Goal: Information Seeking & Learning: Learn about a topic

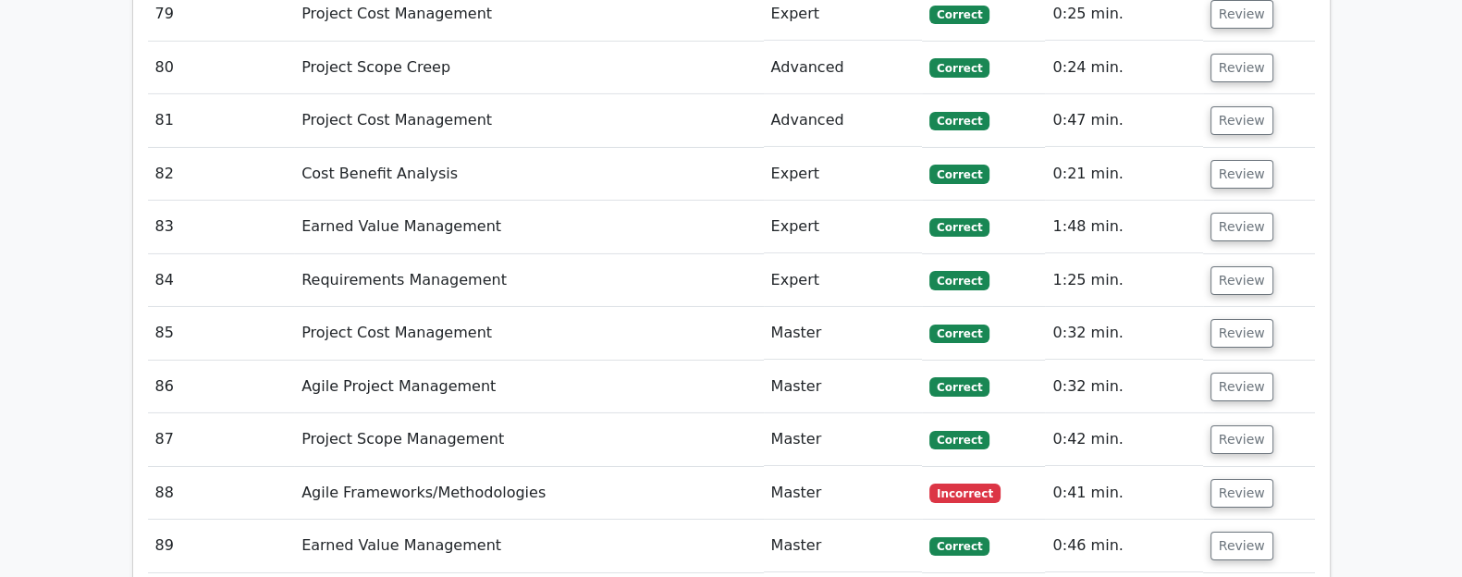
scroll to position [8069, 0]
click at [1169, 478] on button "Review" at bounding box center [1241, 492] width 63 height 29
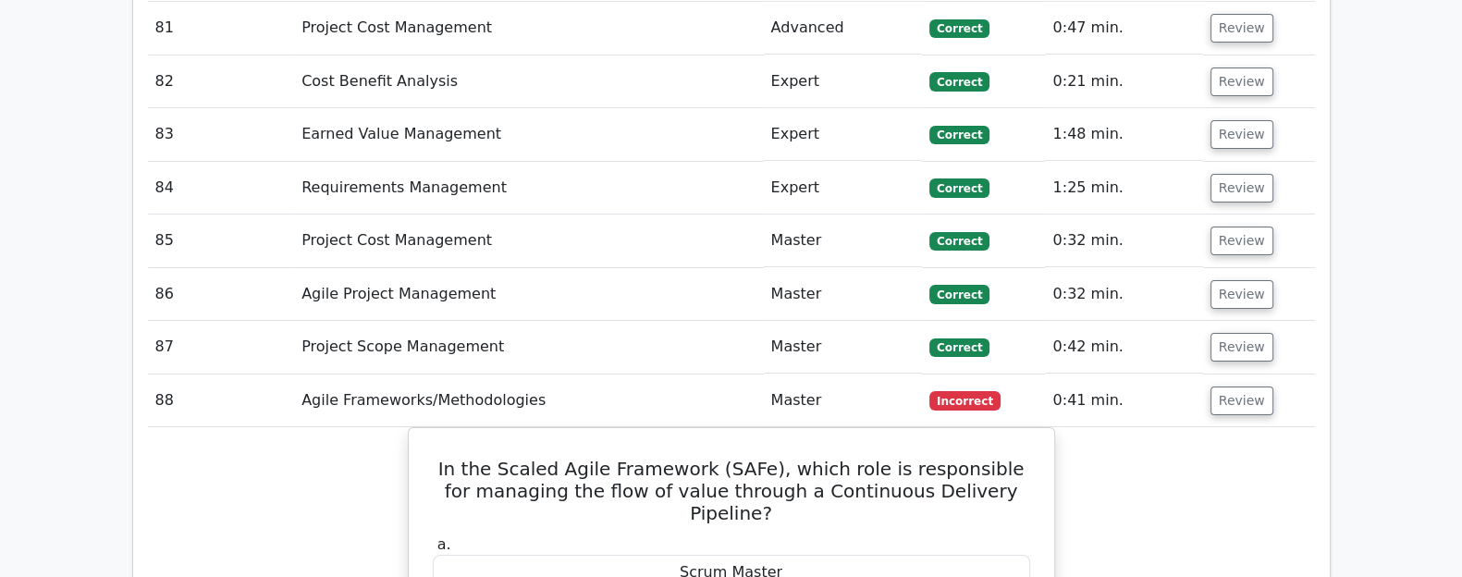
scroll to position [8161, 0]
click at [1169, 386] on button "Review" at bounding box center [1241, 400] width 63 height 29
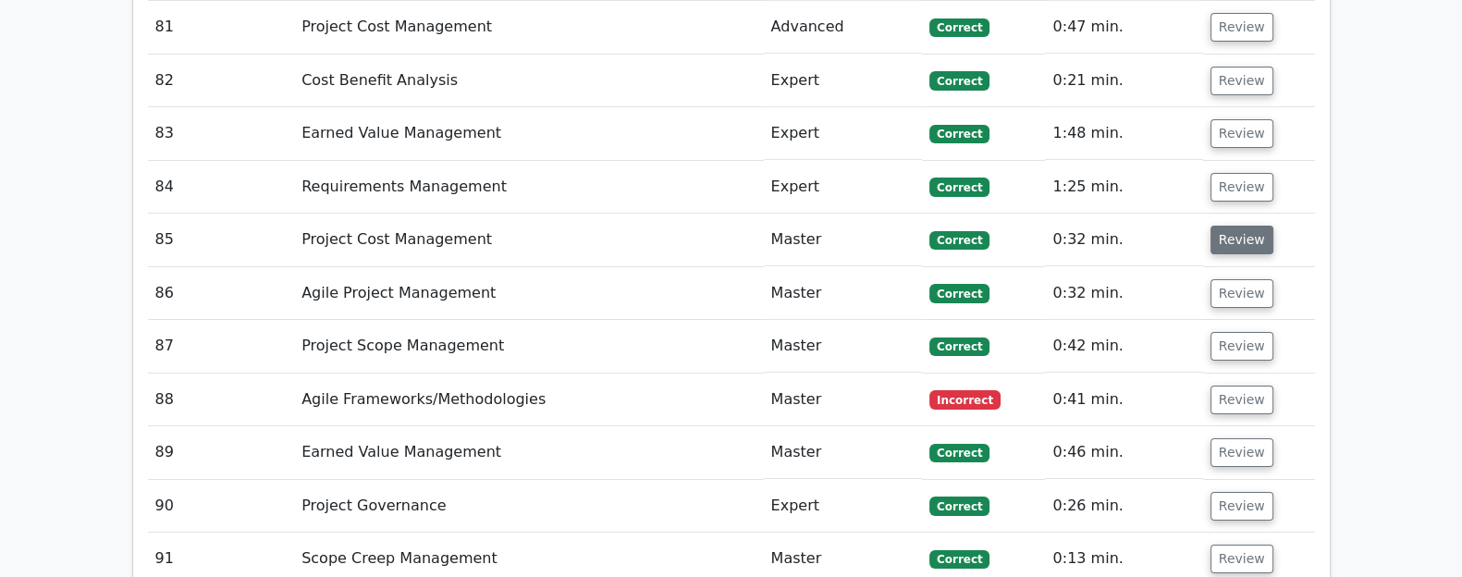
click at [1169, 214] on td "Review" at bounding box center [1259, 240] width 112 height 53
click at [1169, 226] on button "Review" at bounding box center [1241, 240] width 63 height 29
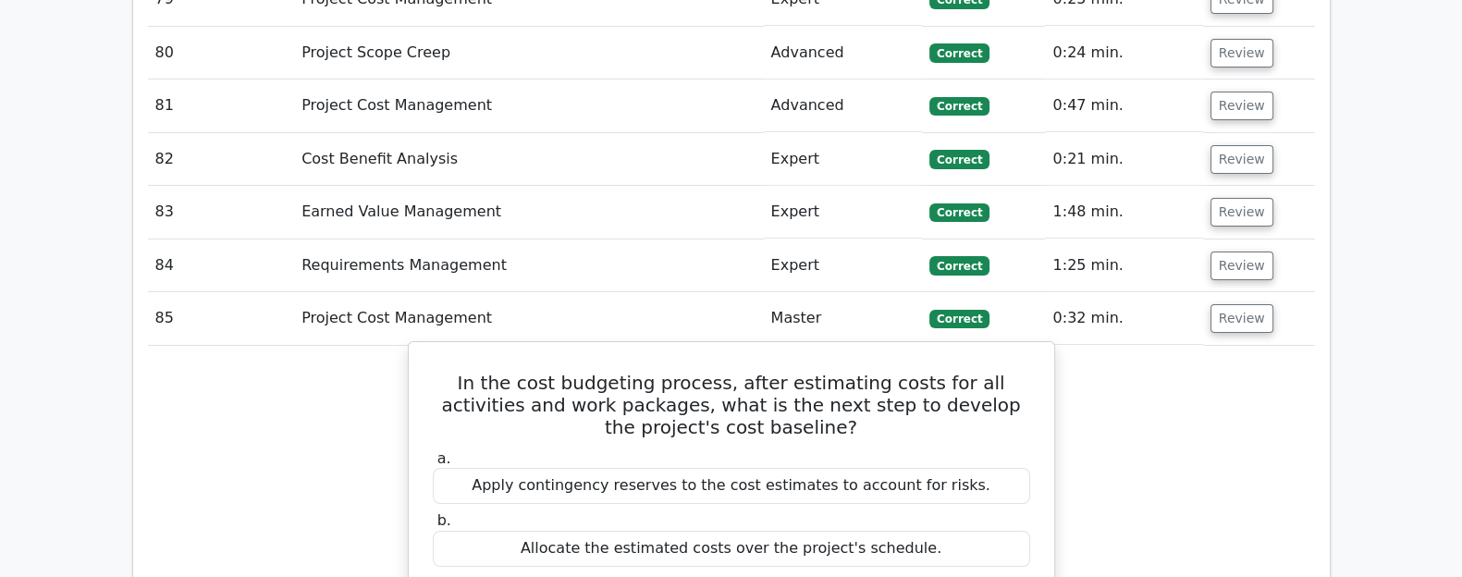
scroll to position [8076, 0]
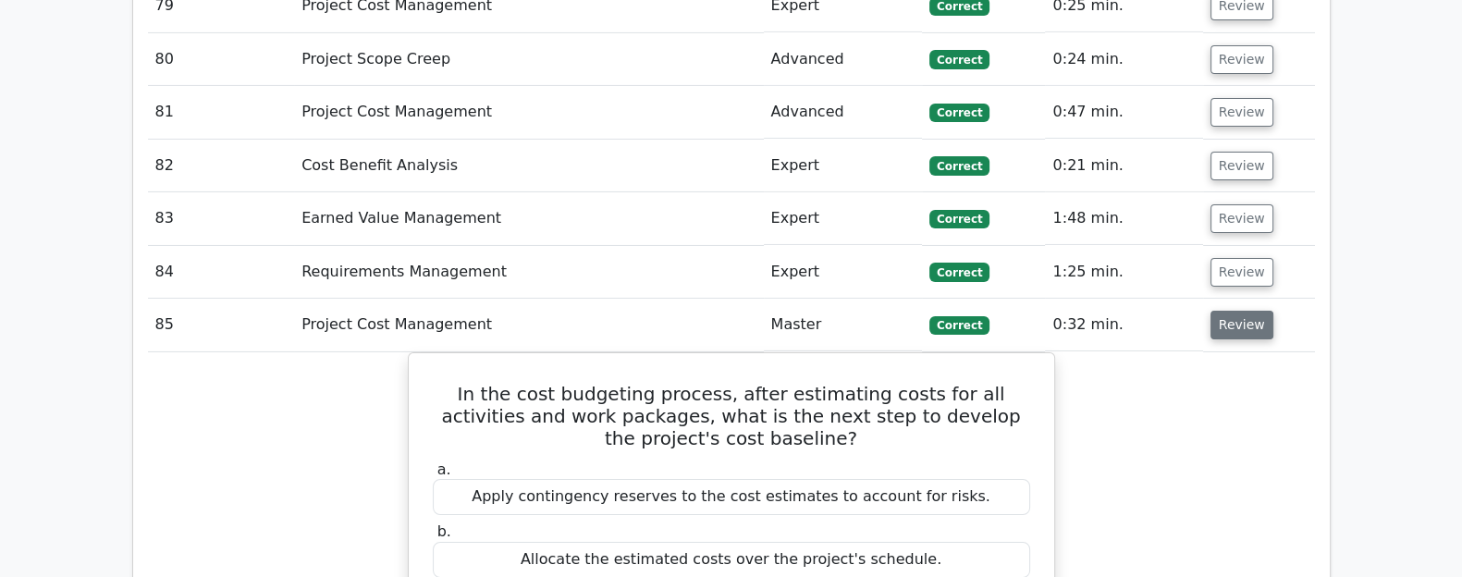
click at [1169, 311] on button "Review" at bounding box center [1241, 325] width 63 height 29
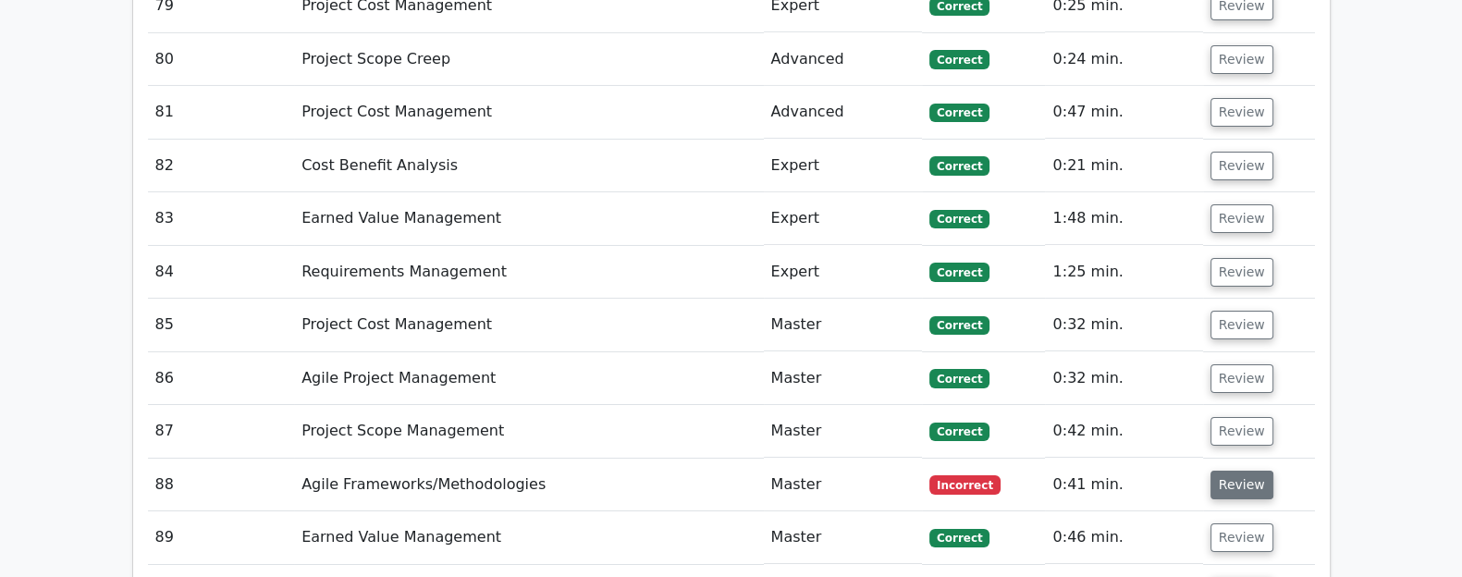
click at [1169, 471] on button "Review" at bounding box center [1241, 485] width 63 height 29
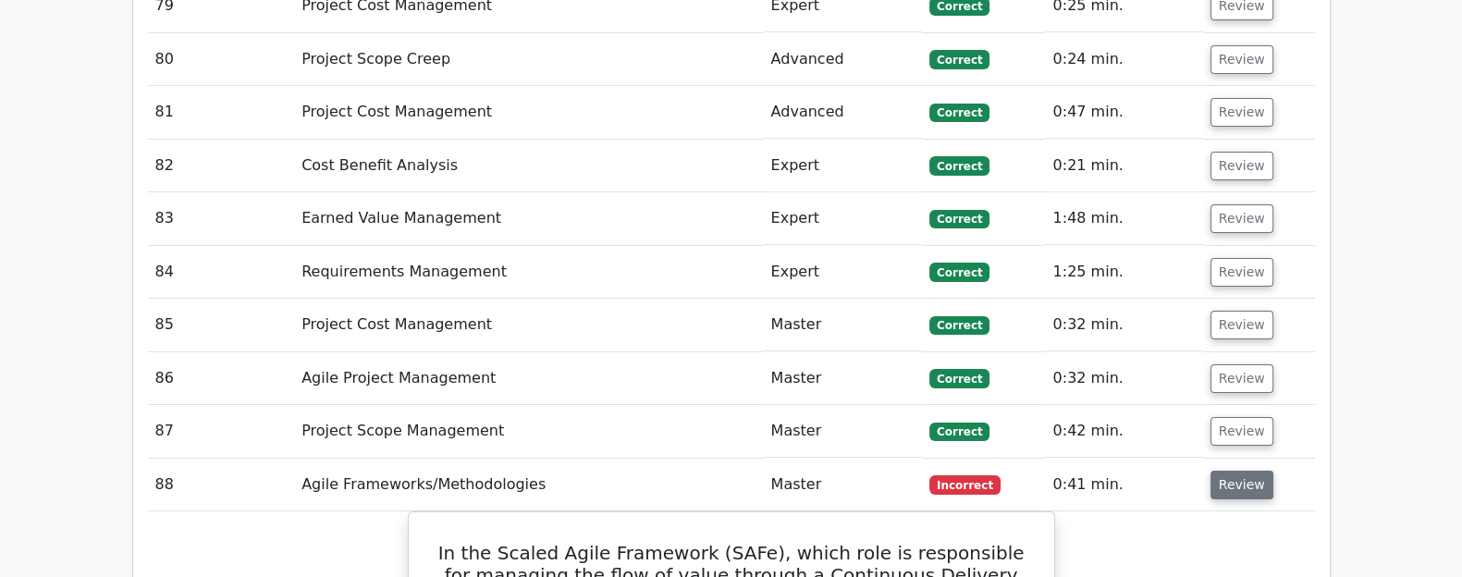
click at [1169, 471] on button "Review" at bounding box center [1241, 485] width 63 height 29
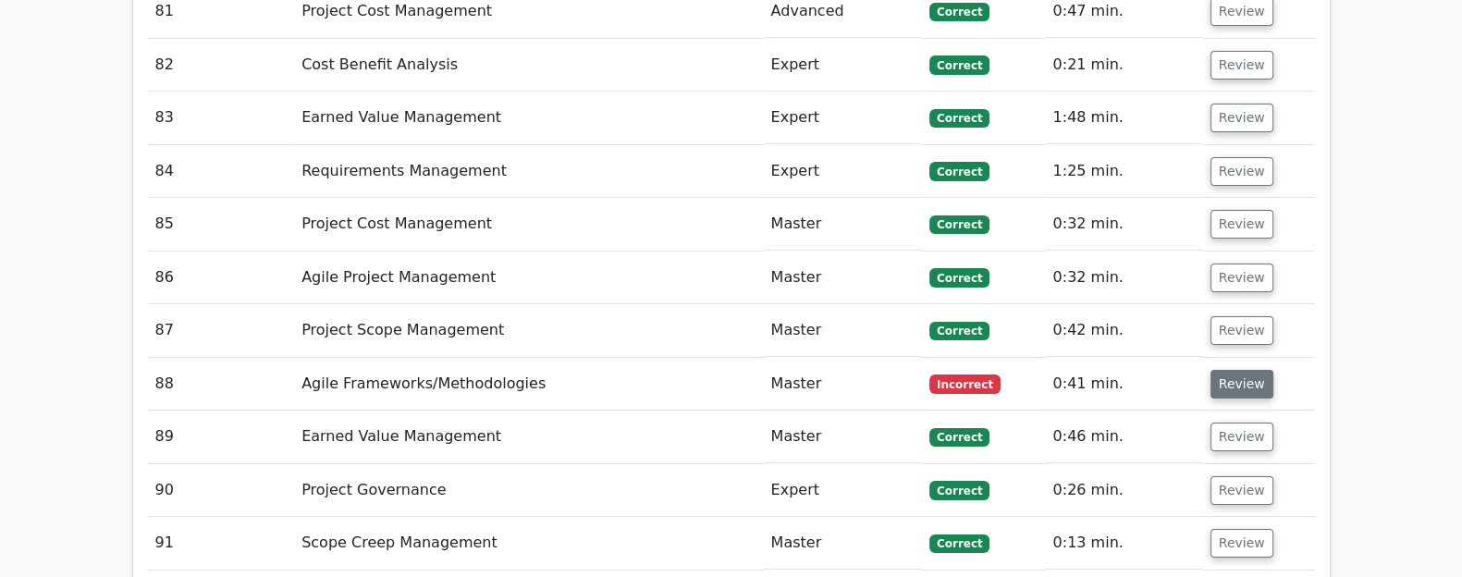
scroll to position [8178, 0]
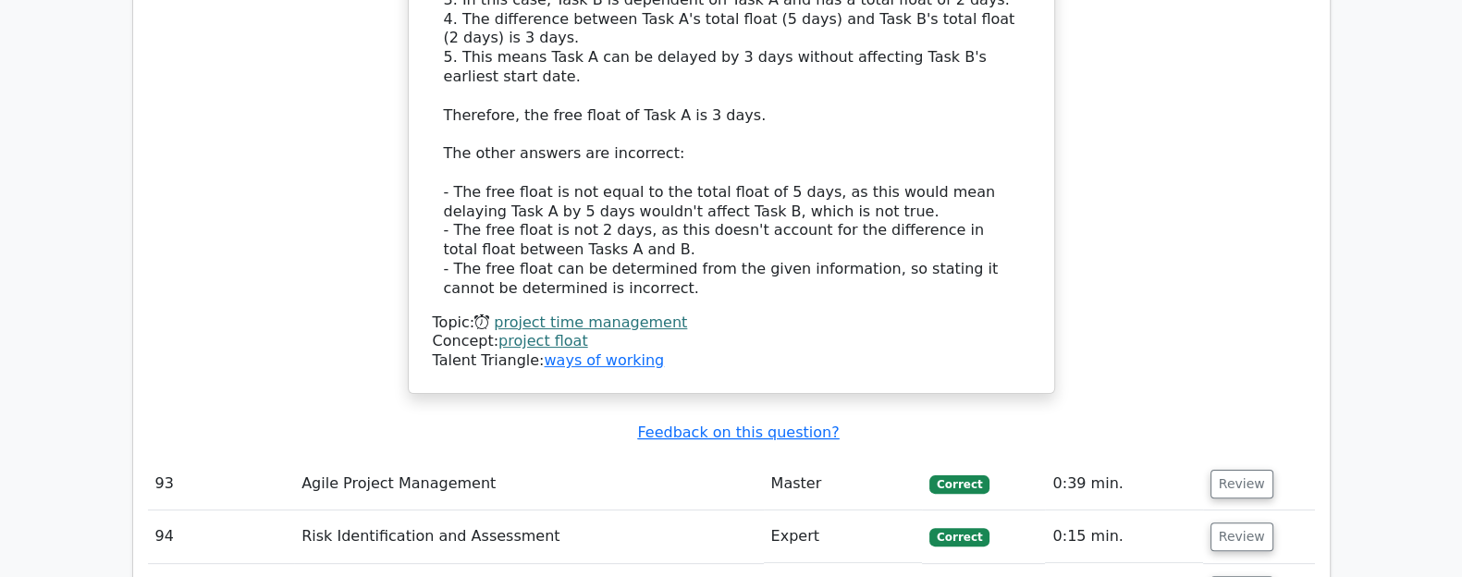
scroll to position [9371, 0]
click at [1169, 469] on button "Review" at bounding box center [1241, 483] width 63 height 29
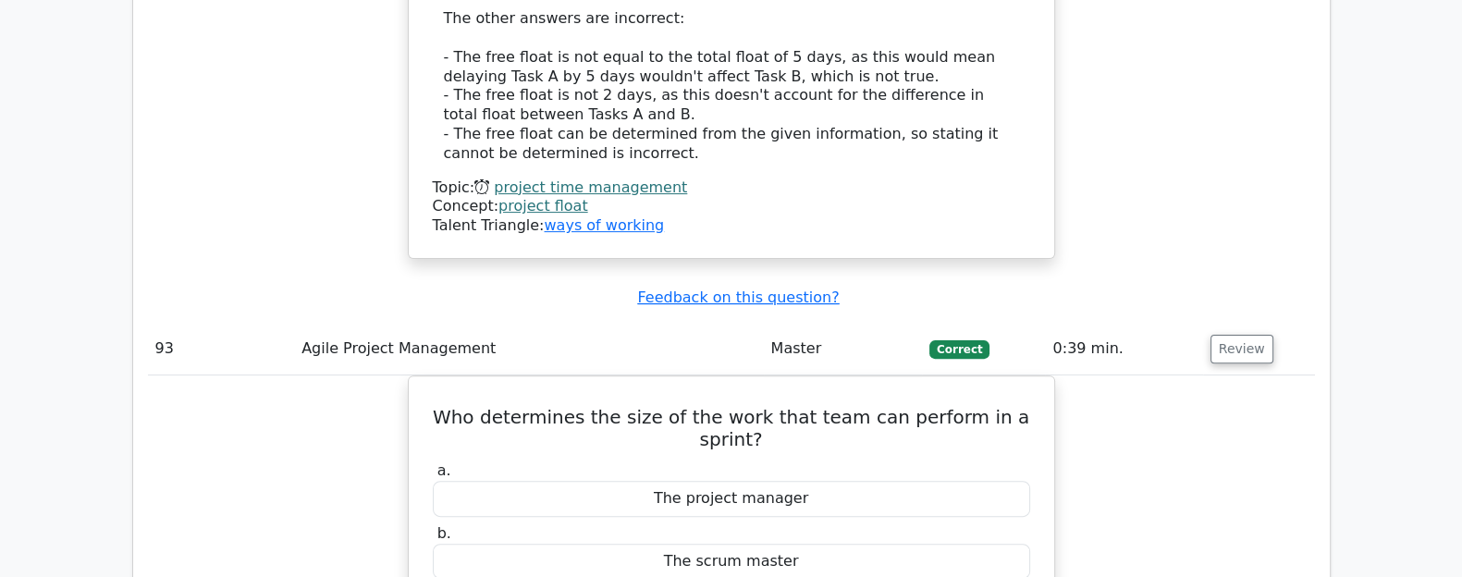
scroll to position [9508, 0]
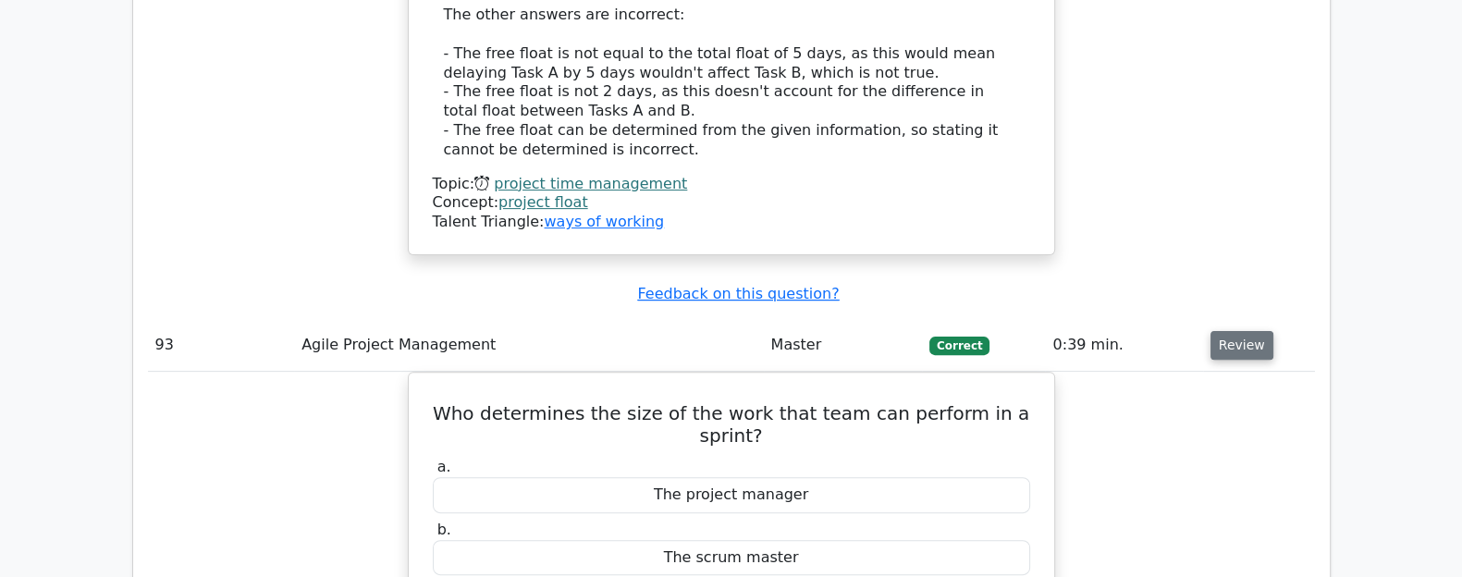
click at [1169, 331] on button "Review" at bounding box center [1241, 345] width 63 height 29
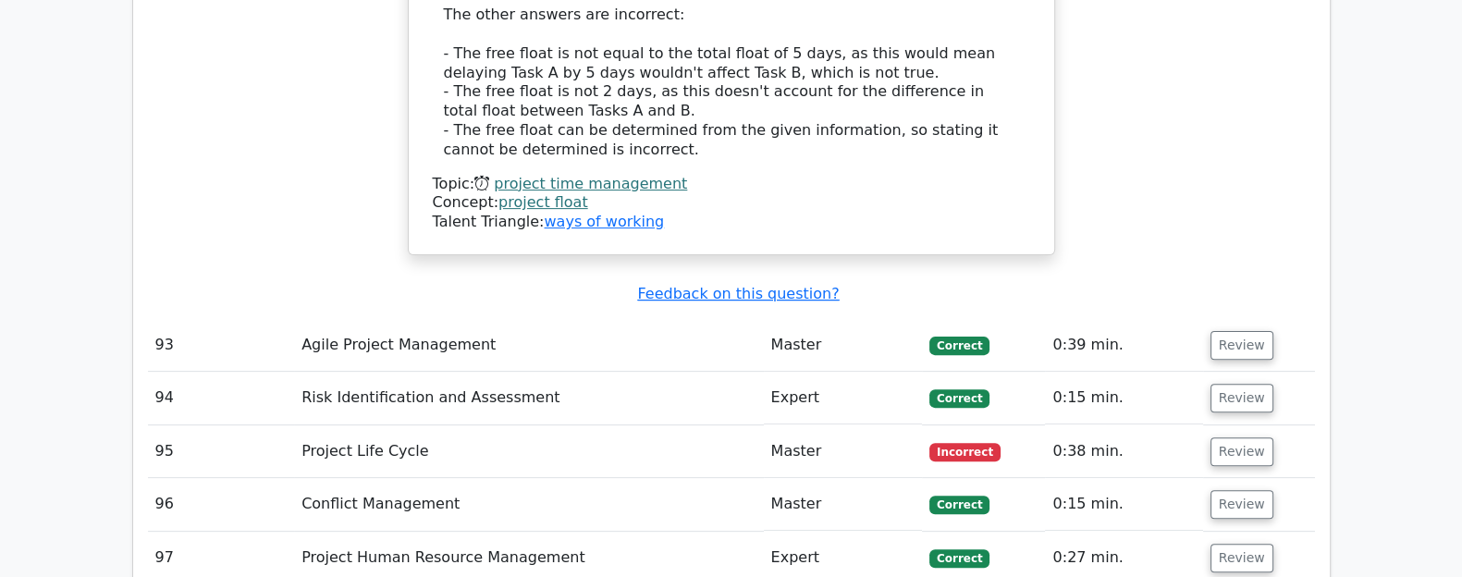
click at [230, 372] on td "94" at bounding box center [221, 398] width 147 height 53
click at [1169, 437] on button "Review" at bounding box center [1241, 451] width 63 height 29
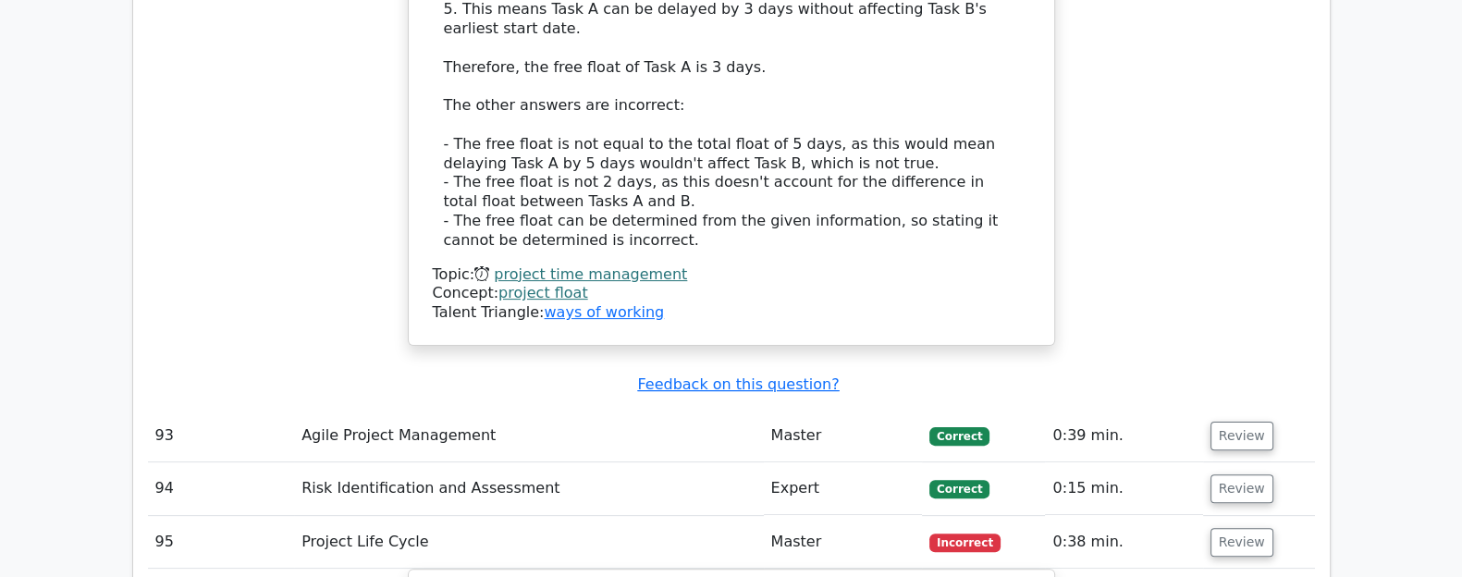
scroll to position [9399, 0]
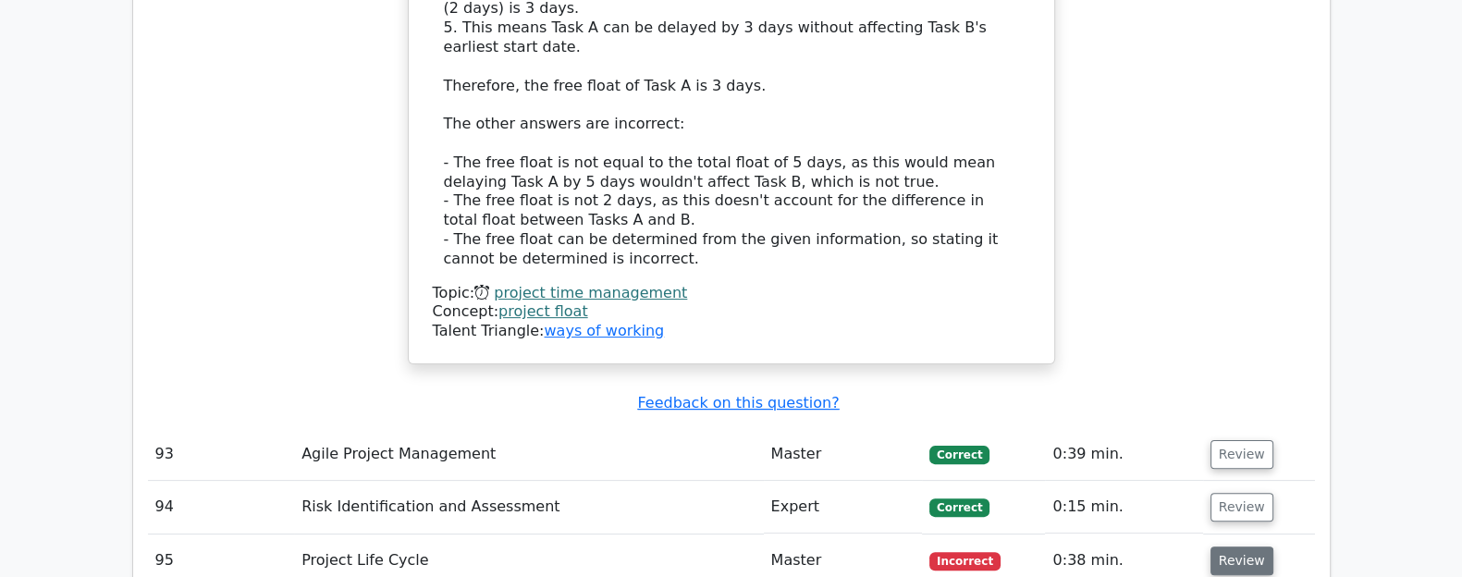
click at [1169, 509] on button "Review" at bounding box center [1241, 560] width 63 height 29
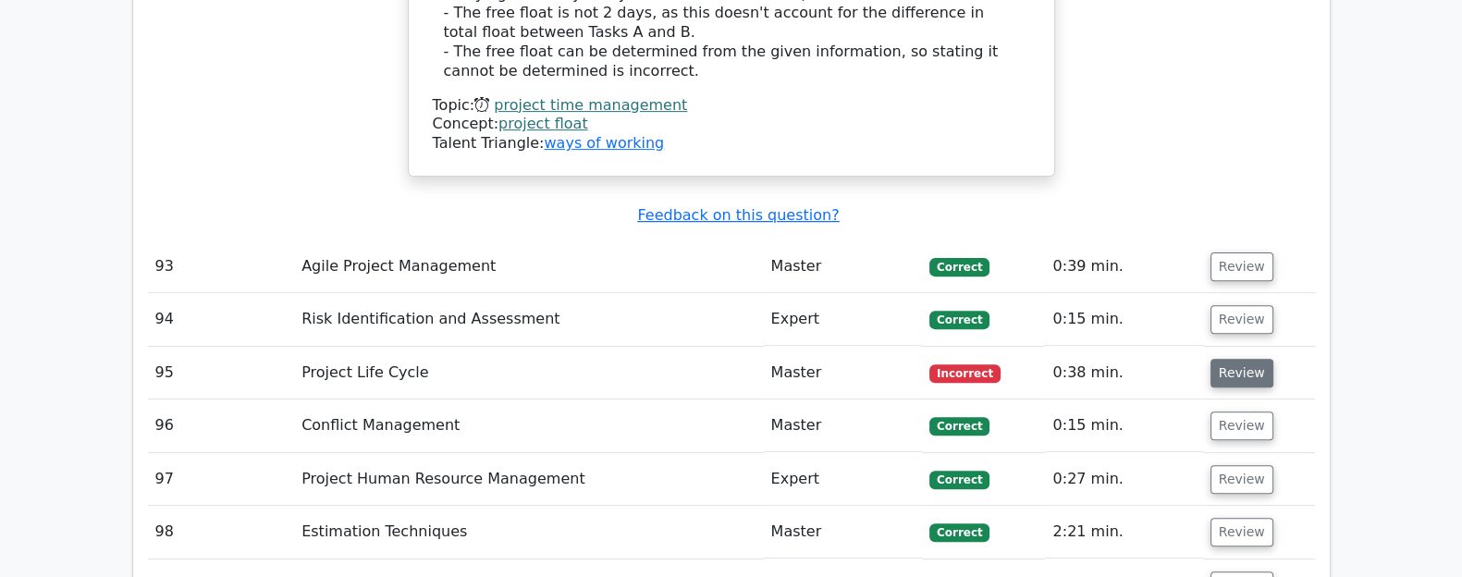
scroll to position [9653, 0]
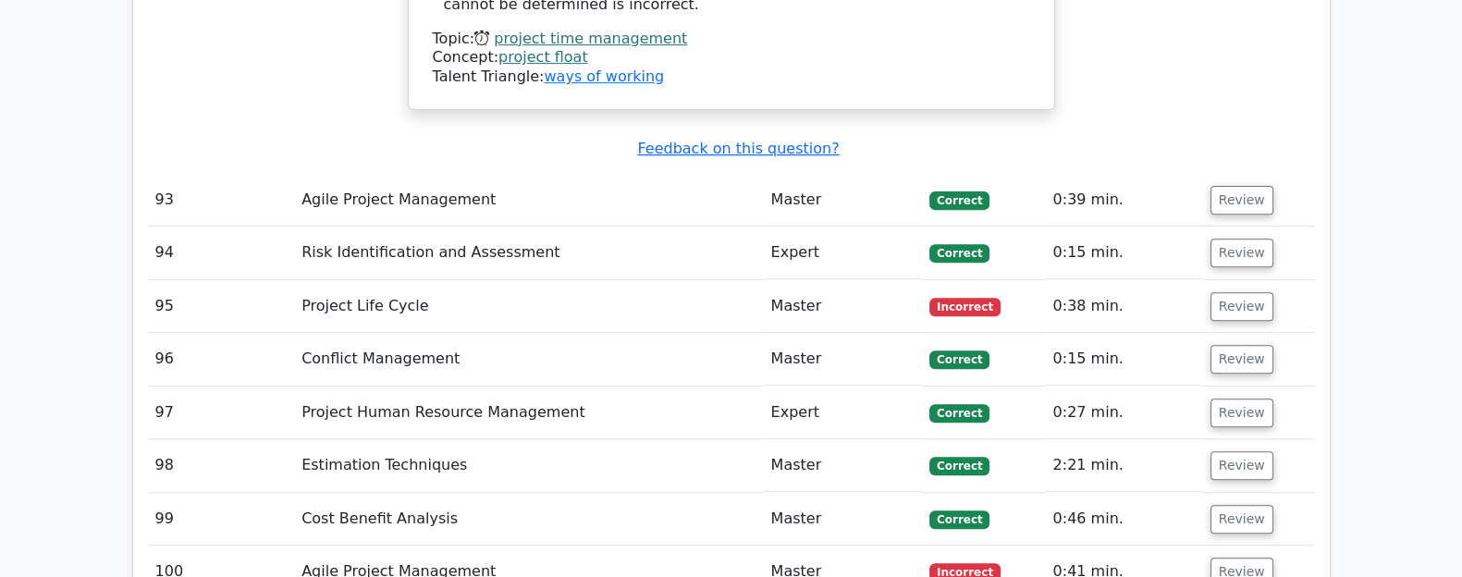
click at [296, 439] on td "Estimation Techniques" at bounding box center [528, 465] width 469 height 53
click at [1169, 451] on button "Review" at bounding box center [1241, 465] width 63 height 29
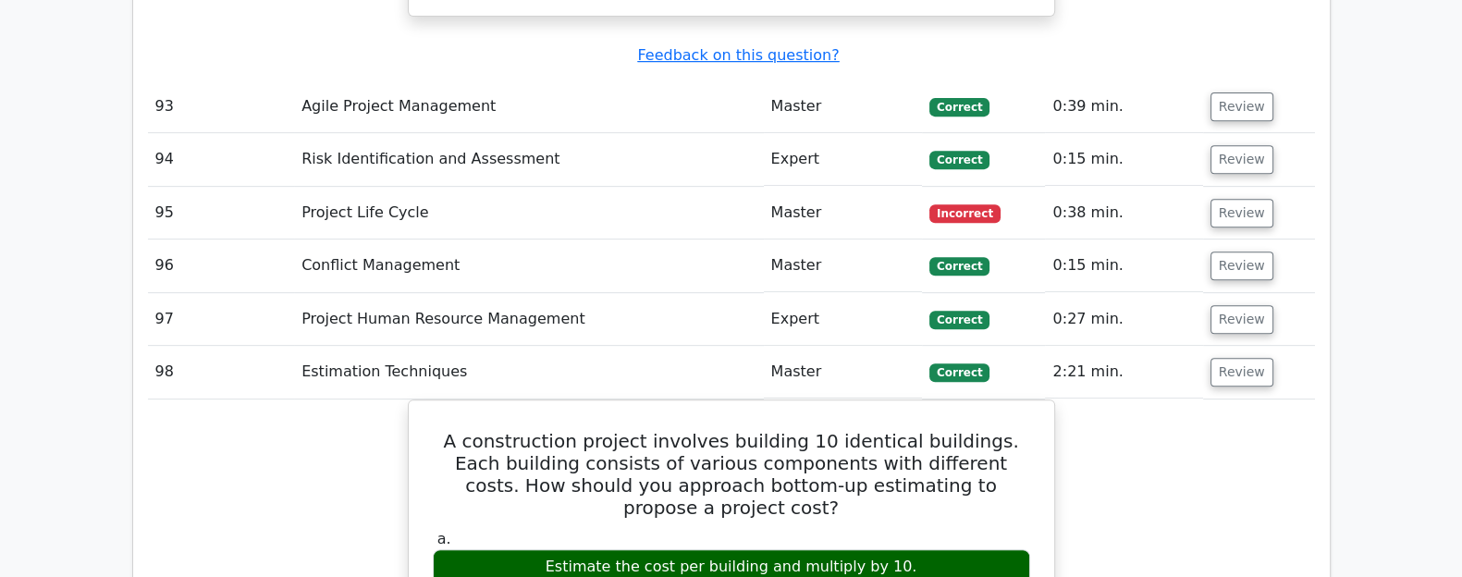
scroll to position [9746, 0]
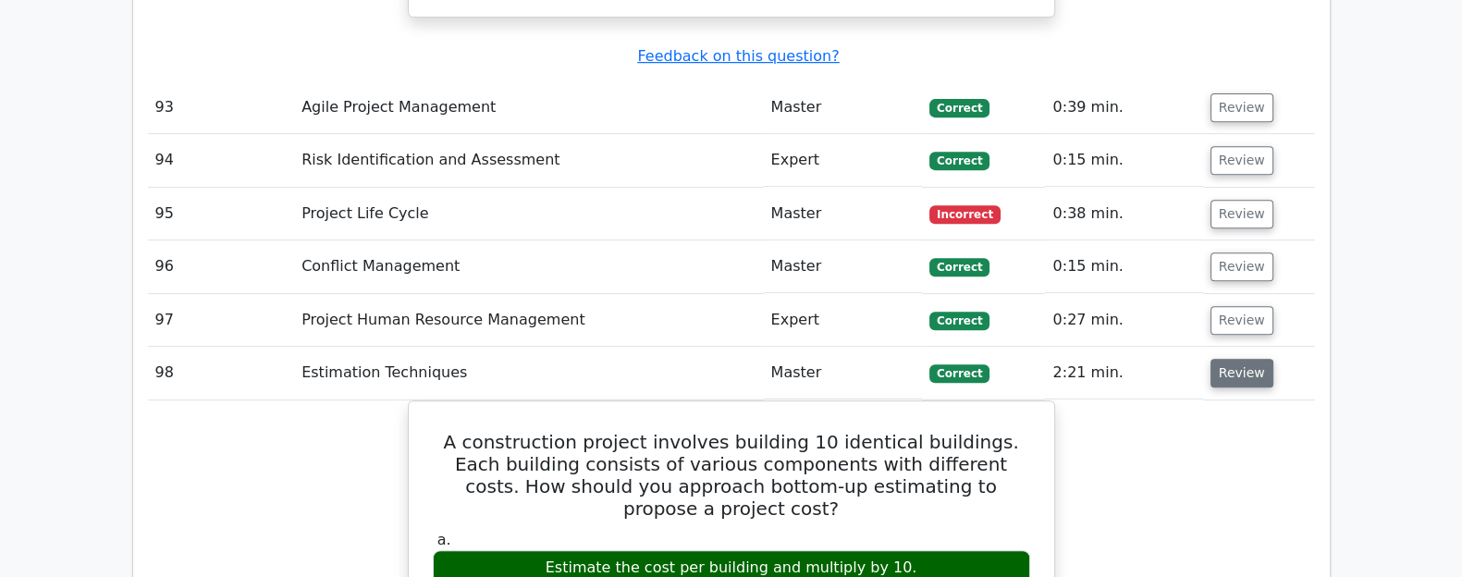
click at [1169, 359] on button "Review" at bounding box center [1241, 373] width 63 height 29
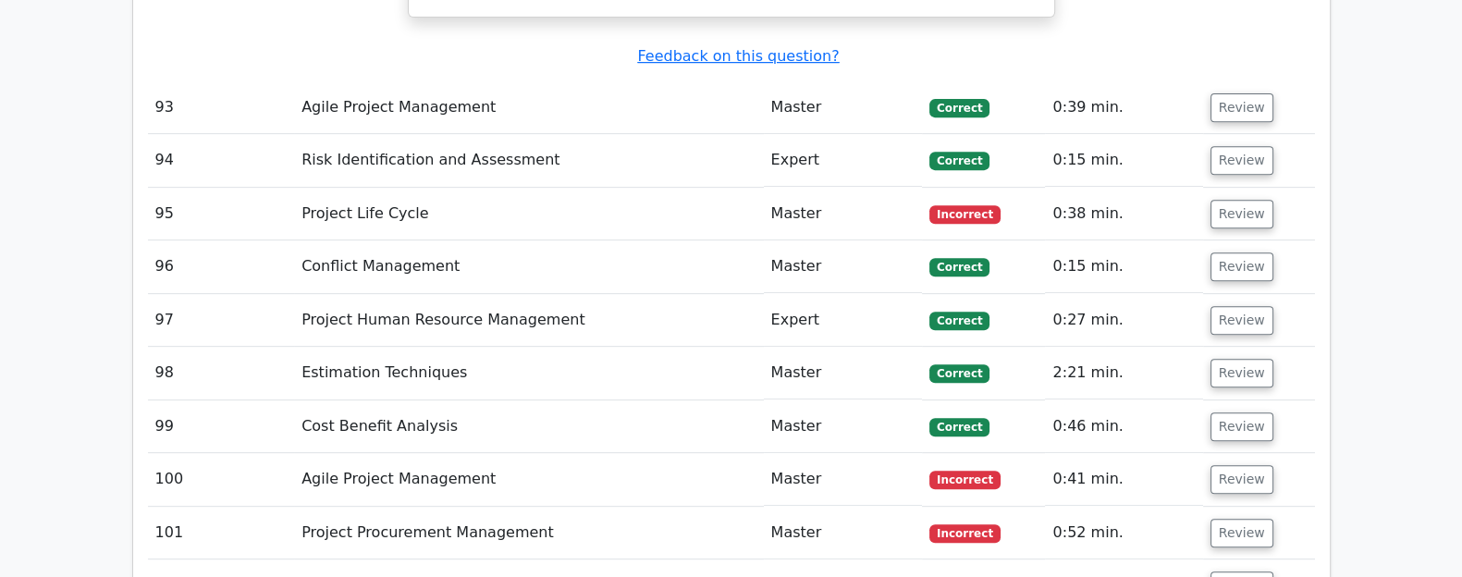
click at [312, 453] on td "Agile Project Management" at bounding box center [528, 479] width 469 height 53
click at [1169, 412] on button "Review" at bounding box center [1241, 426] width 63 height 29
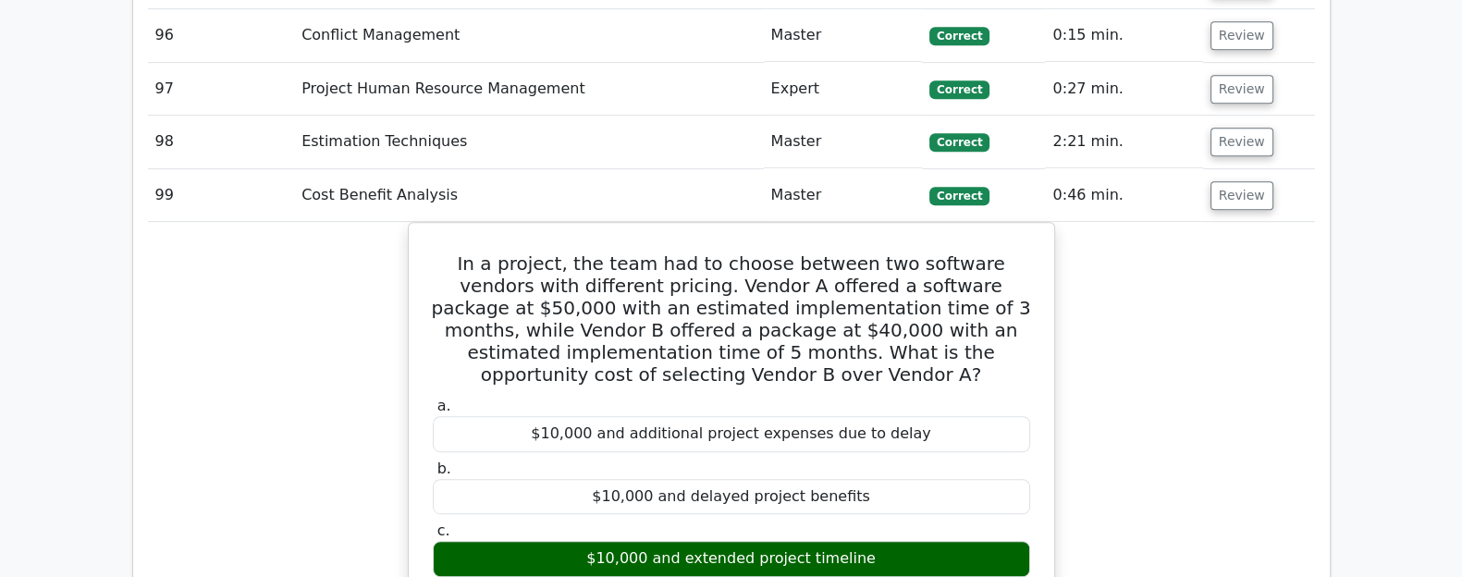
scroll to position [9910, 0]
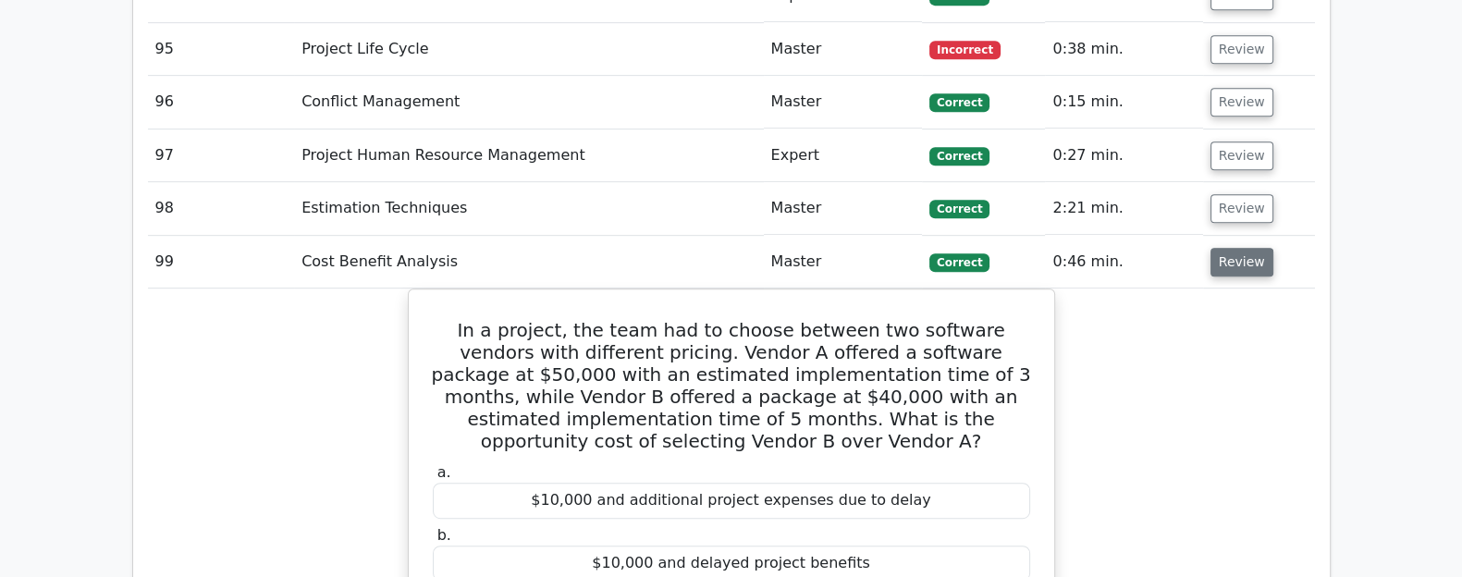
click at [1169, 248] on button "Review" at bounding box center [1241, 262] width 63 height 29
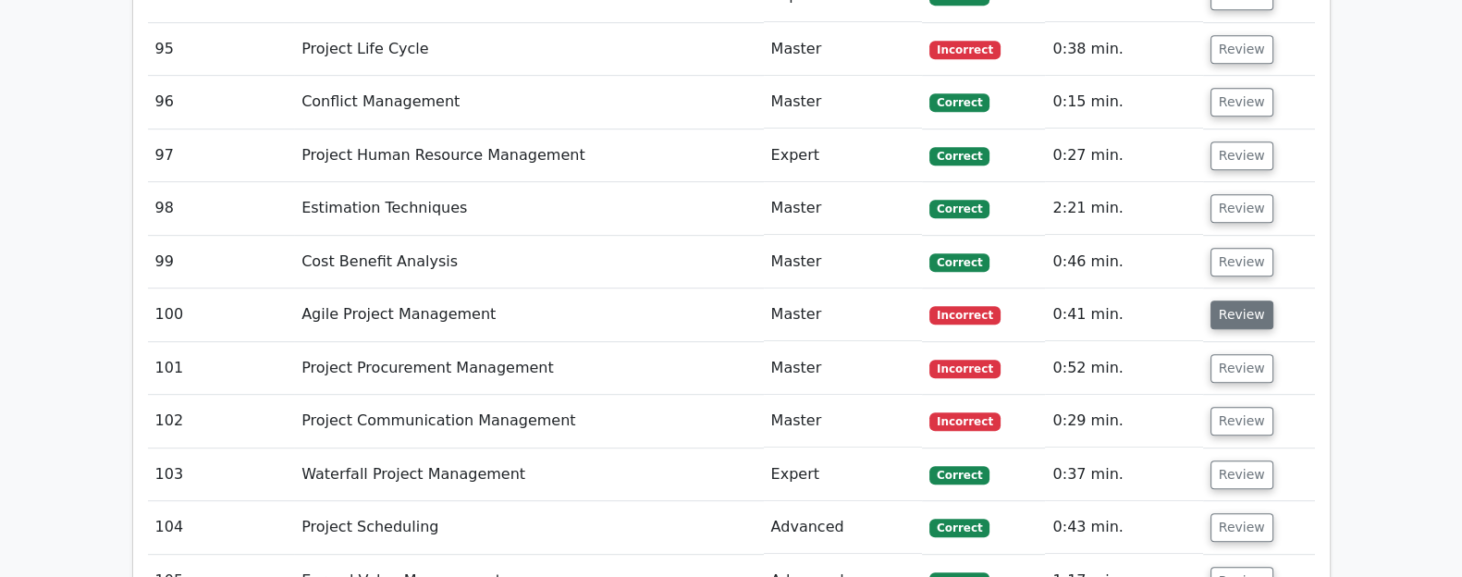
click at [1169, 300] on button "Review" at bounding box center [1241, 314] width 63 height 29
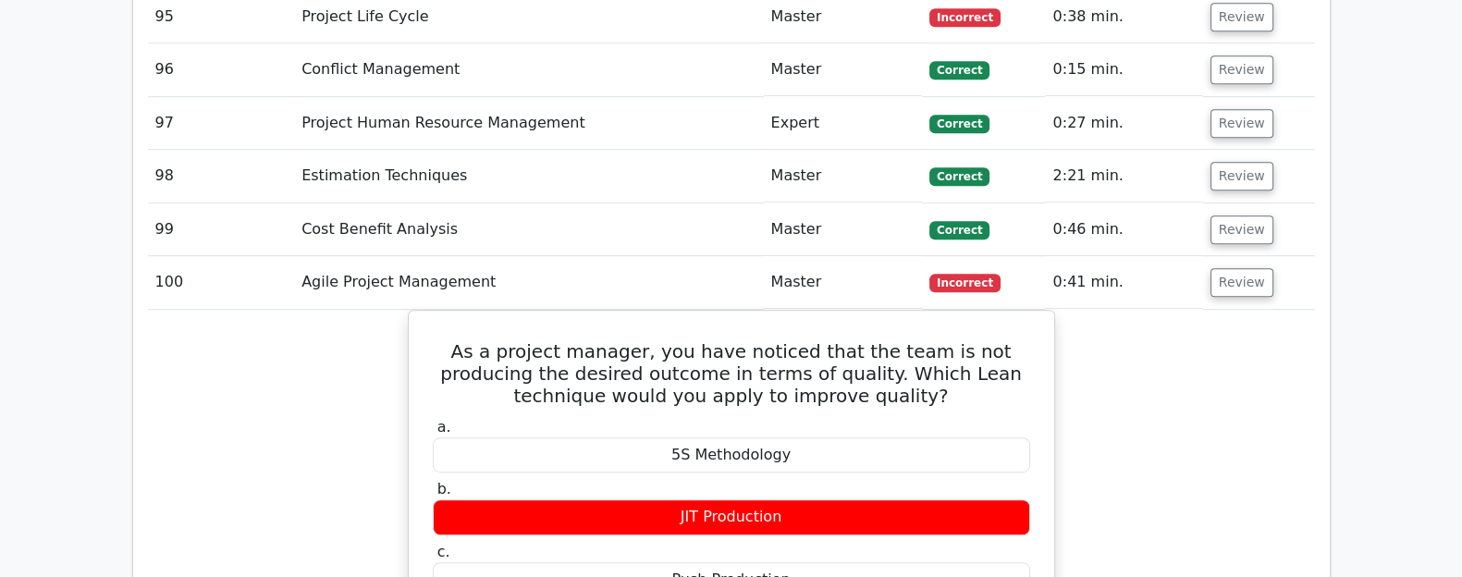
scroll to position [9941, 0]
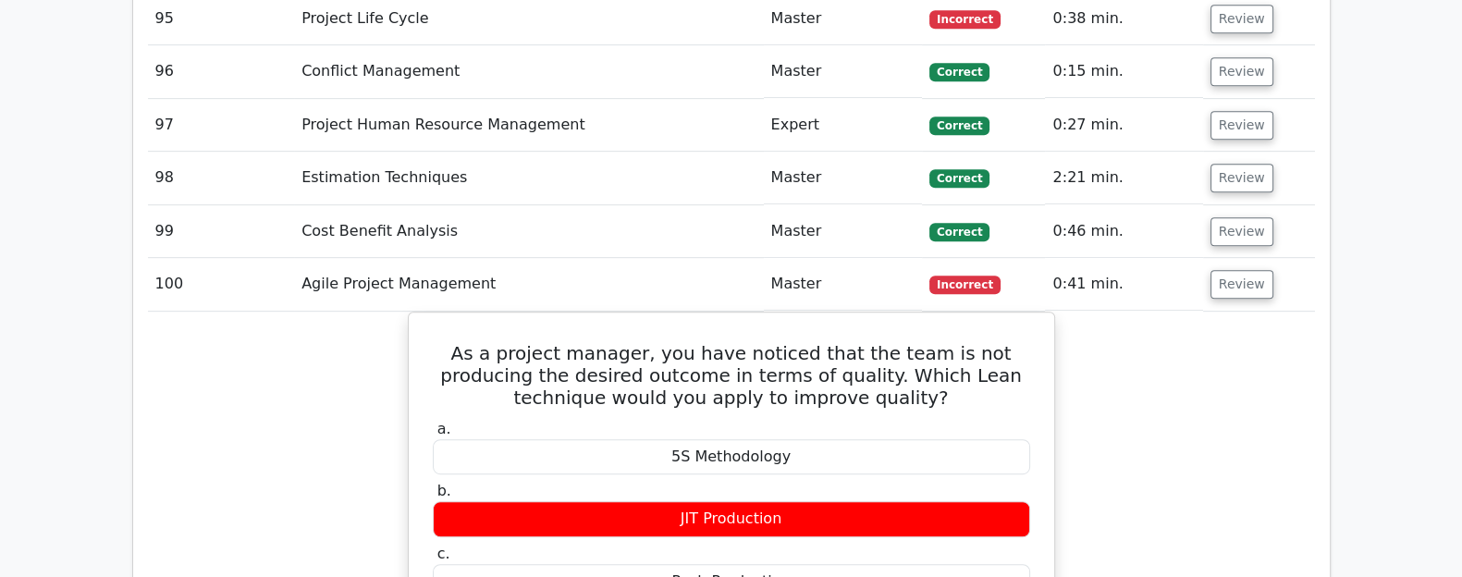
click at [1169, 270] on button "Review" at bounding box center [1241, 284] width 63 height 29
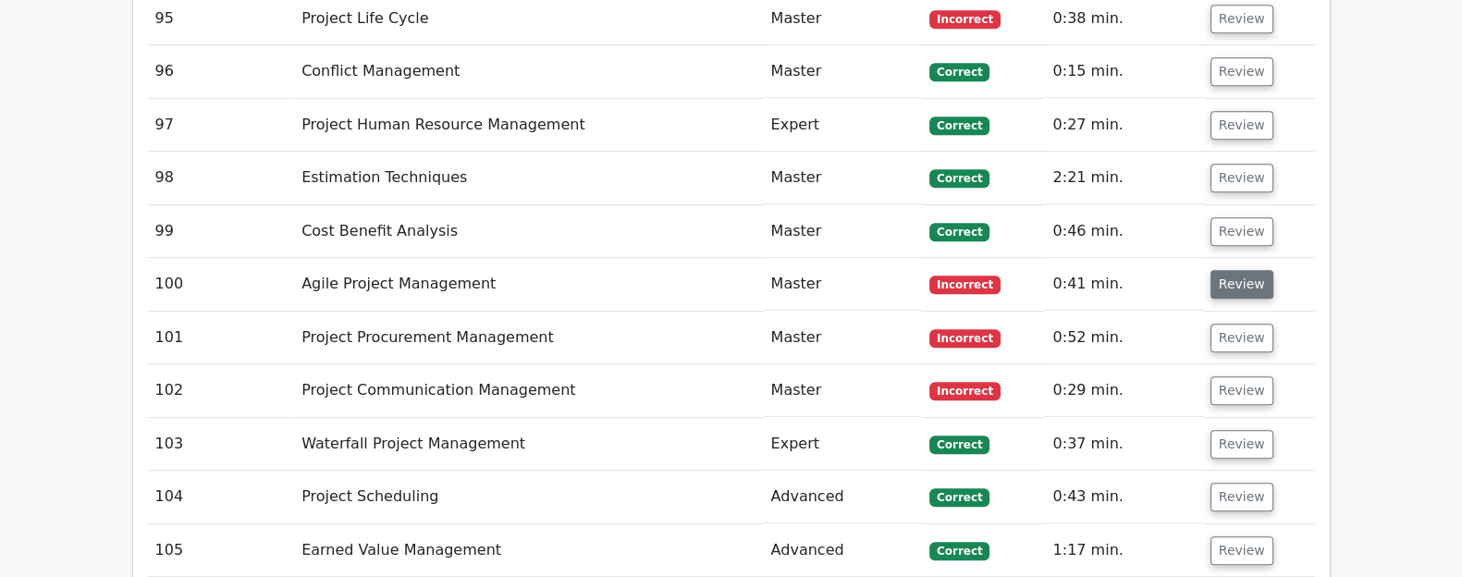
click at [1169, 270] on button "Review" at bounding box center [1241, 284] width 63 height 29
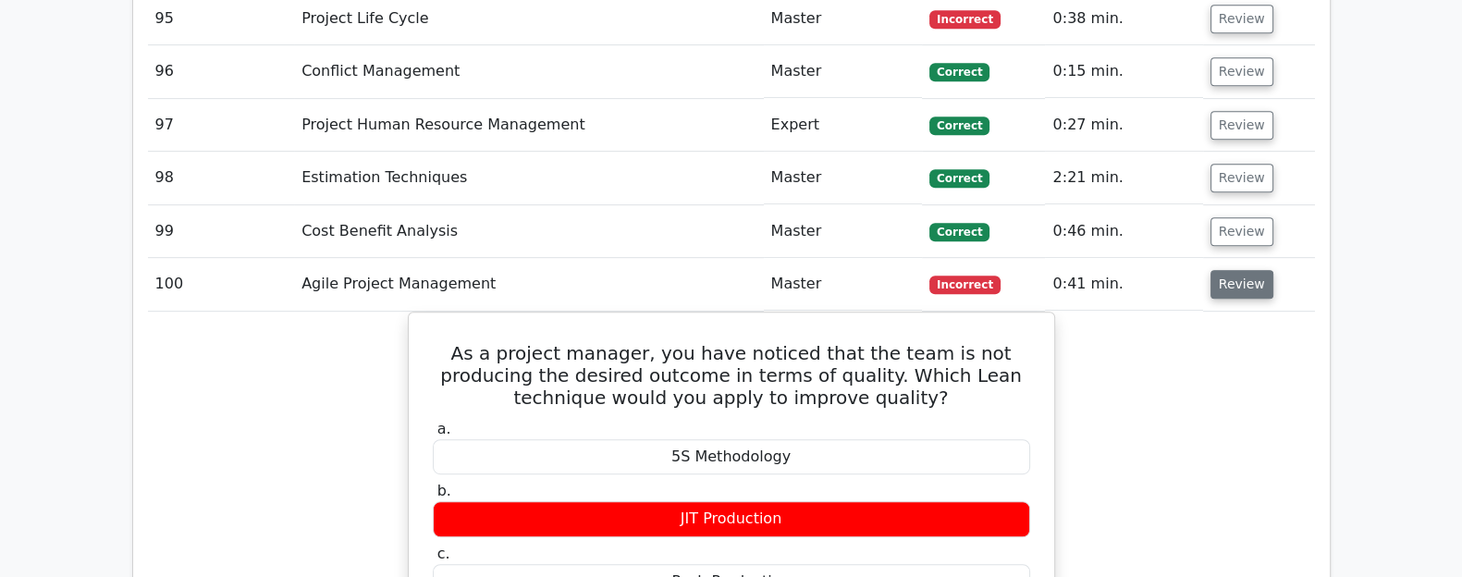
click at [1169, 270] on button "Review" at bounding box center [1241, 284] width 63 height 29
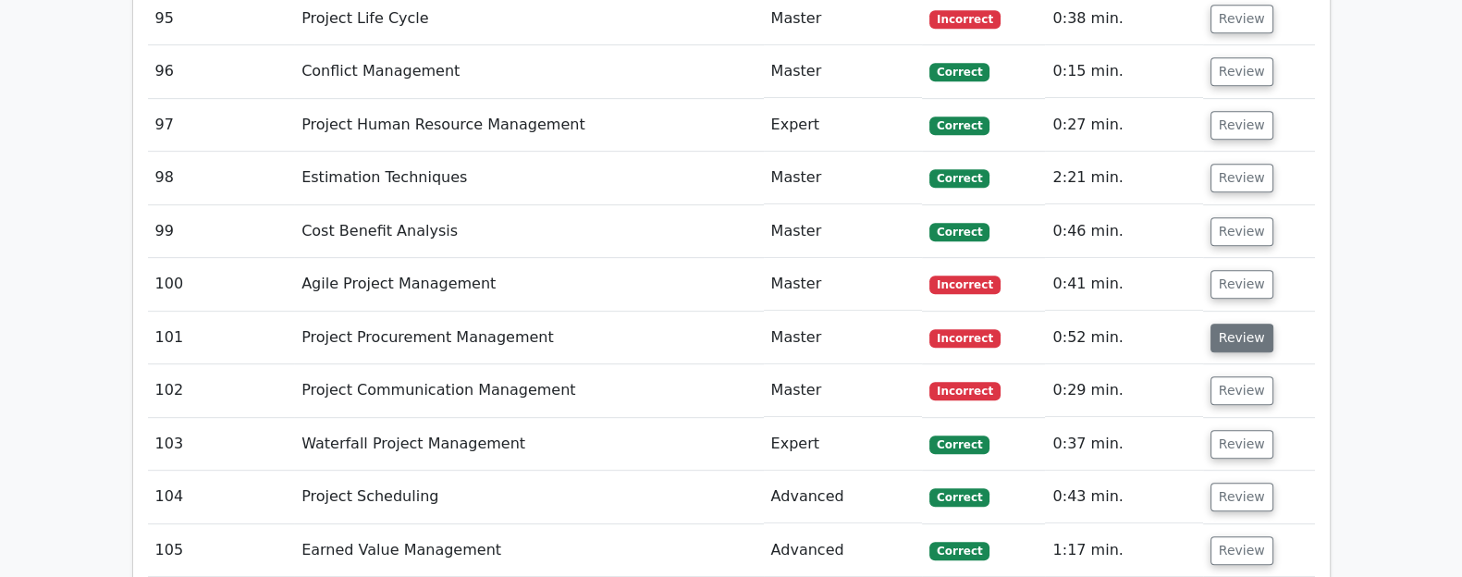
click at [1169, 324] on button "Review" at bounding box center [1241, 338] width 63 height 29
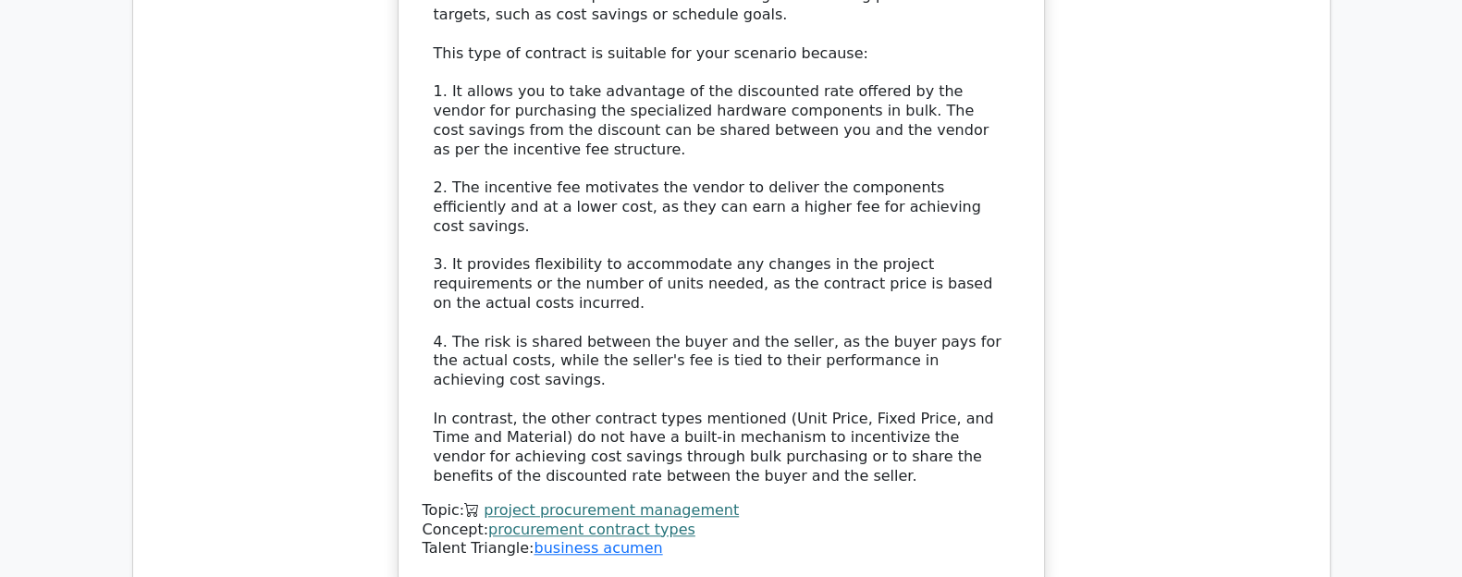
scroll to position [10840, 0]
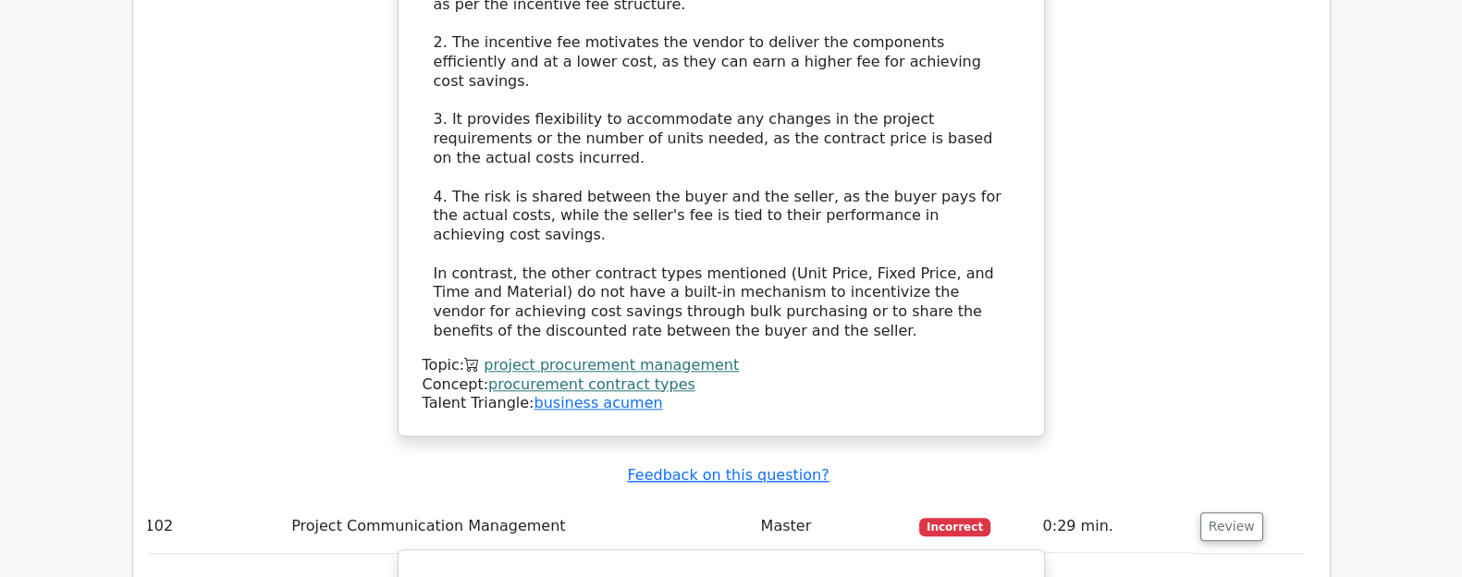
scroll to position [10967, 0]
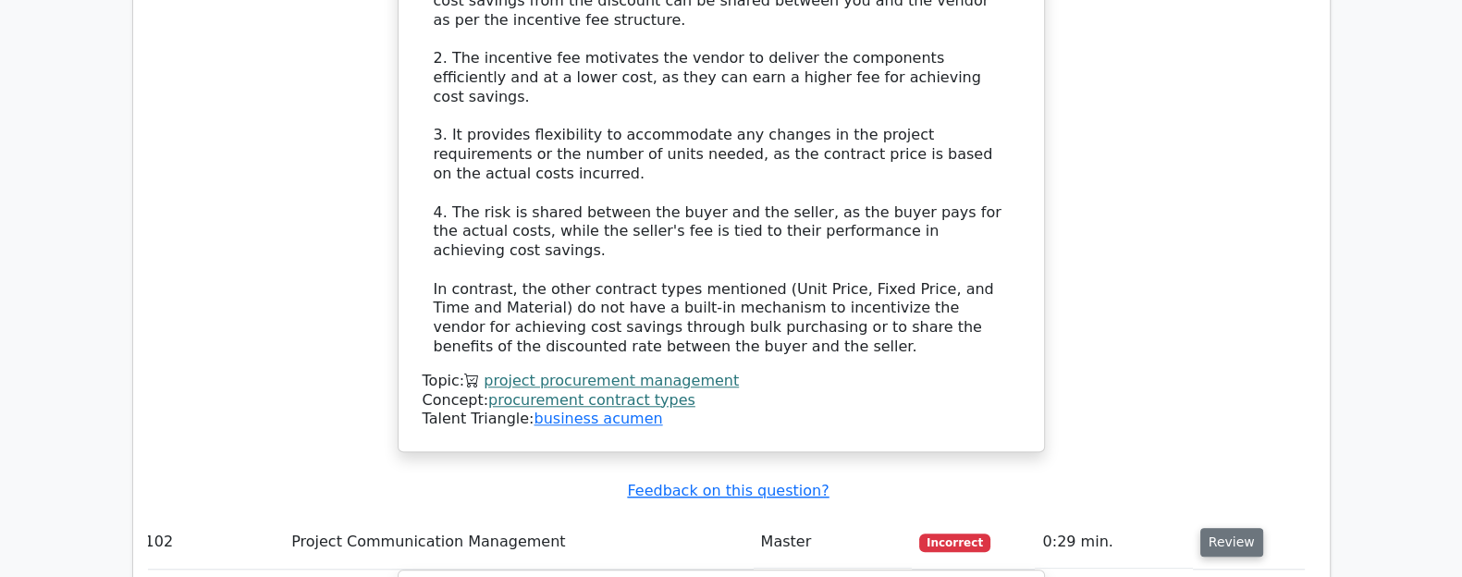
click at [1169, 509] on button "Review" at bounding box center [1231, 542] width 63 height 29
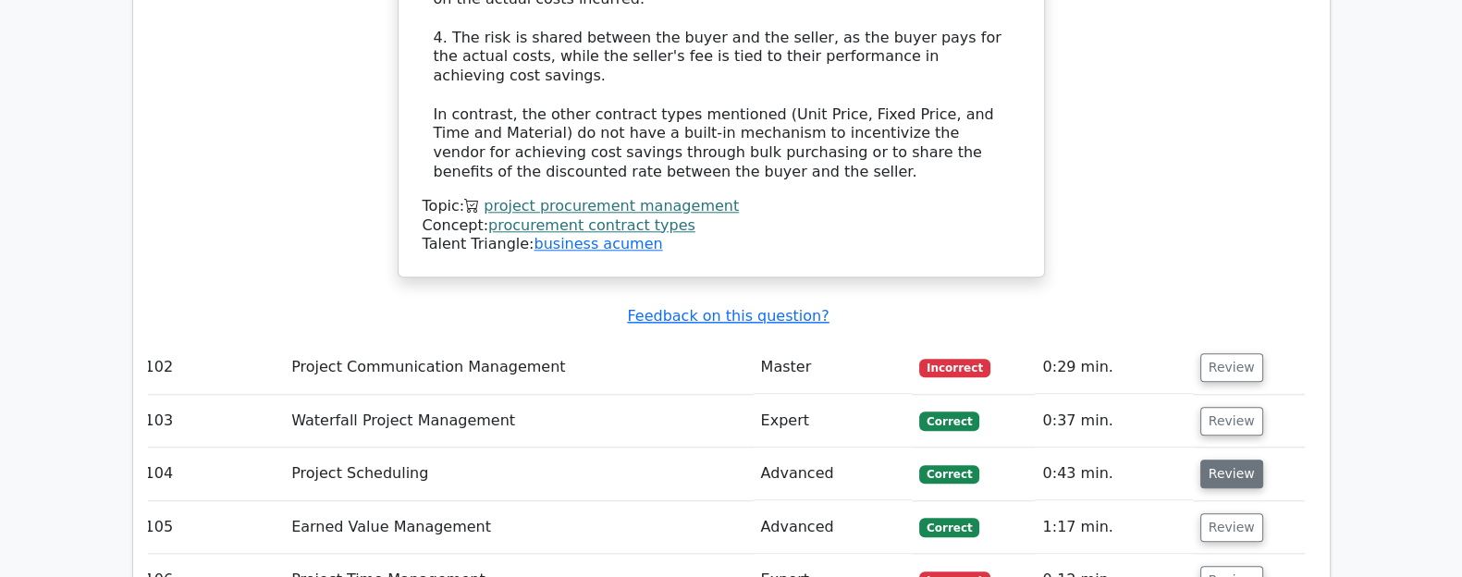
scroll to position [11146, 0]
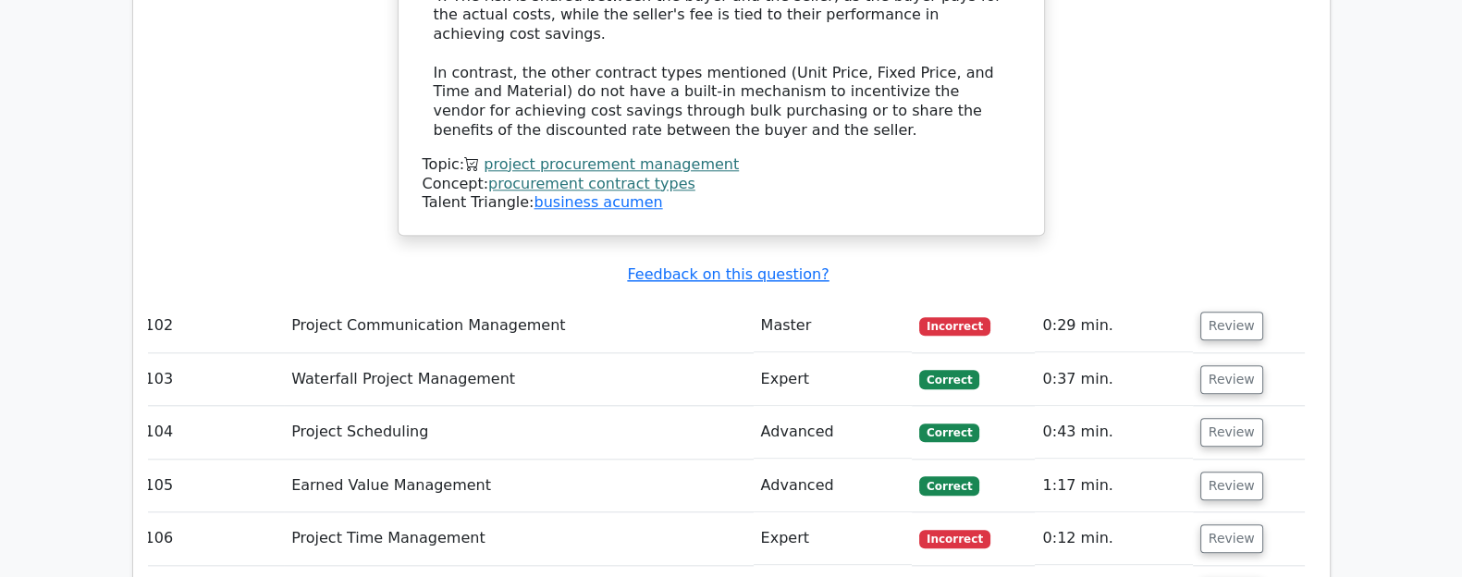
scroll to position [11185, 0]
click at [1169, 509] on button "Review" at bounding box center [1231, 537] width 63 height 29
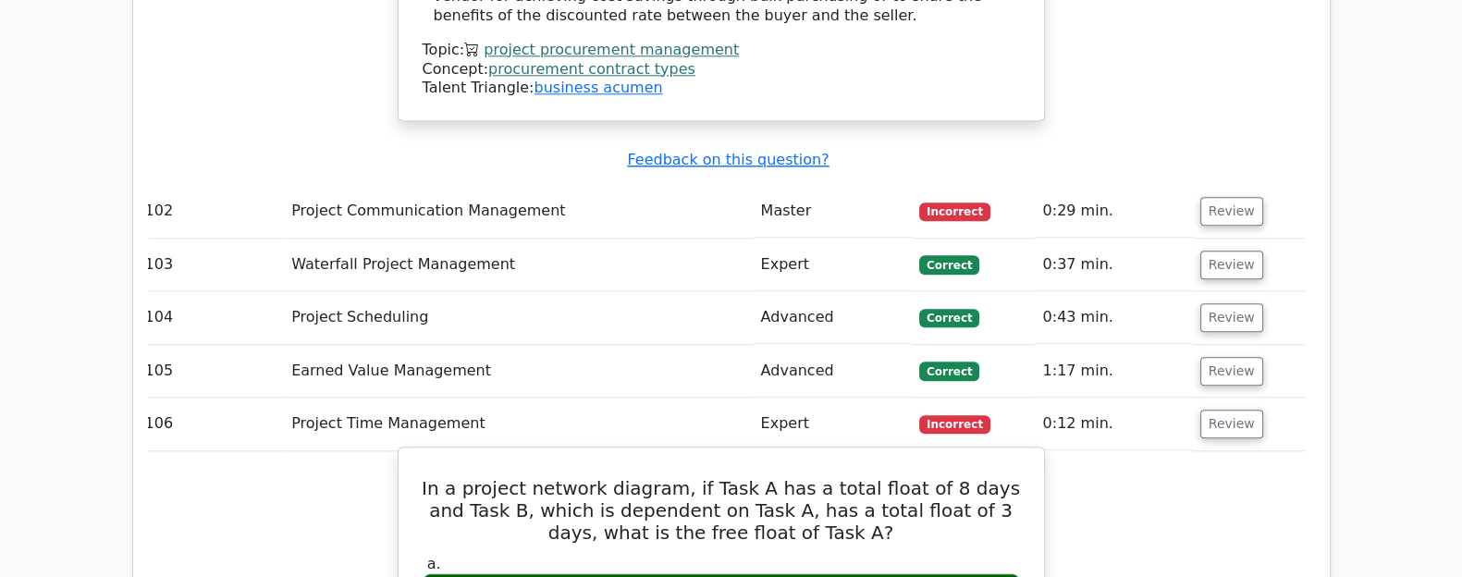
scroll to position [11297, 0]
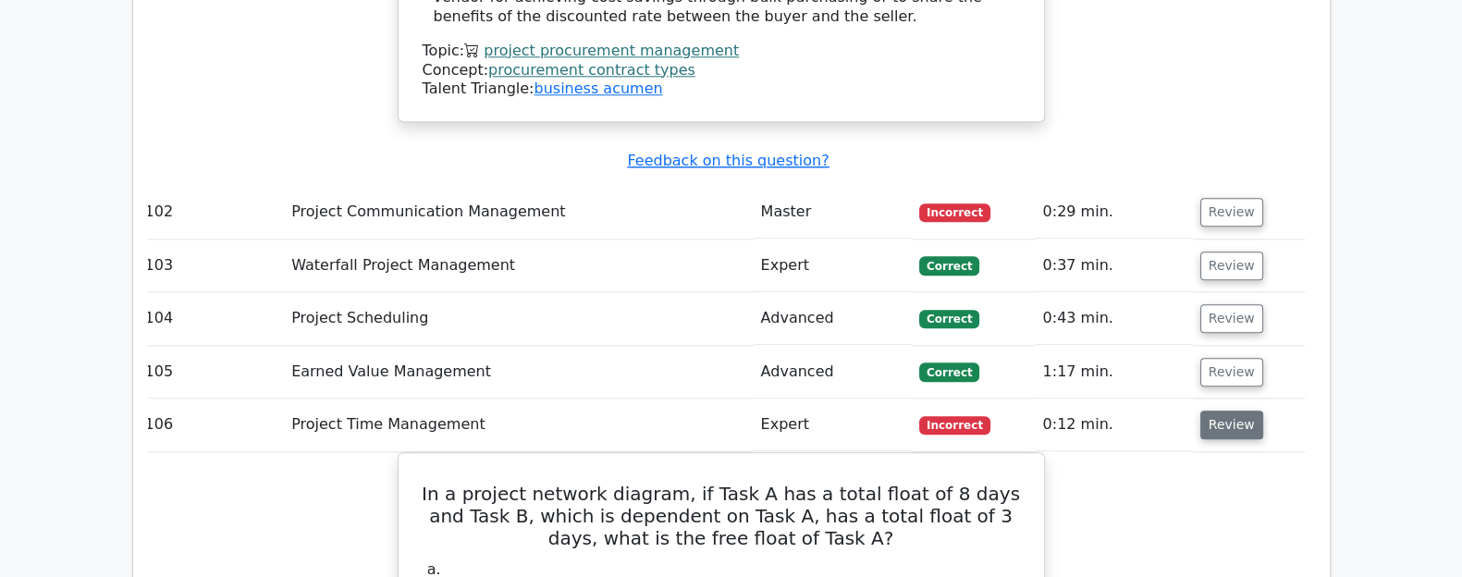
click at [1169, 411] on button "Review" at bounding box center [1231, 425] width 63 height 29
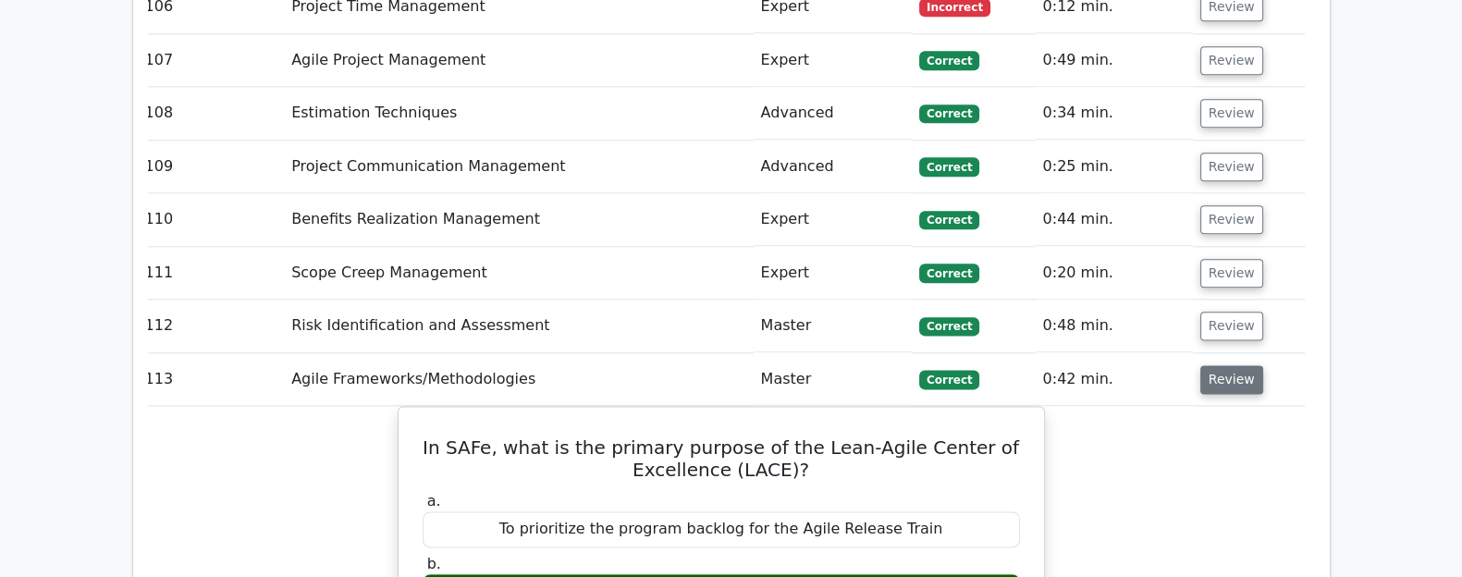
scroll to position [11716, 0]
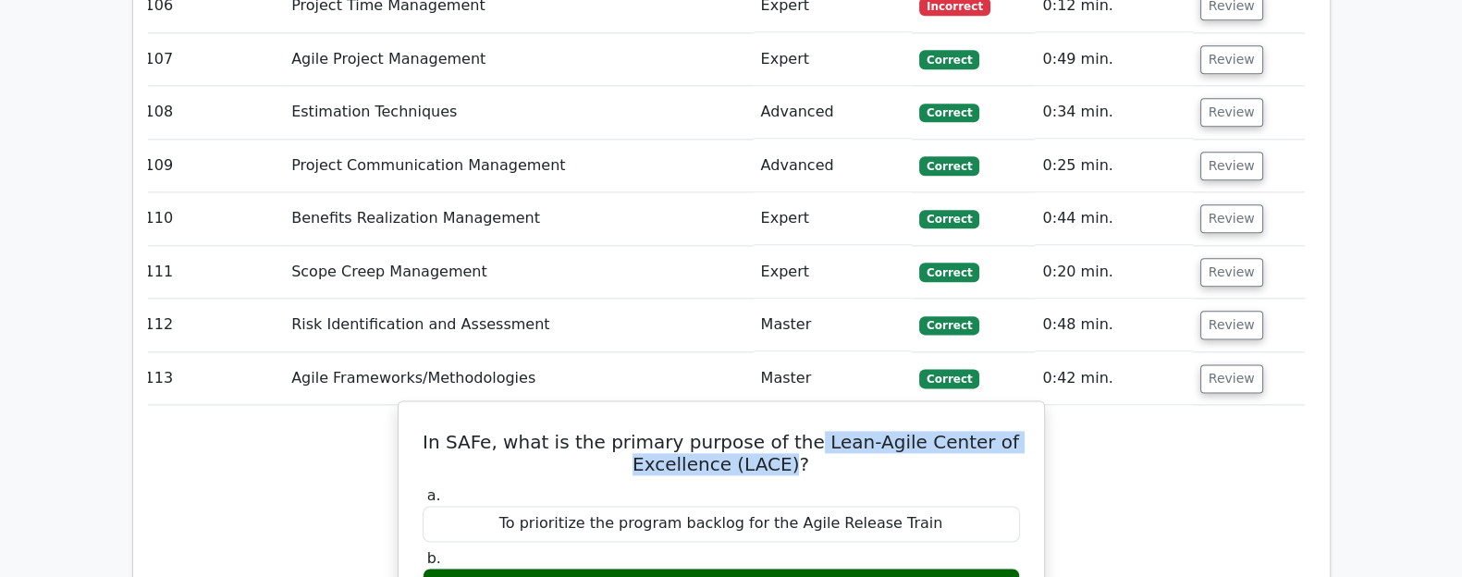
drag, startPoint x: 813, startPoint y: 148, endPoint x: 790, endPoint y: 172, distance: 33.3
click at [790, 431] on h5 "In SAFe, what is the primary purpose of the Lean-Agile Center of Excellence (LA…" at bounding box center [721, 453] width 601 height 44
copy h5 "Lean-Agile Center of Excellence (LACE)"
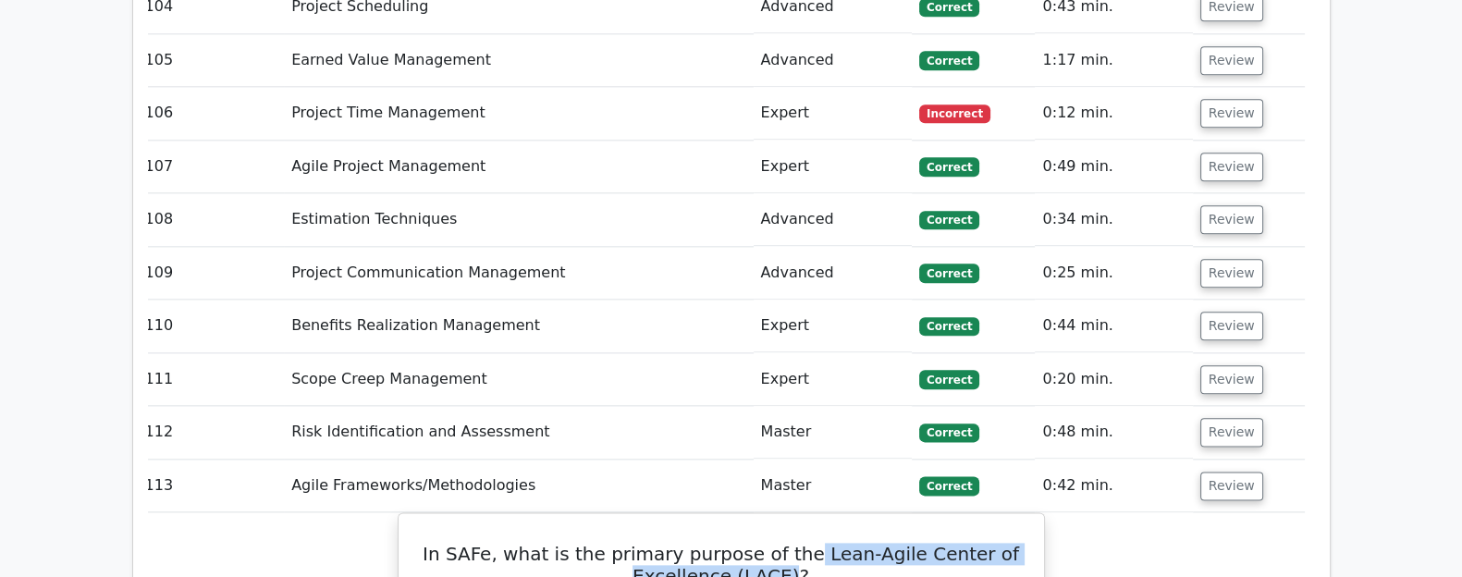
scroll to position [11579, 0]
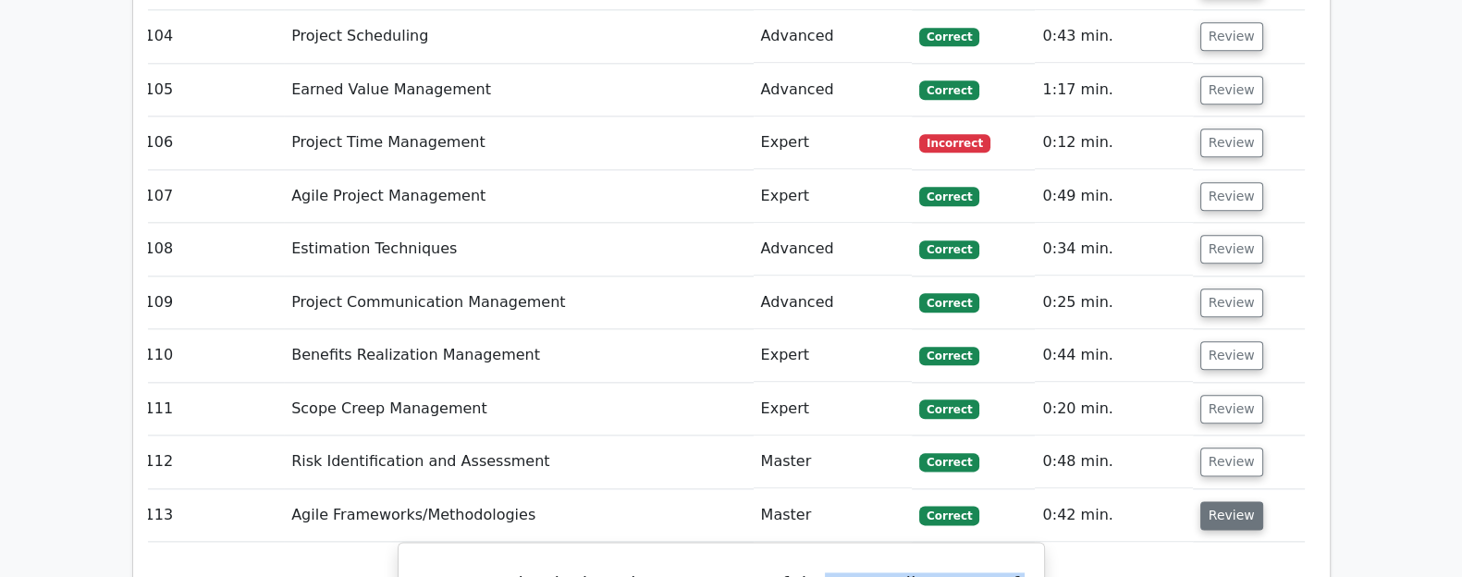
click at [1169, 501] on button "Review" at bounding box center [1231, 515] width 63 height 29
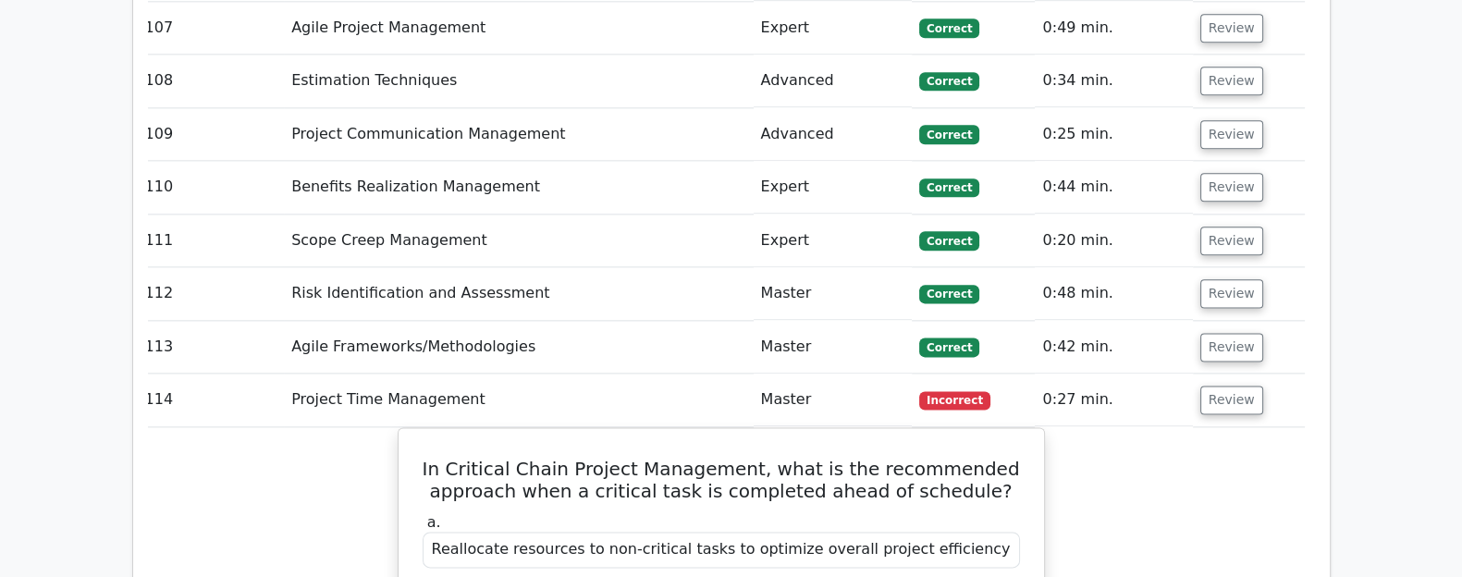
scroll to position [11746, 0]
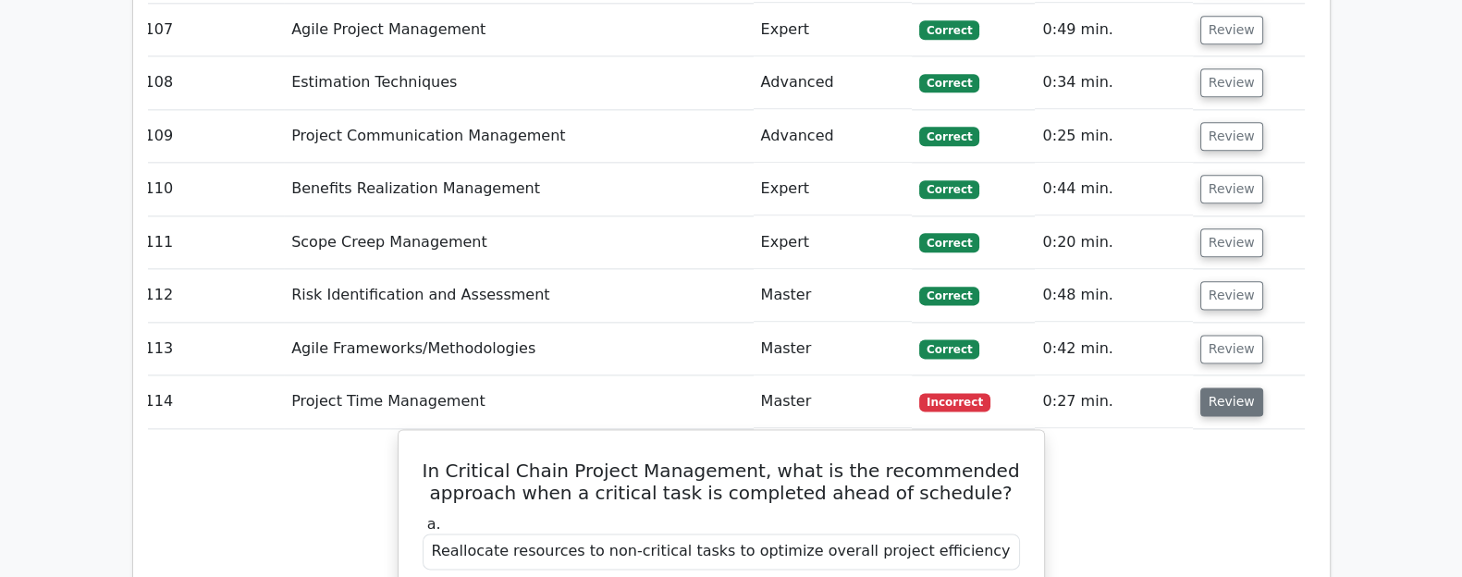
click at [1169, 387] on button "Review" at bounding box center [1231, 401] width 63 height 29
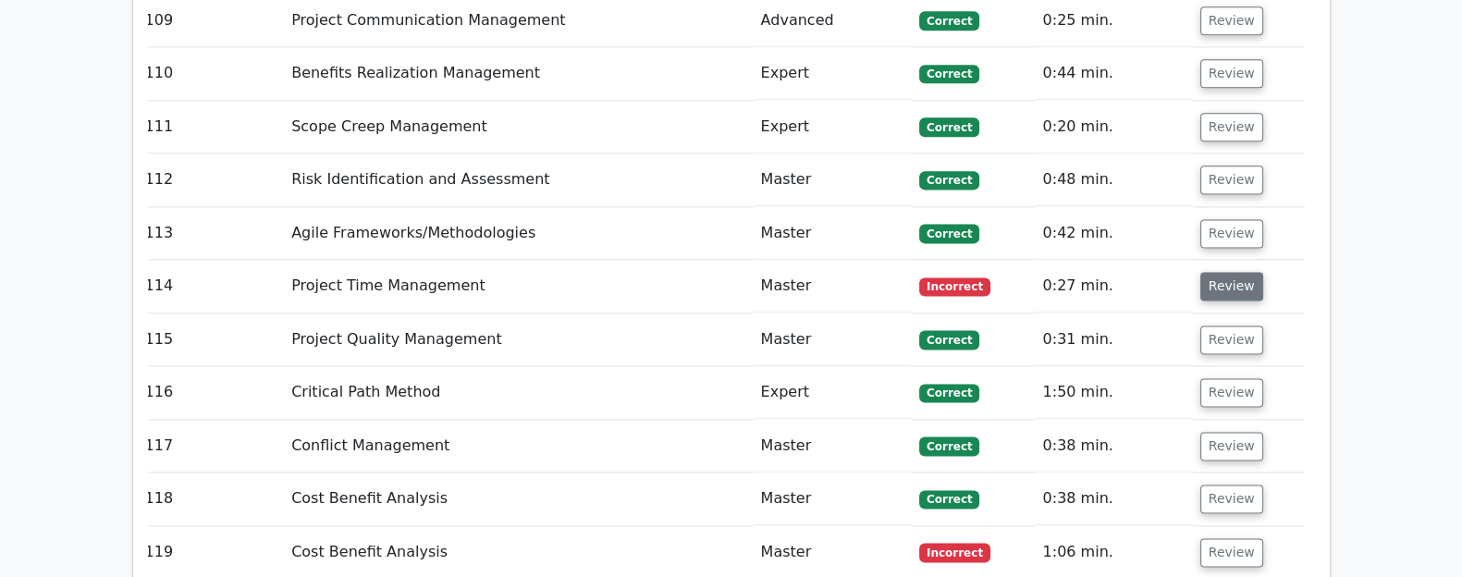
scroll to position [11861, 0]
click at [1169, 509] on button "Review" at bounding box center [1231, 552] width 63 height 29
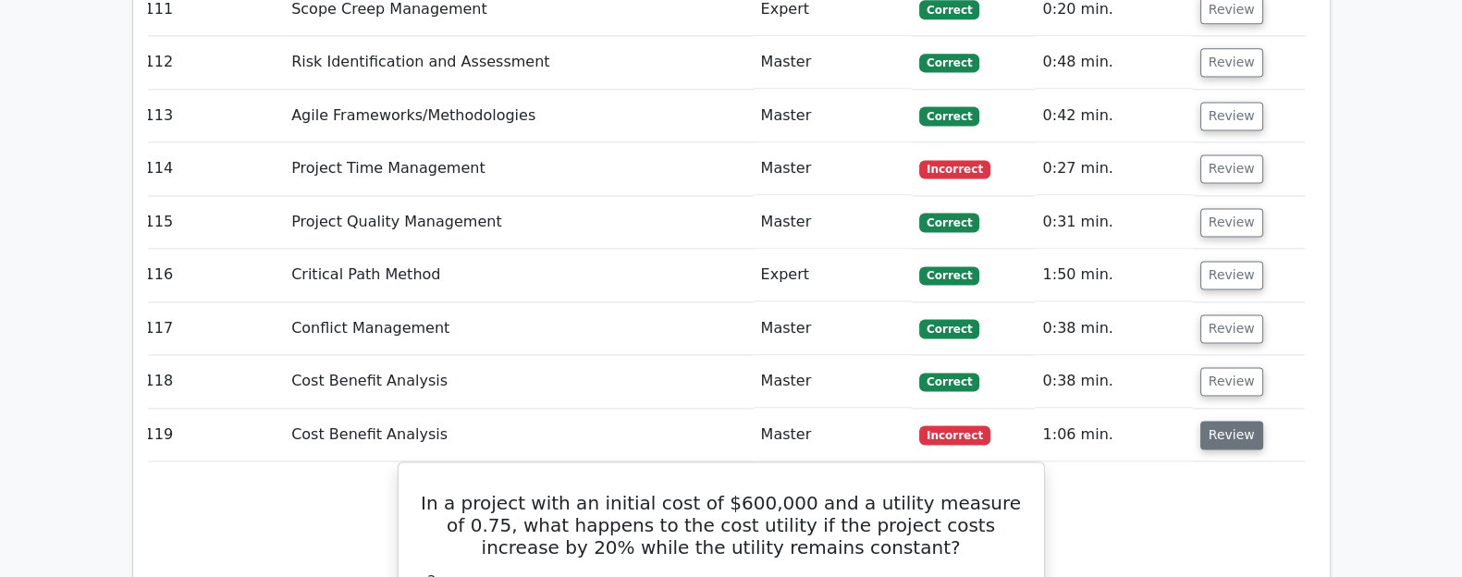
scroll to position [11981, 0]
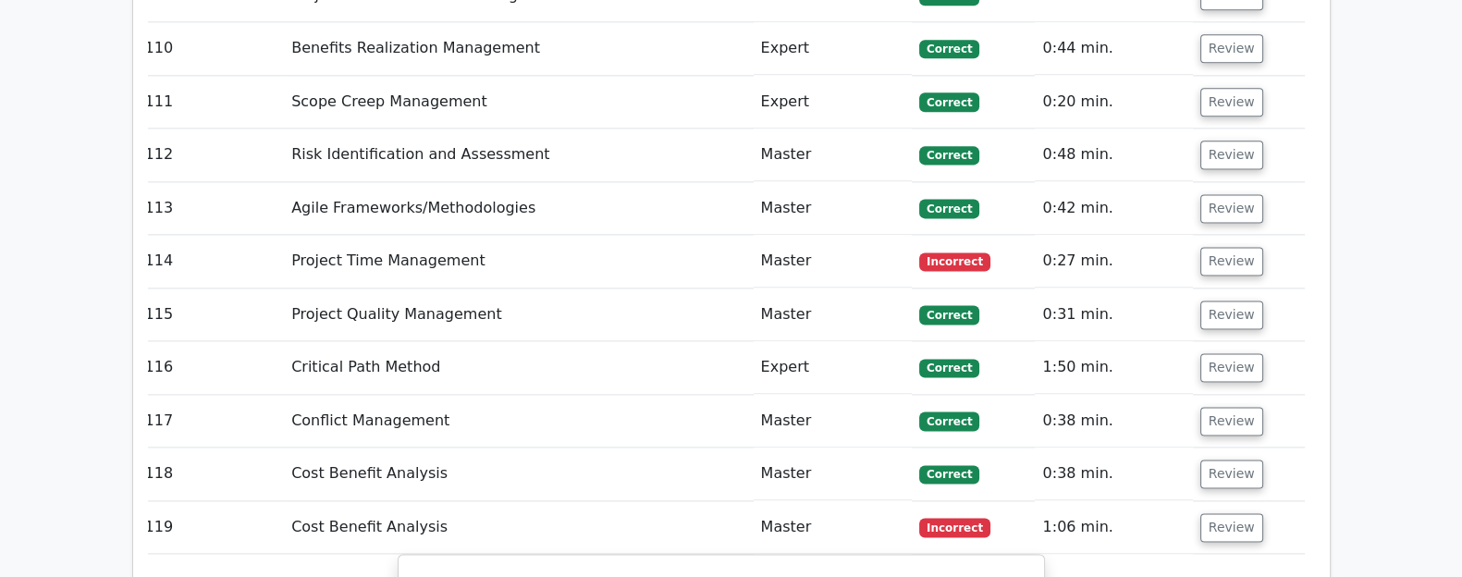
scroll to position [11884, 0]
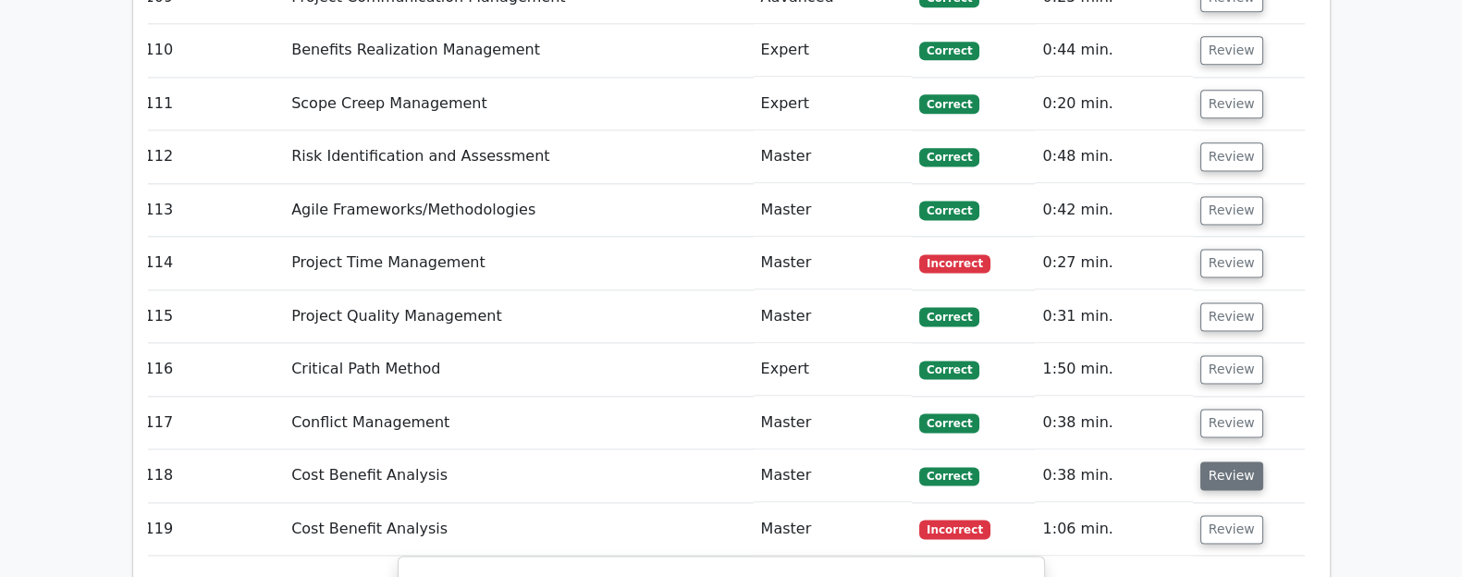
click at [1169, 461] on button "Review" at bounding box center [1231, 475] width 63 height 29
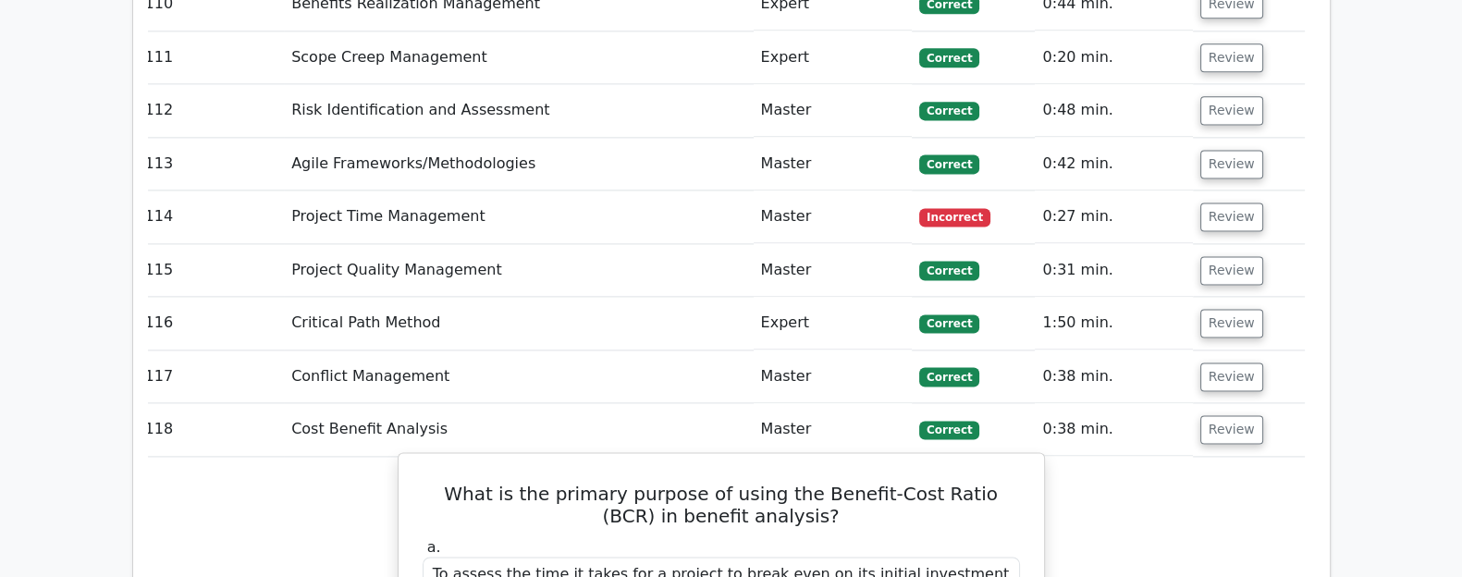
scroll to position [11924, 0]
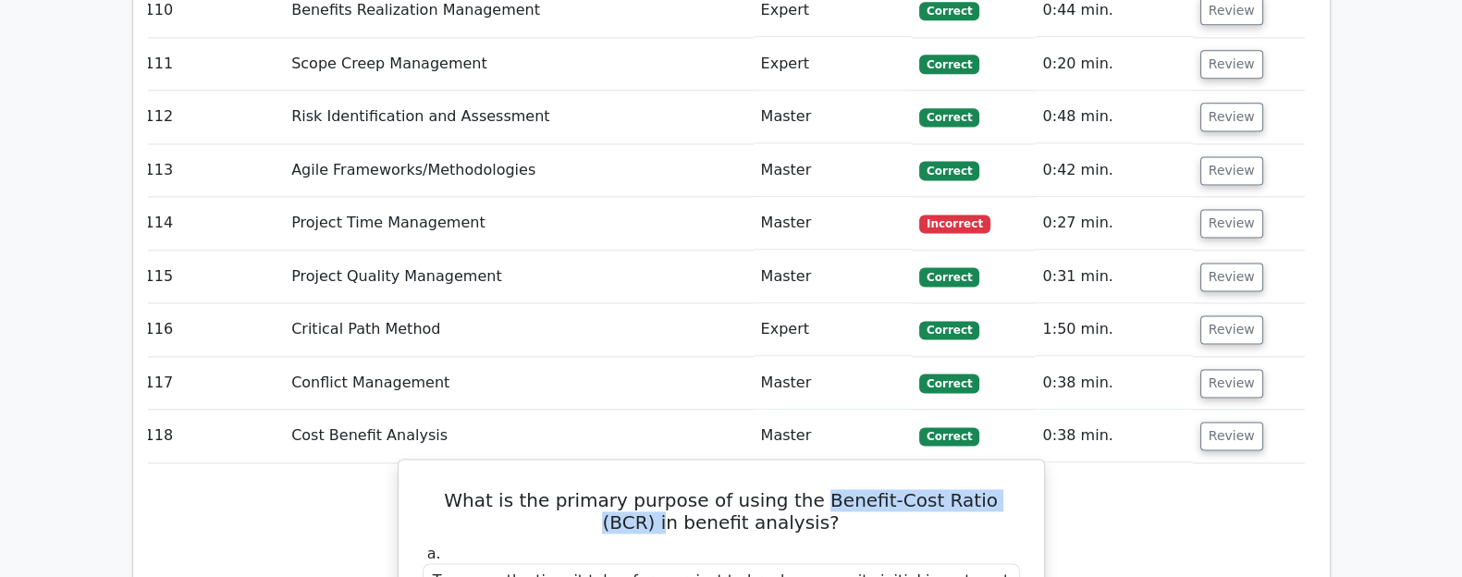
drag, startPoint x: 784, startPoint y: 202, endPoint x: 999, endPoint y: 202, distance: 214.5
click at [999, 489] on h5 "What is the primary purpose of using the Benefit-Cost Ratio (BCR) in benefit an…" at bounding box center [721, 511] width 601 height 44
copy h5 "Benefit-Cost Ratio (BCR) i"
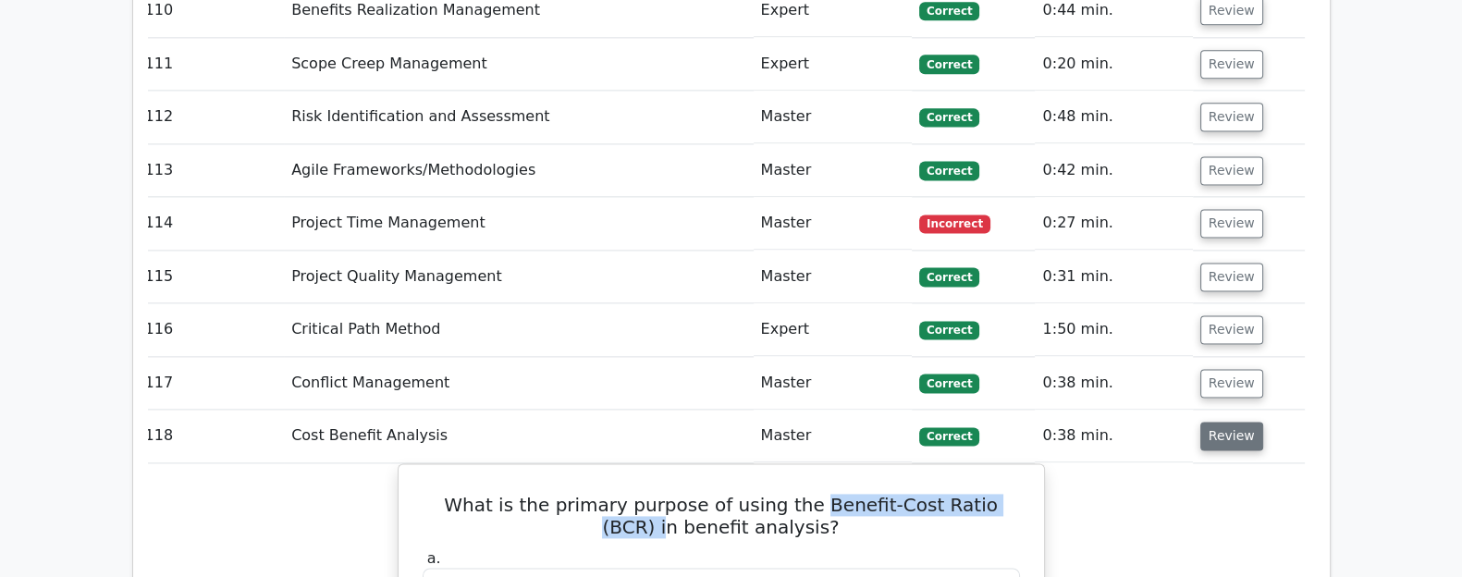
click at [1169, 422] on button "Review" at bounding box center [1231, 436] width 63 height 29
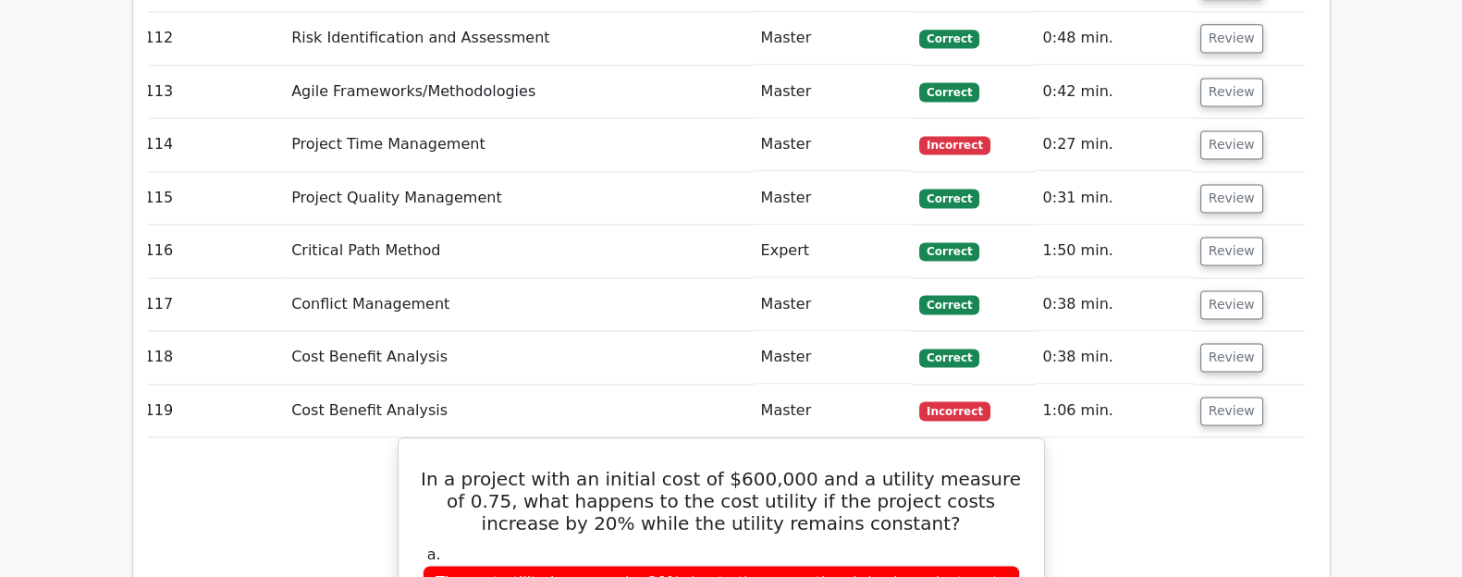
scroll to position [12005, 0]
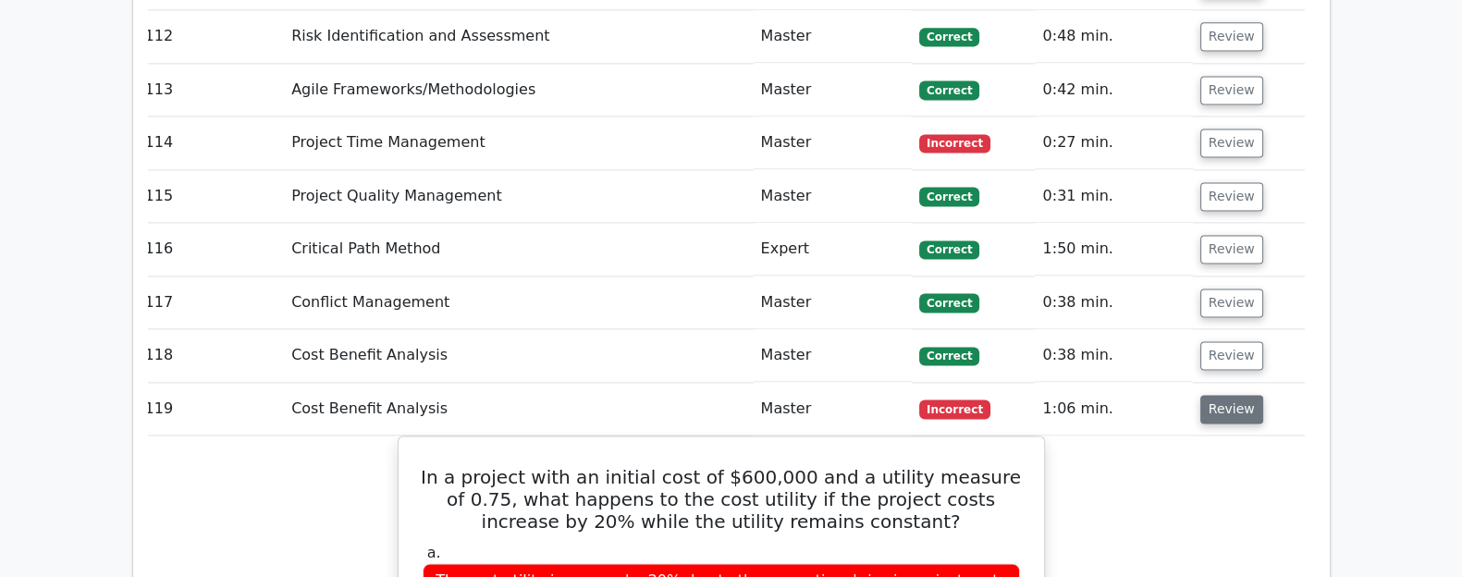
click at [1169, 395] on button "Review" at bounding box center [1231, 409] width 63 height 29
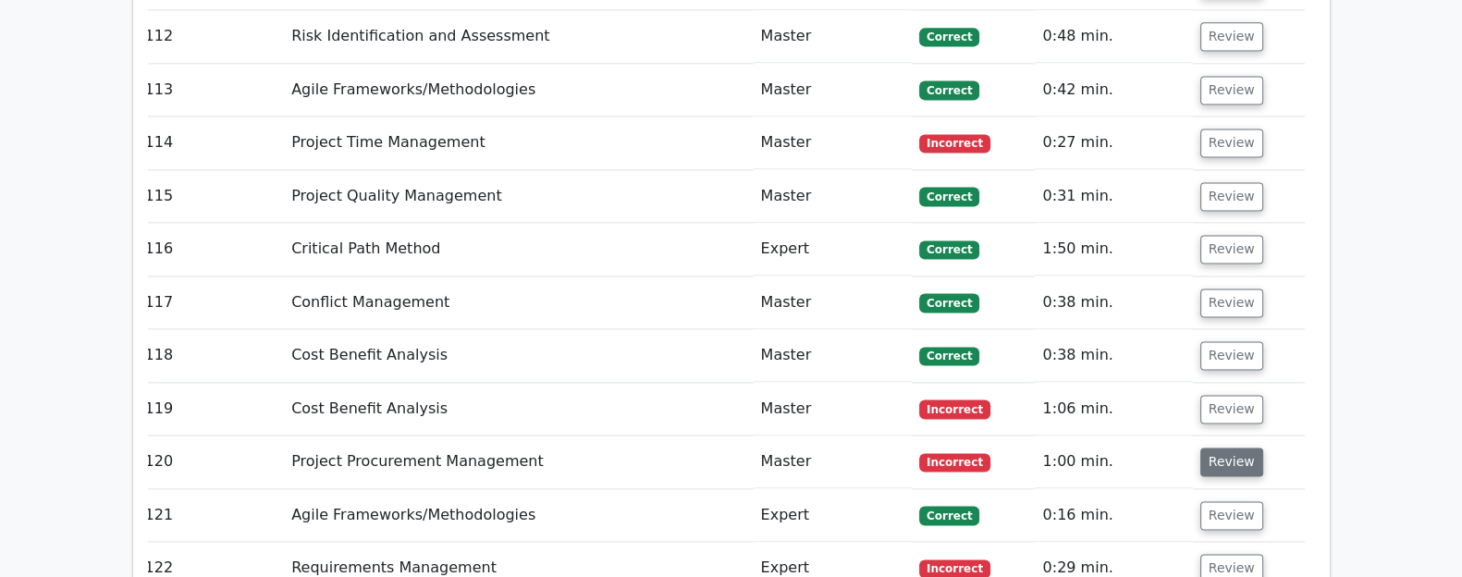
click at [1169, 447] on button "Review" at bounding box center [1231, 461] width 63 height 29
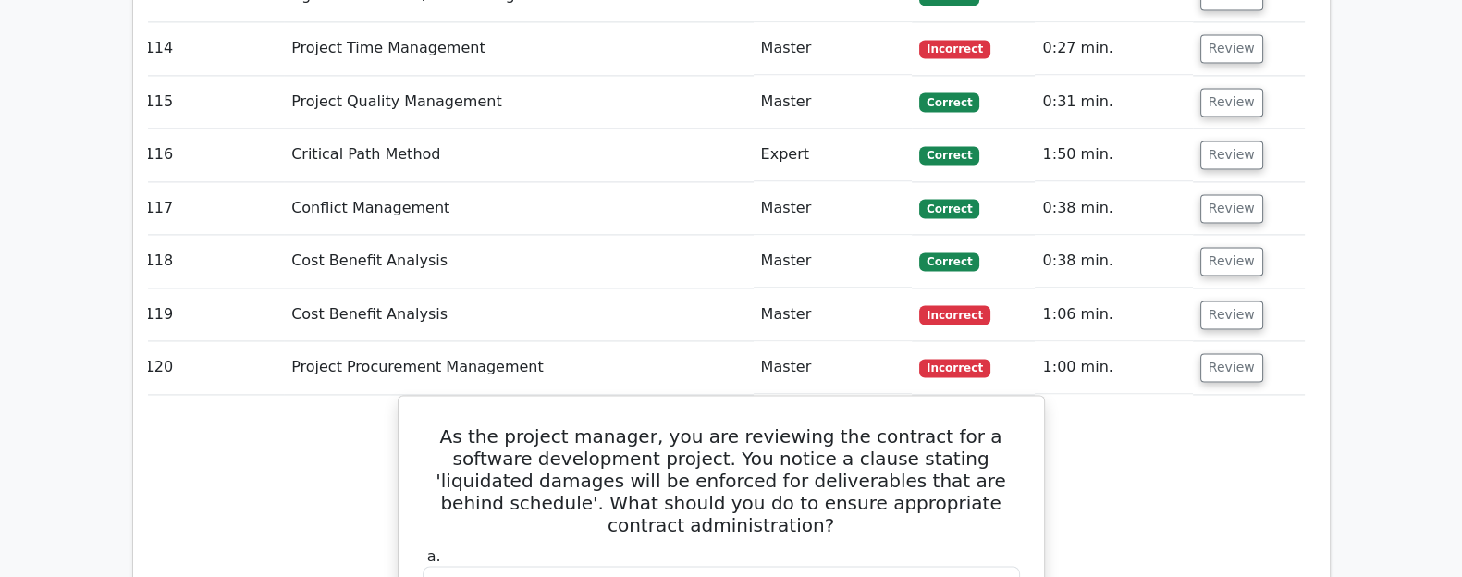
scroll to position [12092, 0]
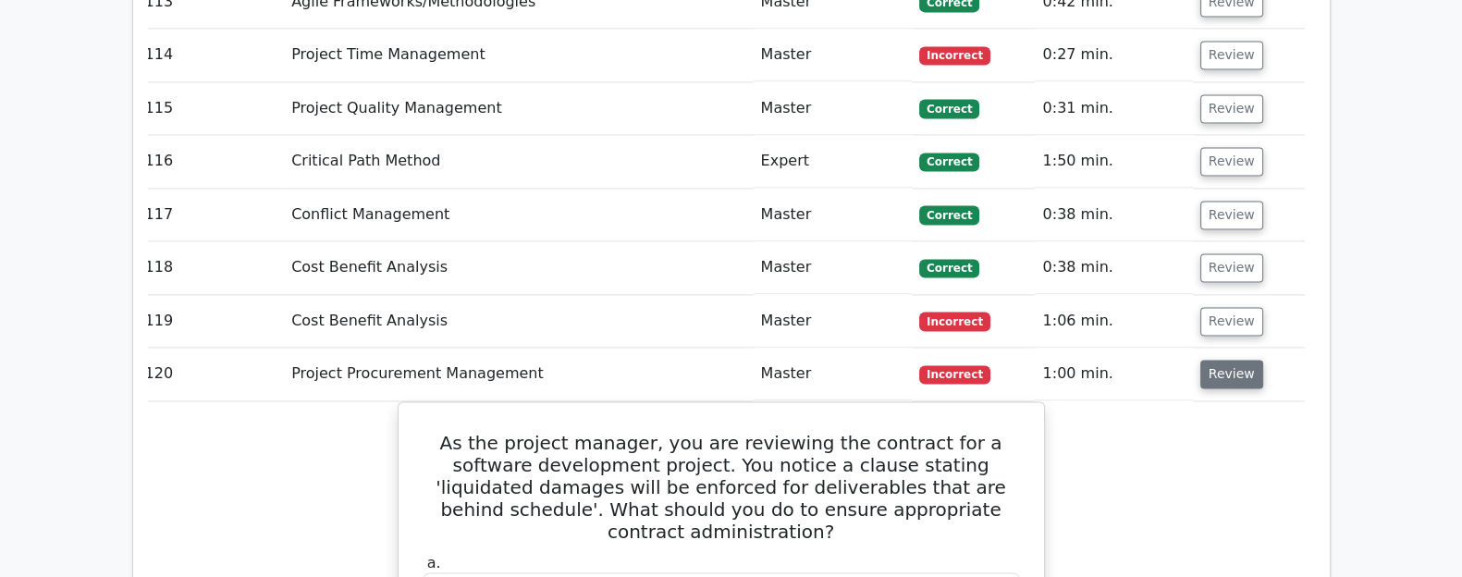
click at [1169, 360] on button "Review" at bounding box center [1231, 374] width 63 height 29
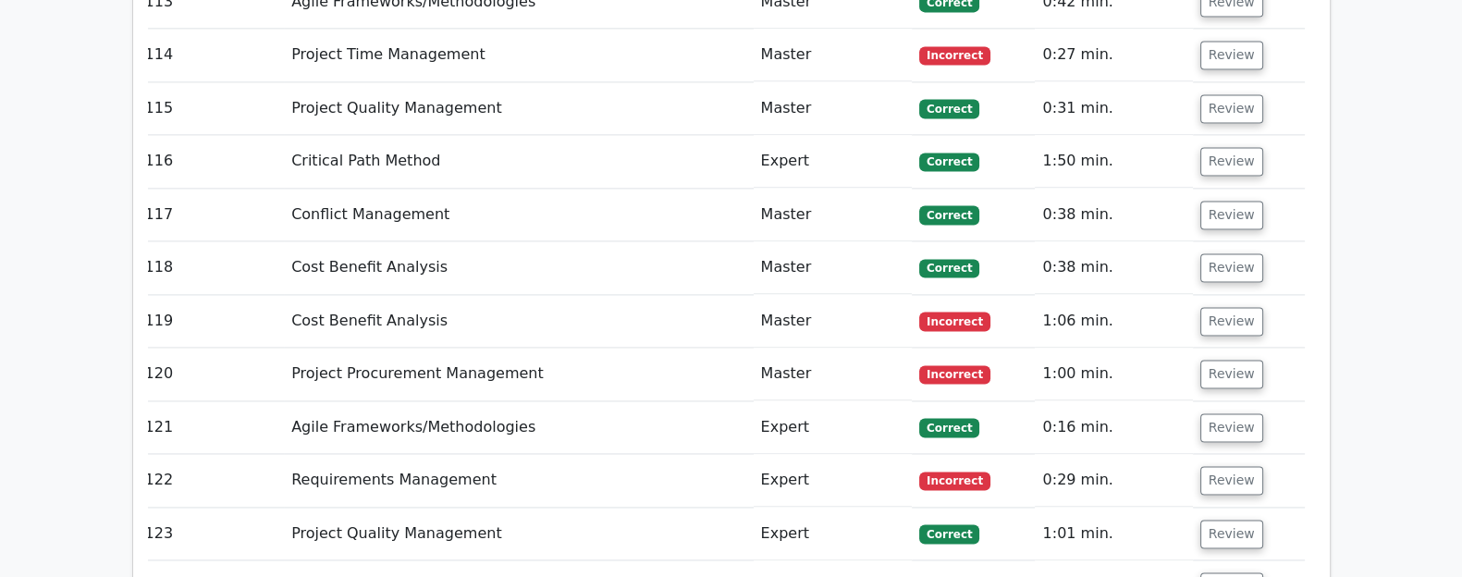
click at [156, 509] on td "124" at bounding box center [211, 586] width 147 height 53
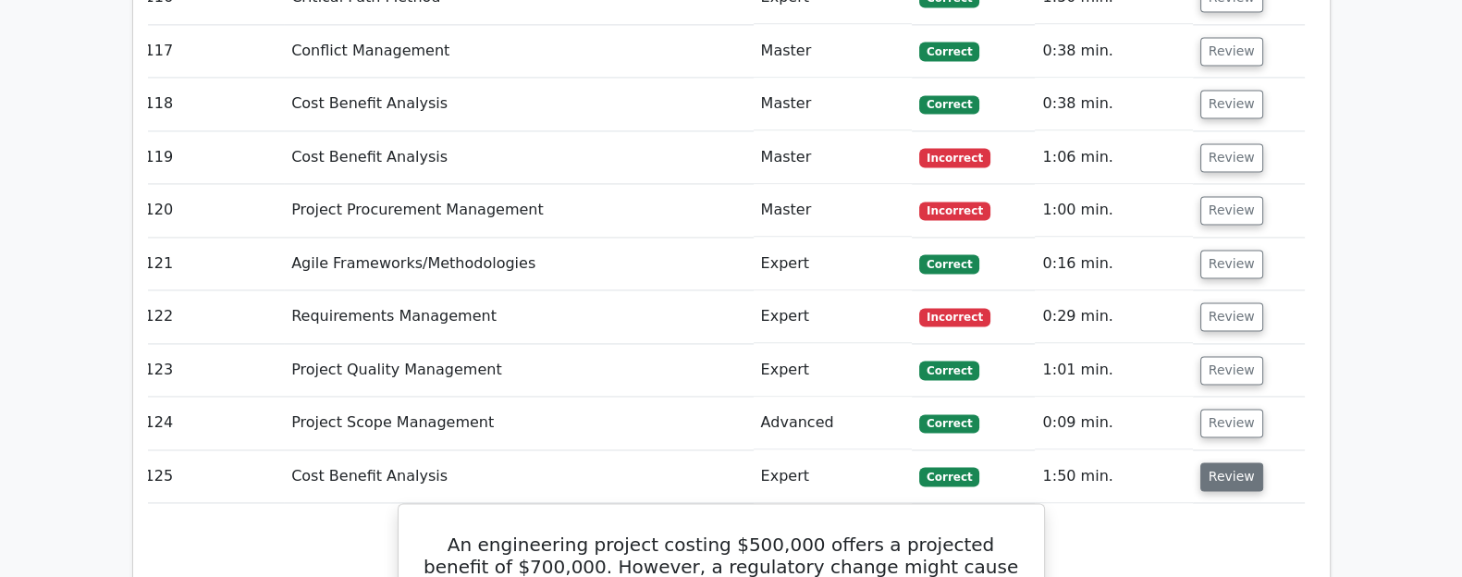
scroll to position [12250, 0]
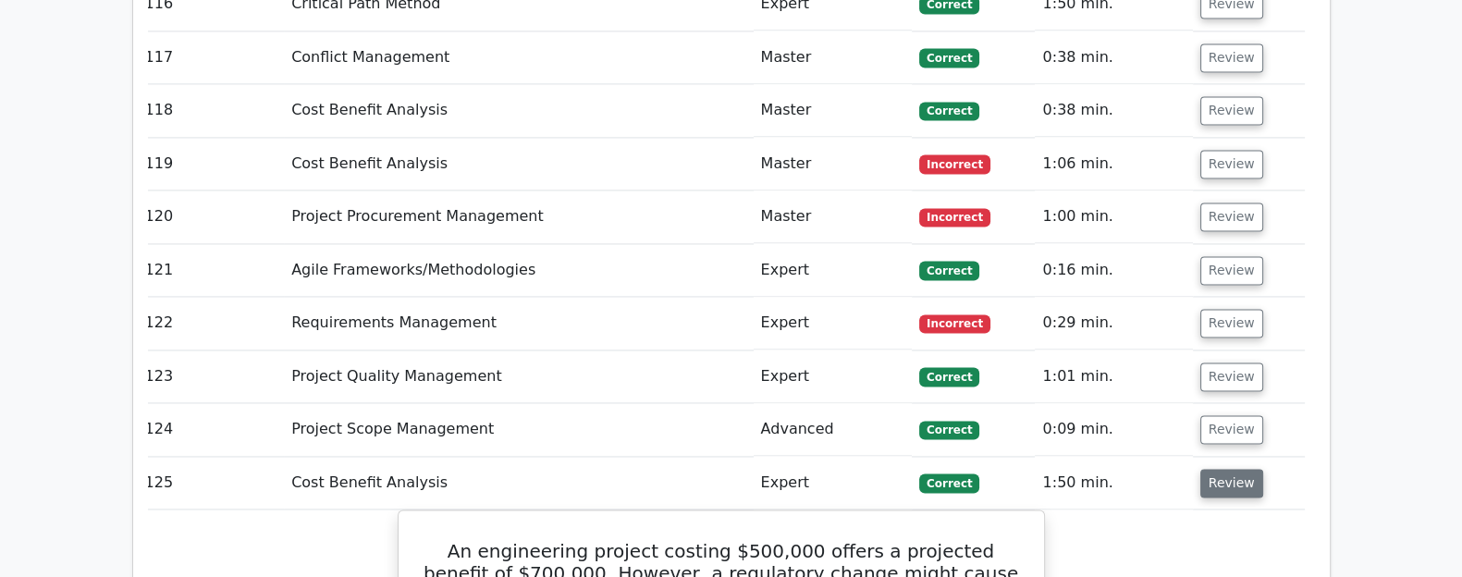
click at [1169, 469] on button "Review" at bounding box center [1231, 483] width 63 height 29
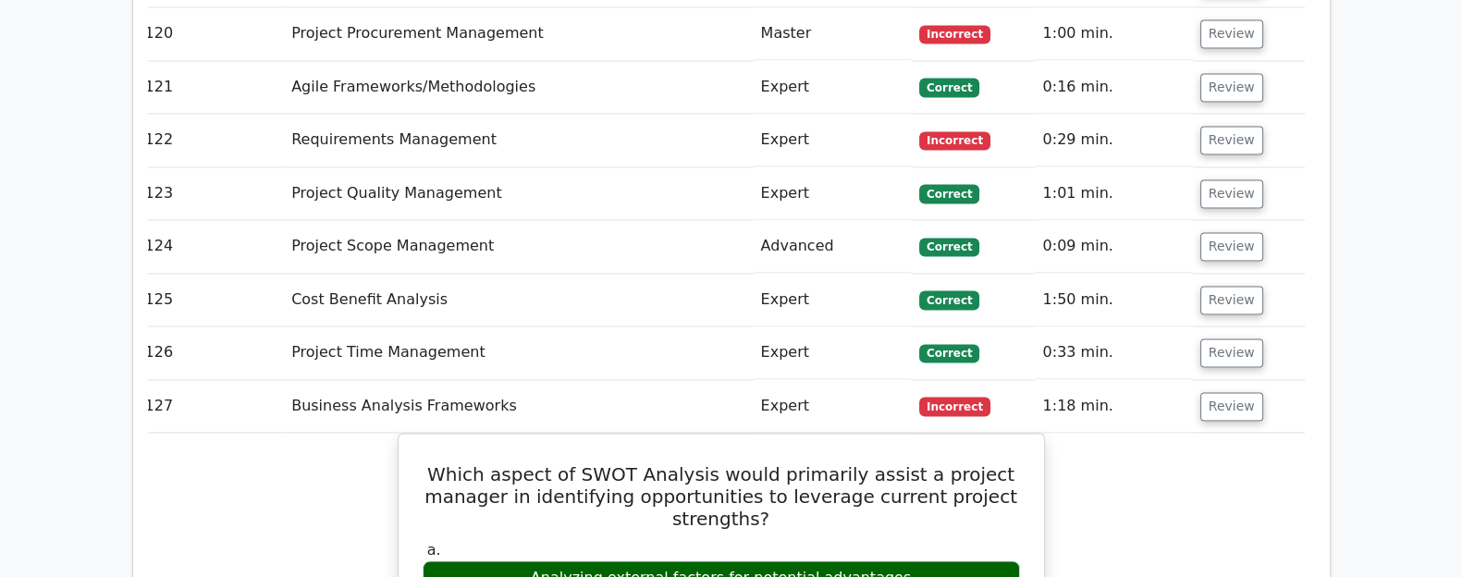
scroll to position [12427, 0]
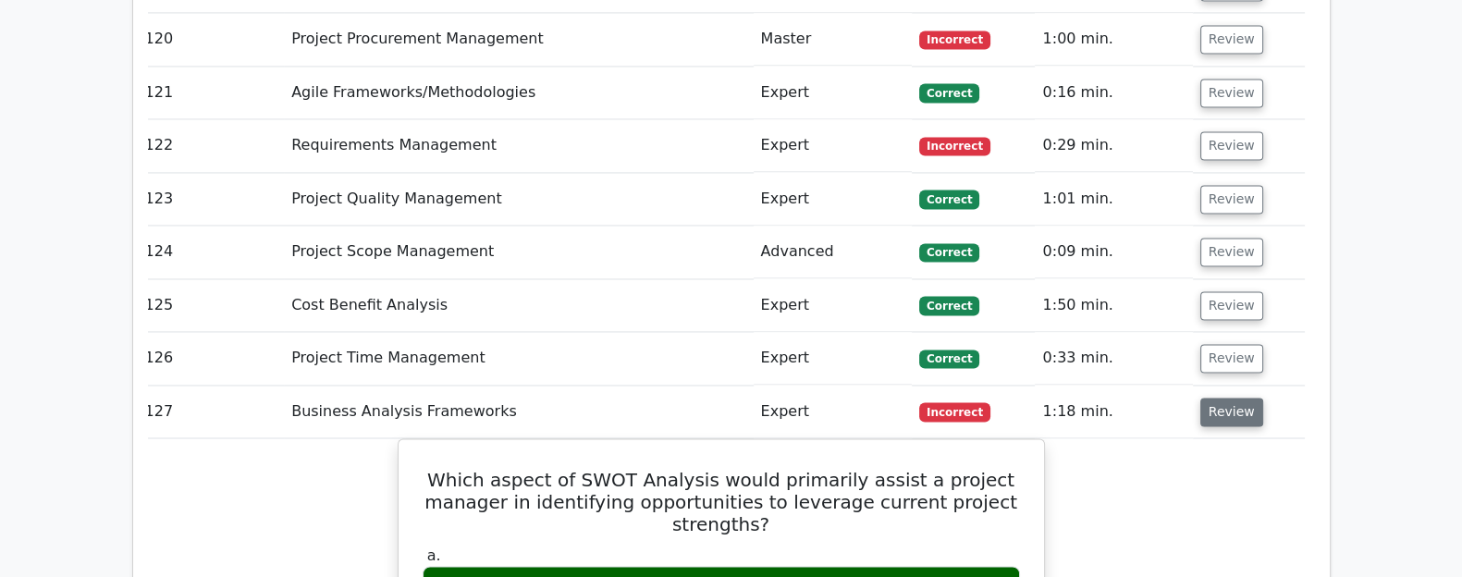
click at [1169, 398] on button "Review" at bounding box center [1231, 412] width 63 height 29
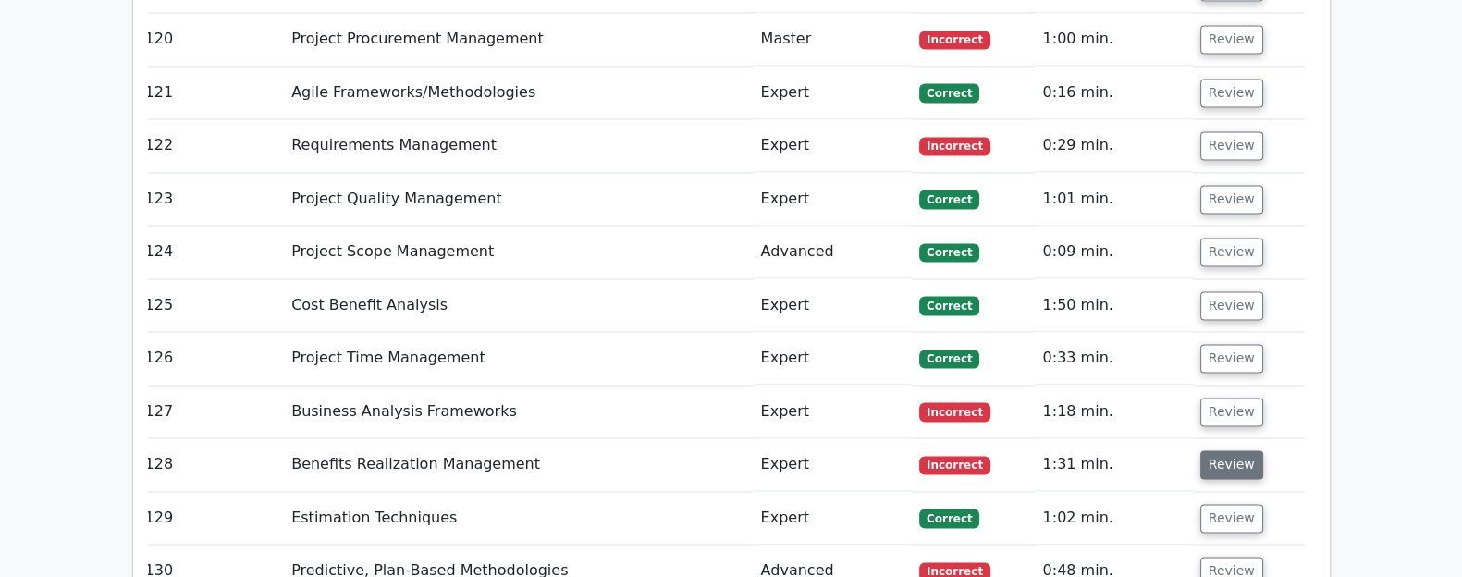
click at [1169, 450] on button "Review" at bounding box center [1231, 464] width 63 height 29
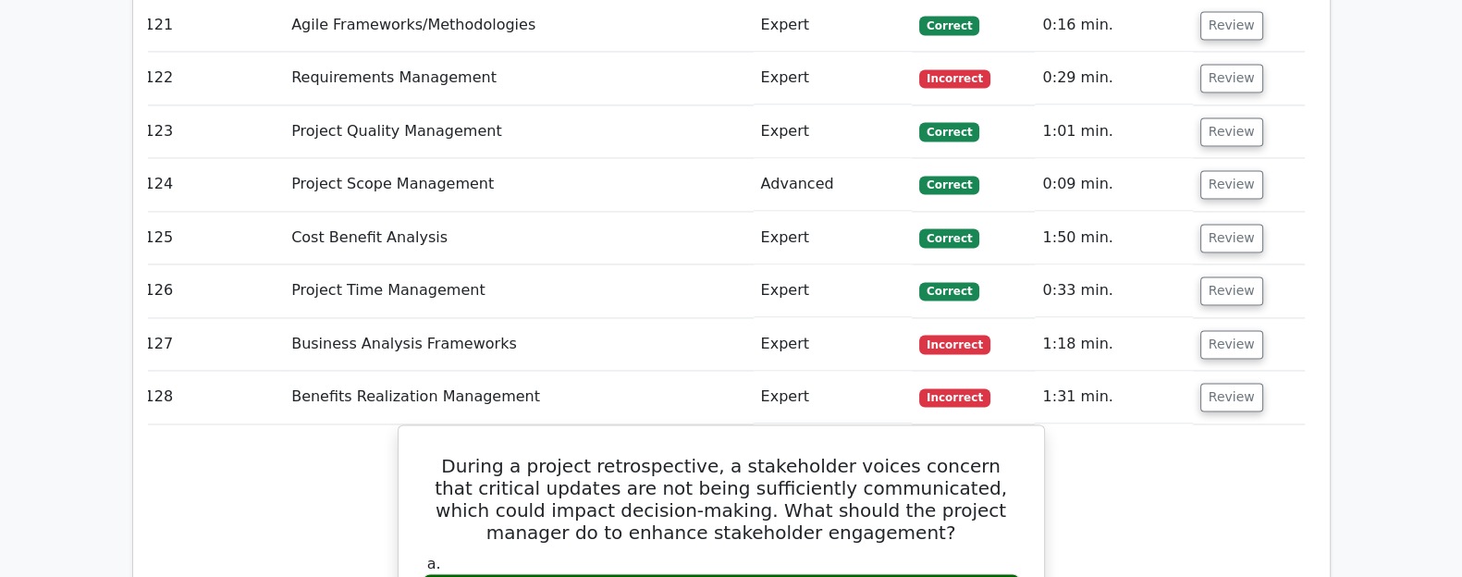
scroll to position [12492, 0]
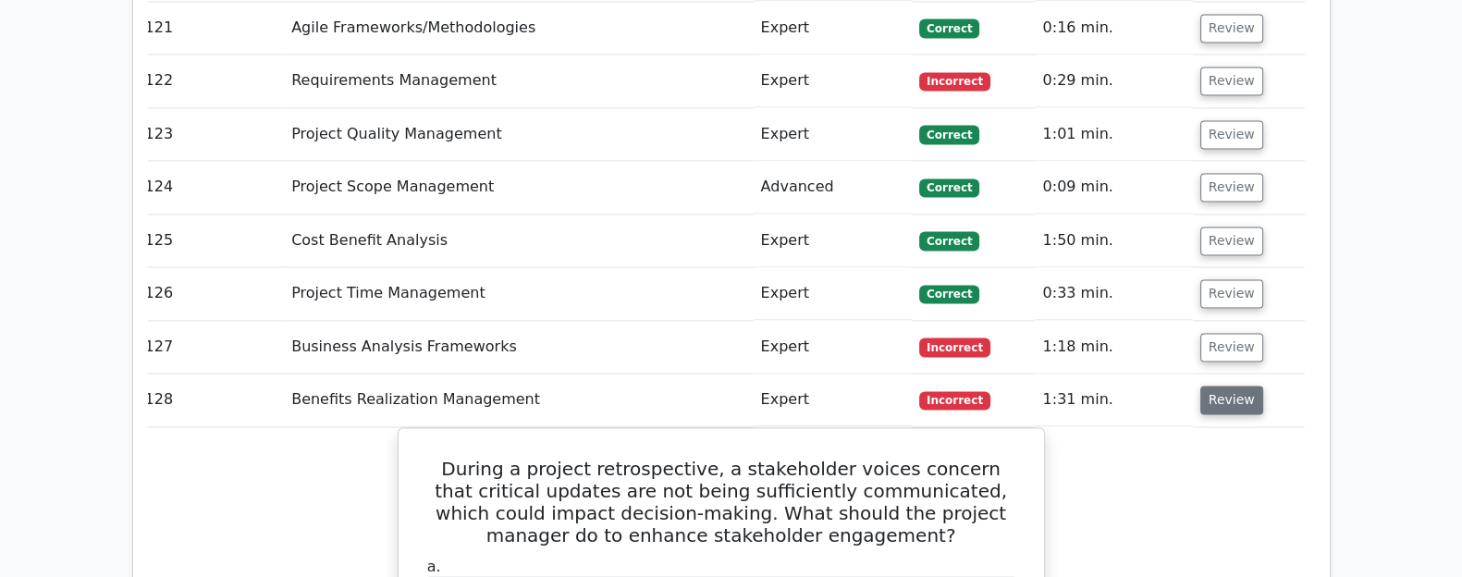
click at [1169, 386] on button "Review" at bounding box center [1231, 400] width 63 height 29
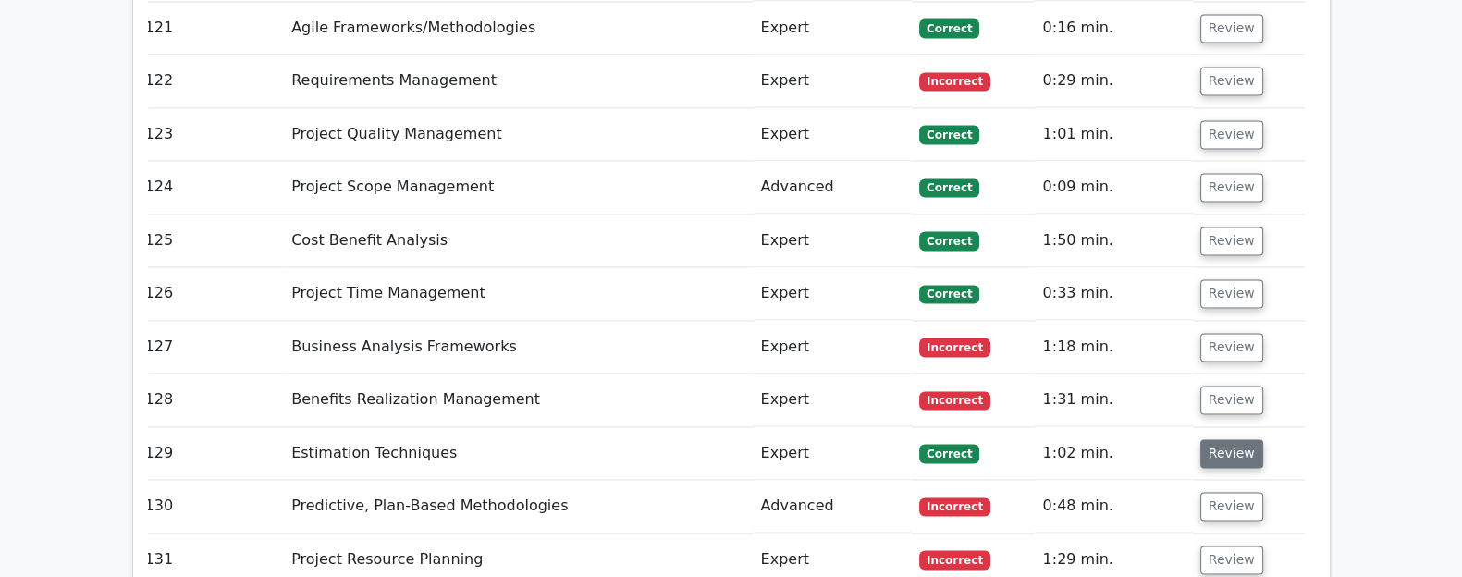
click at [1169, 439] on button "Review" at bounding box center [1231, 453] width 63 height 29
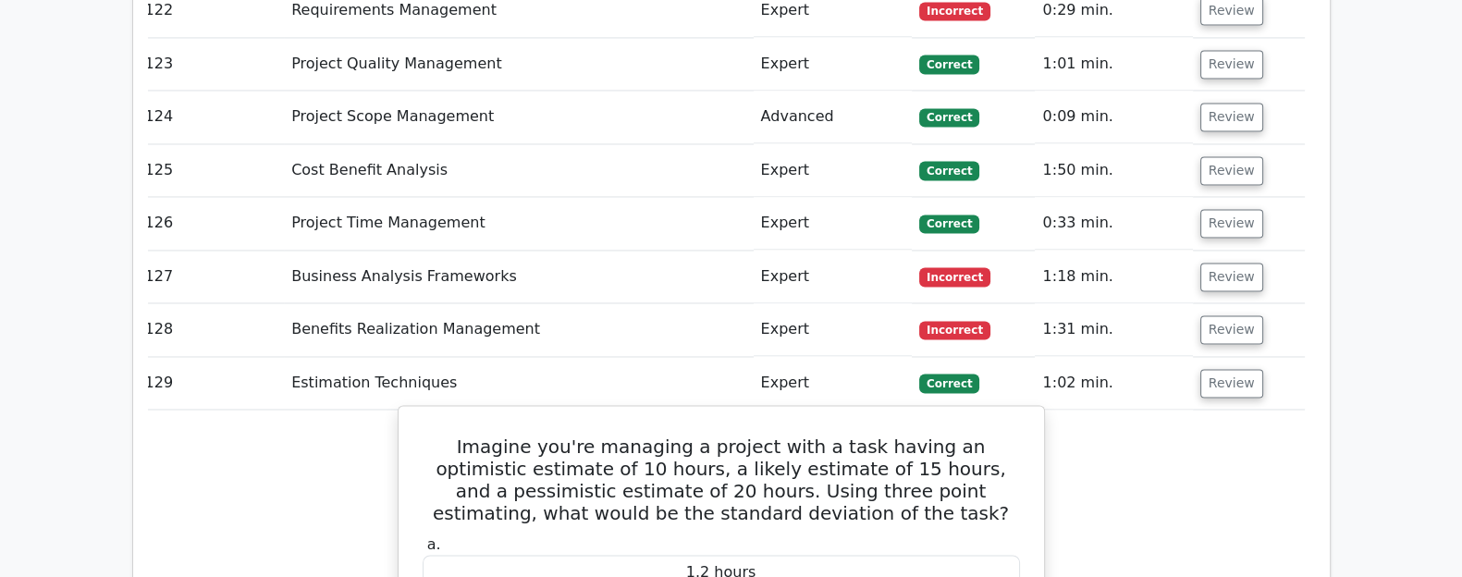
scroll to position [12509, 0]
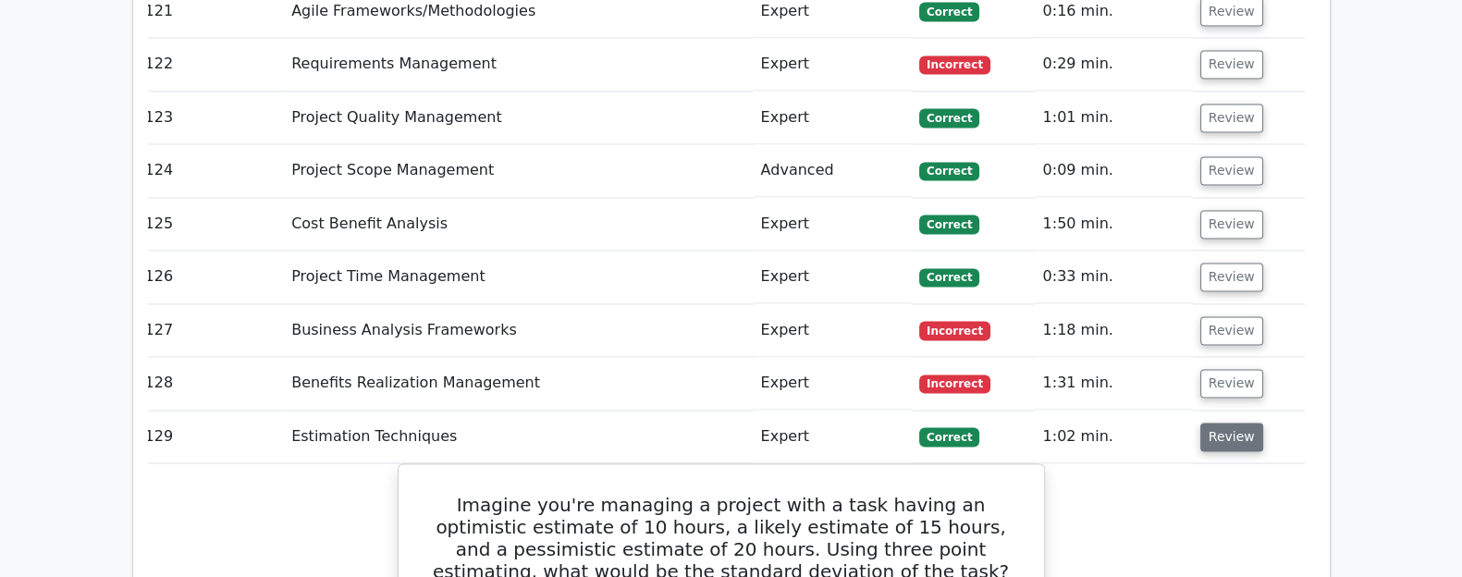
click at [1169, 423] on button "Review" at bounding box center [1231, 437] width 63 height 29
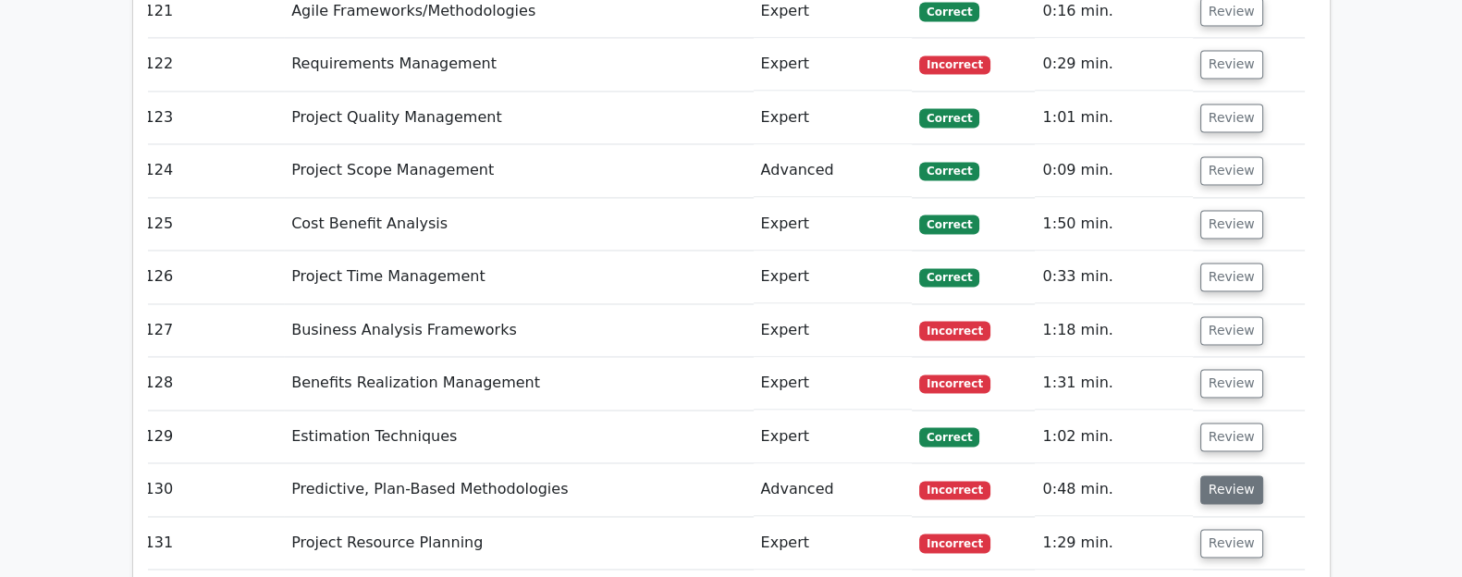
click at [1169, 475] on button "Review" at bounding box center [1231, 489] width 63 height 29
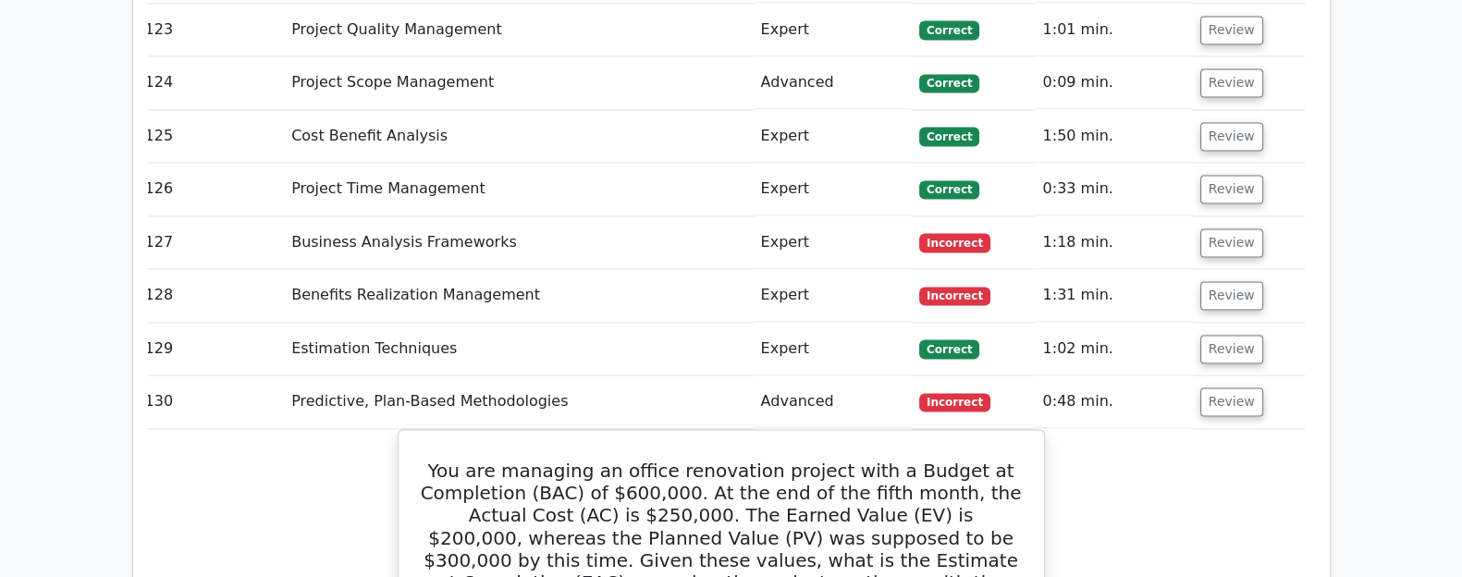
scroll to position [12596, 0]
click at [1169, 387] on button "Review" at bounding box center [1231, 401] width 63 height 29
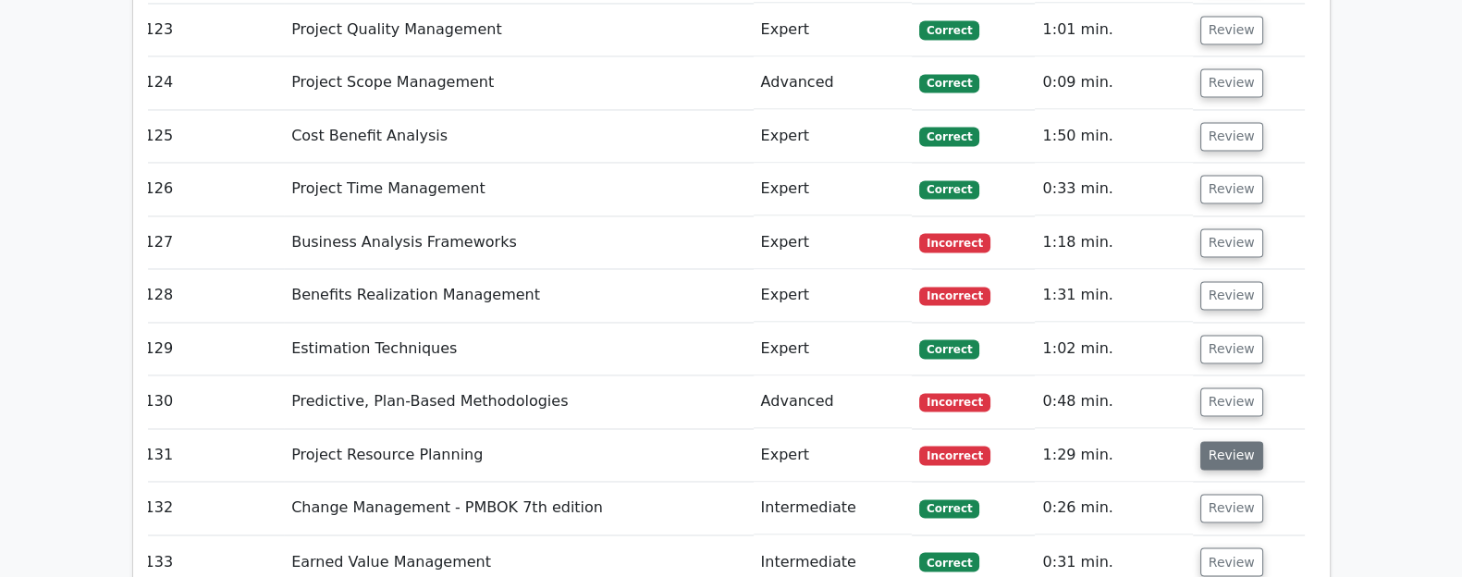
click at [1169, 441] on button "Review" at bounding box center [1231, 455] width 63 height 29
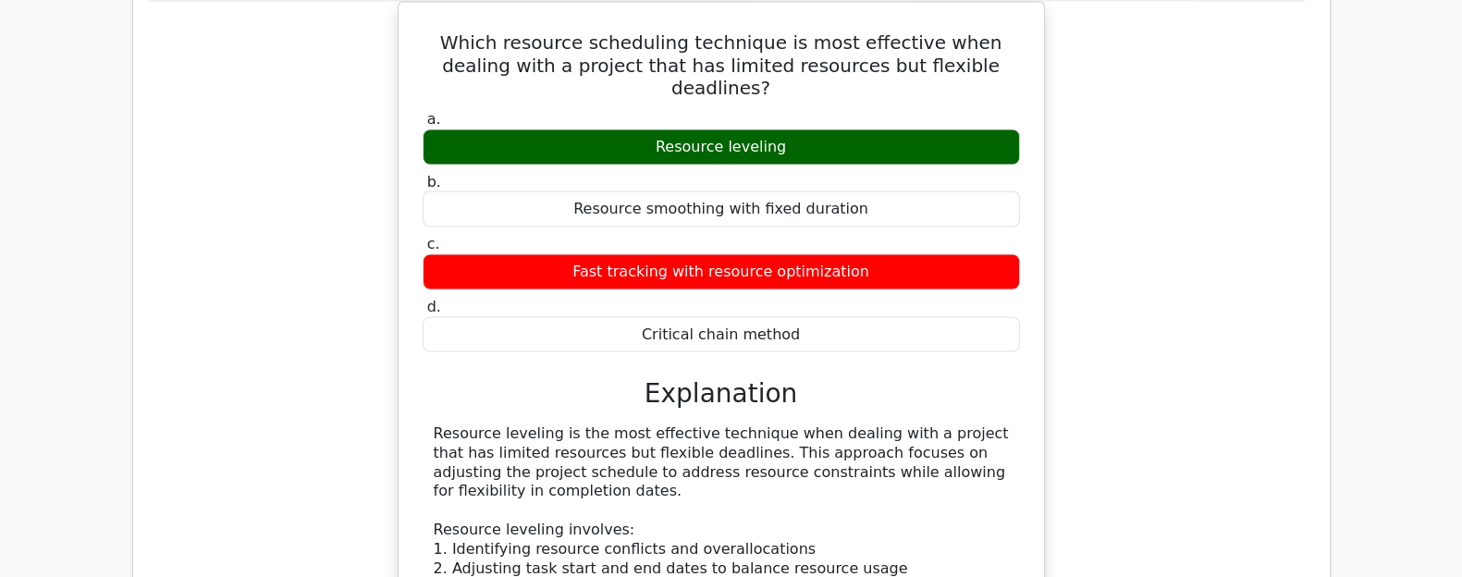
scroll to position [13084, 0]
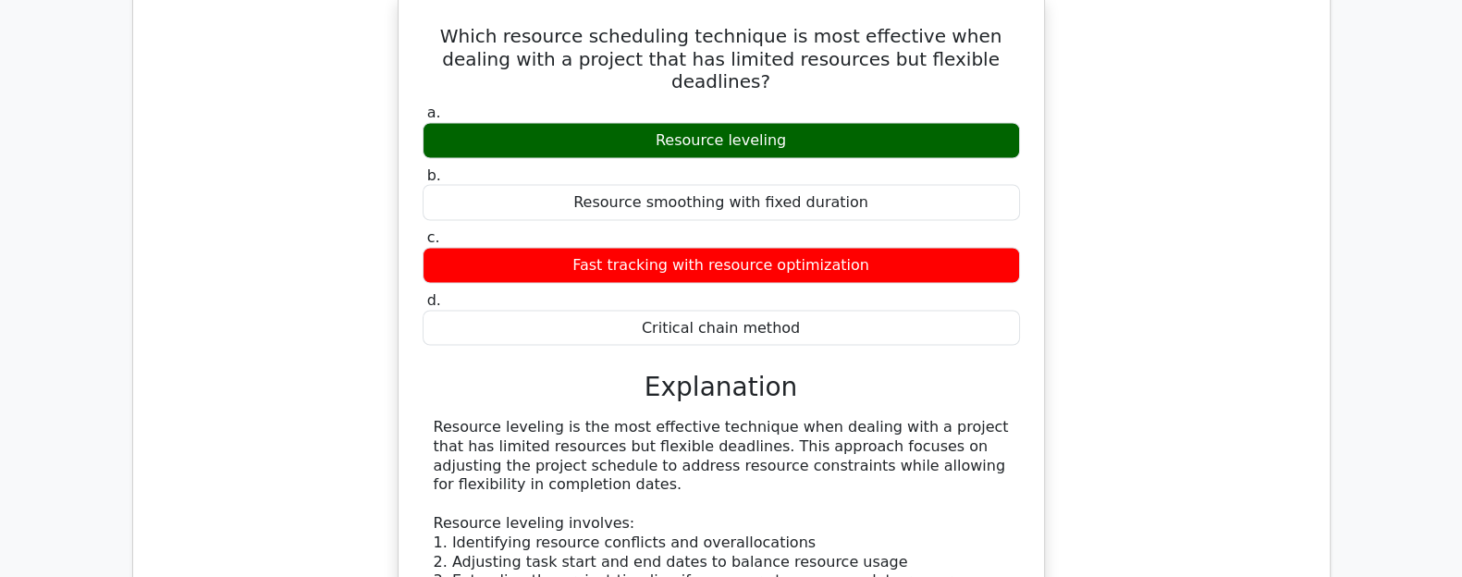
click at [1169, 157] on div "Which resource scheduling technique is most effective when dealing with a proje…" at bounding box center [721, 504] width 1167 height 1021
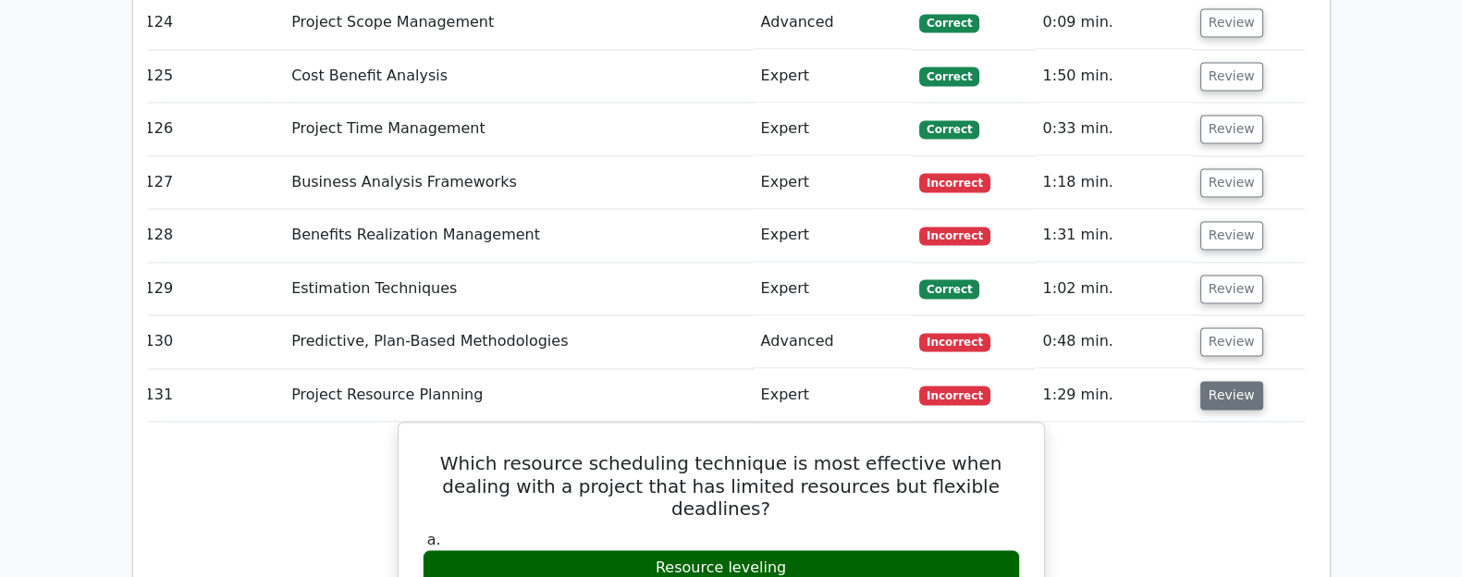
scroll to position [12655, 0]
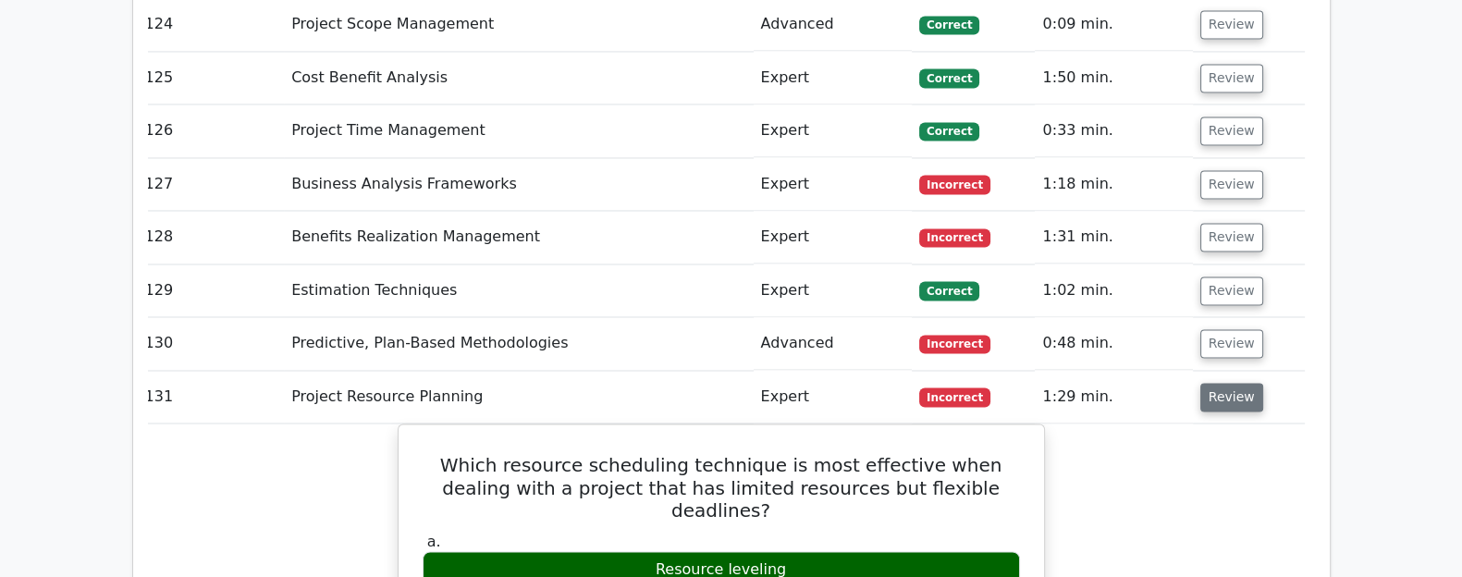
click at [1169, 383] on button "Review" at bounding box center [1231, 397] width 63 height 29
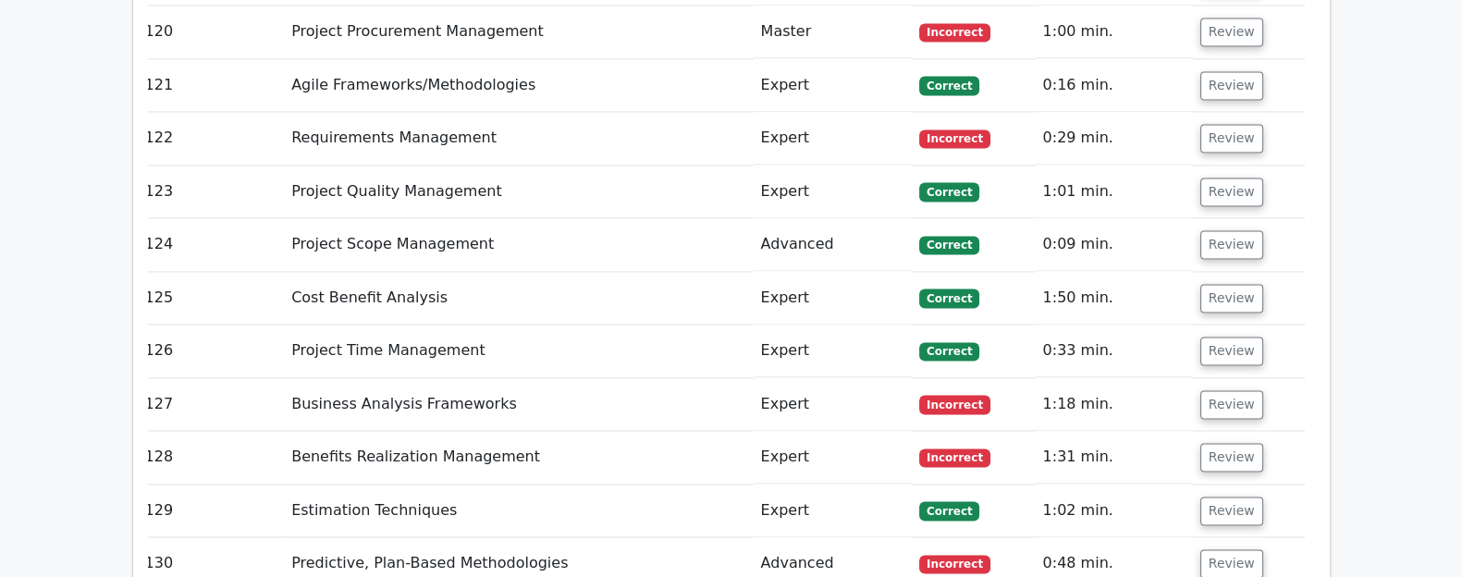
scroll to position [12433, 0]
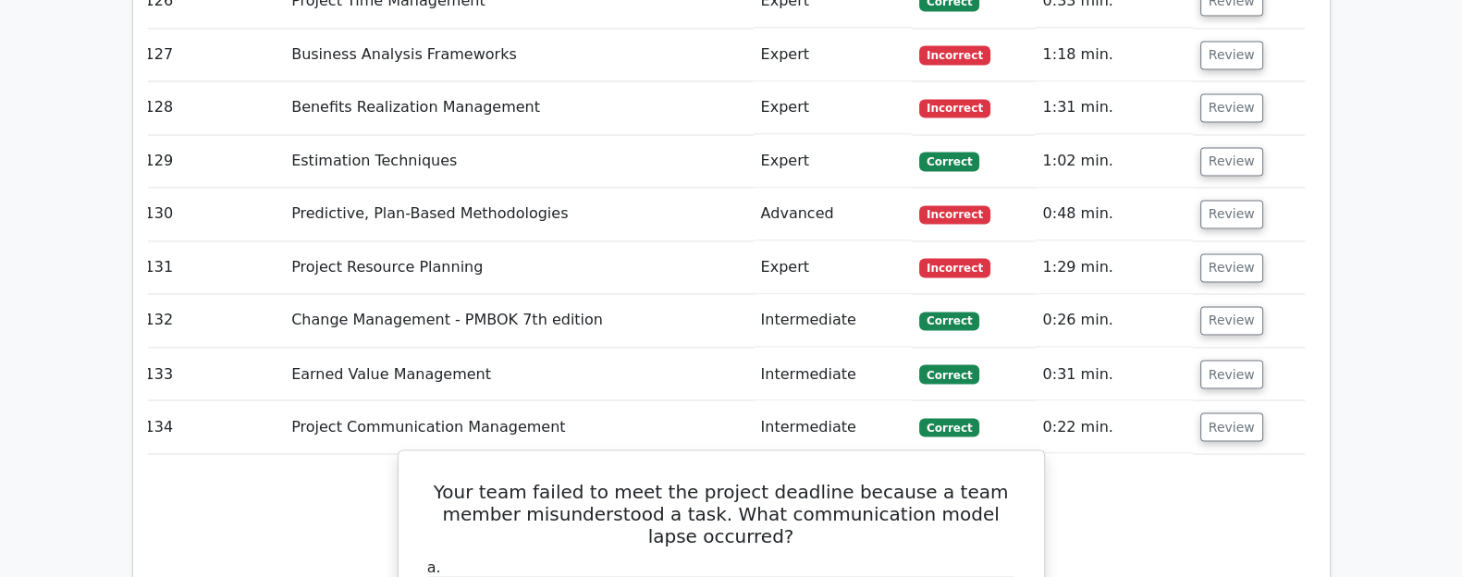
scroll to position [12818, 0]
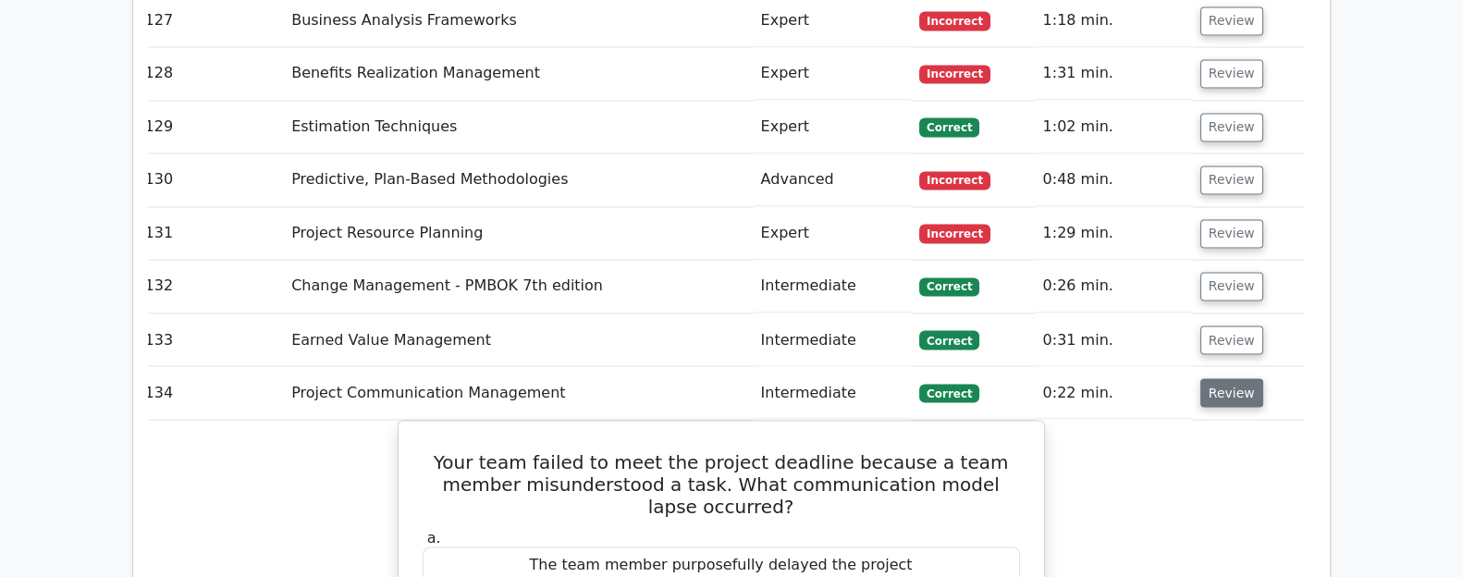
click at [1169, 378] on button "Review" at bounding box center [1231, 392] width 63 height 29
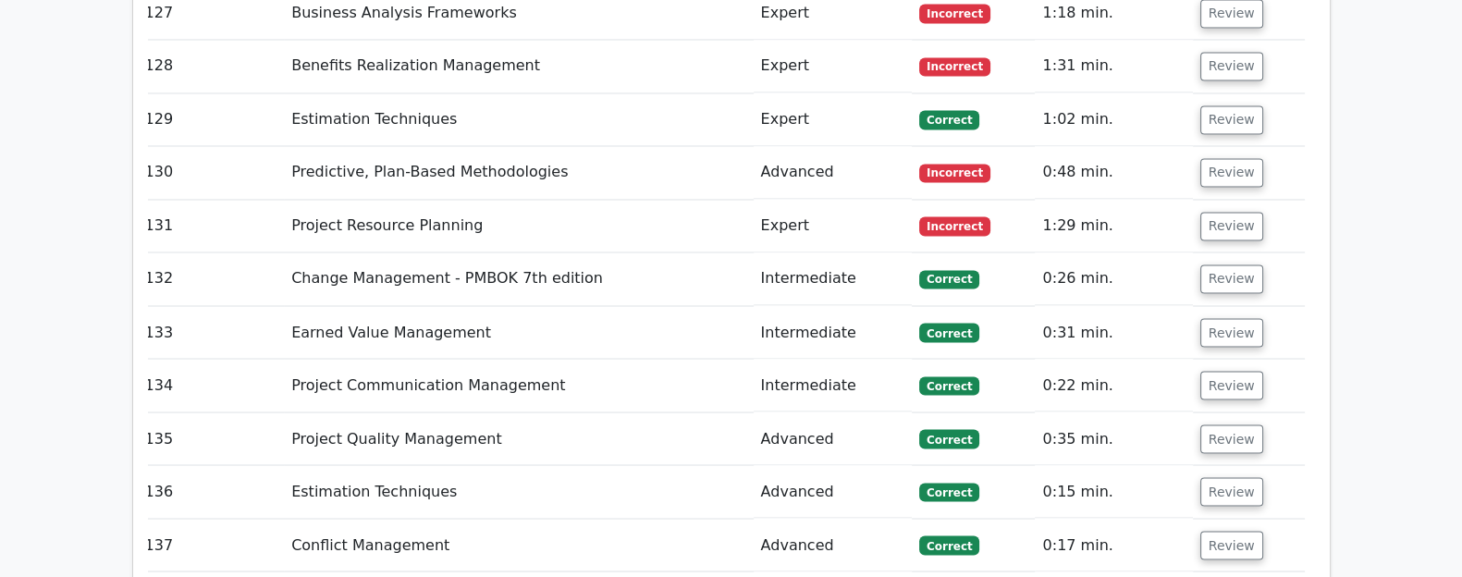
scroll to position [12846, 0]
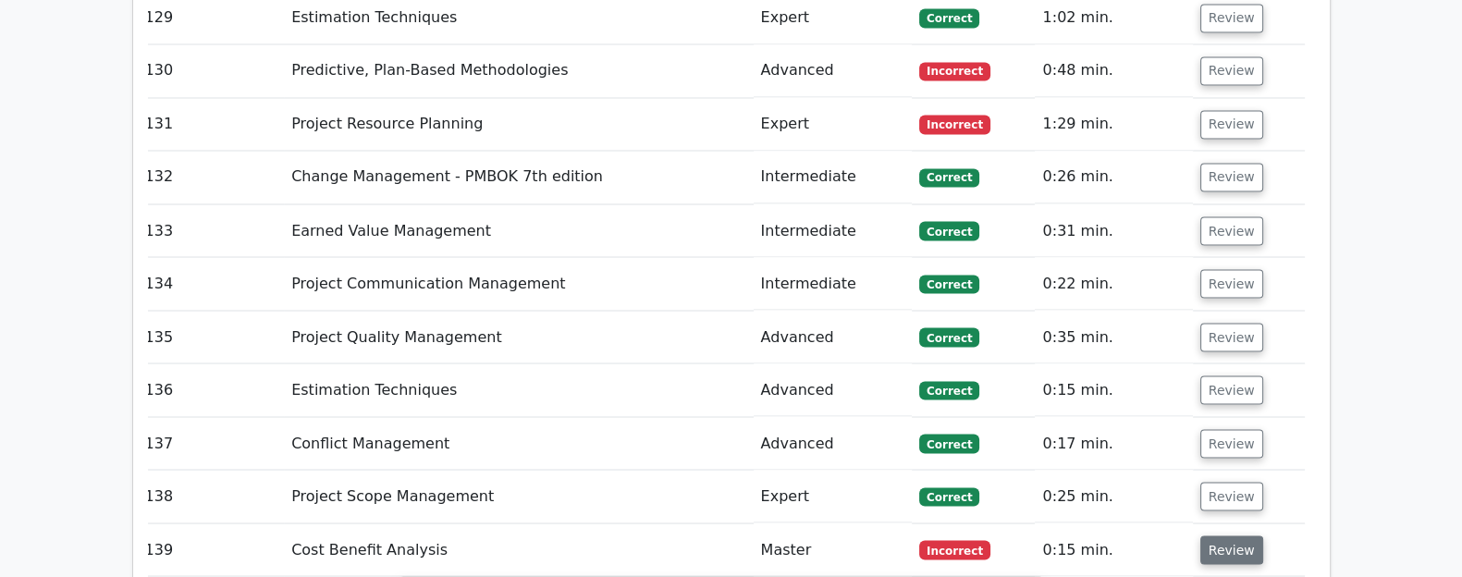
scroll to position [12900, 0]
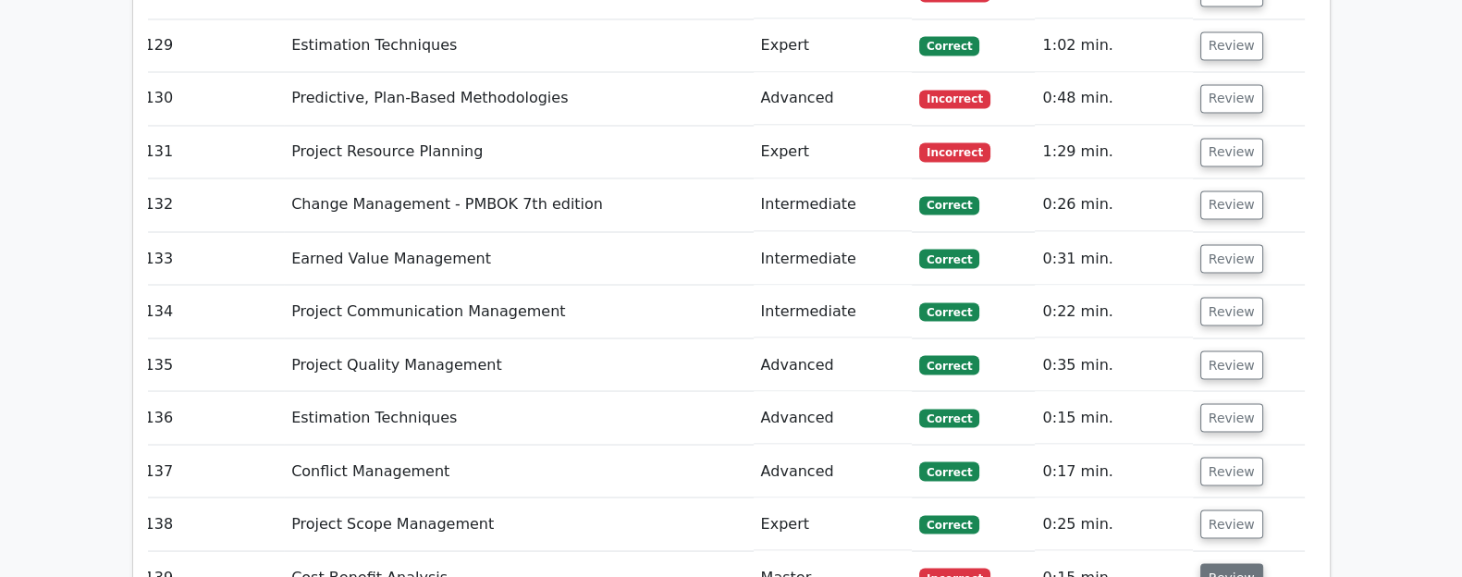
click at [1169, 509] on button "Review" at bounding box center [1231, 577] width 63 height 29
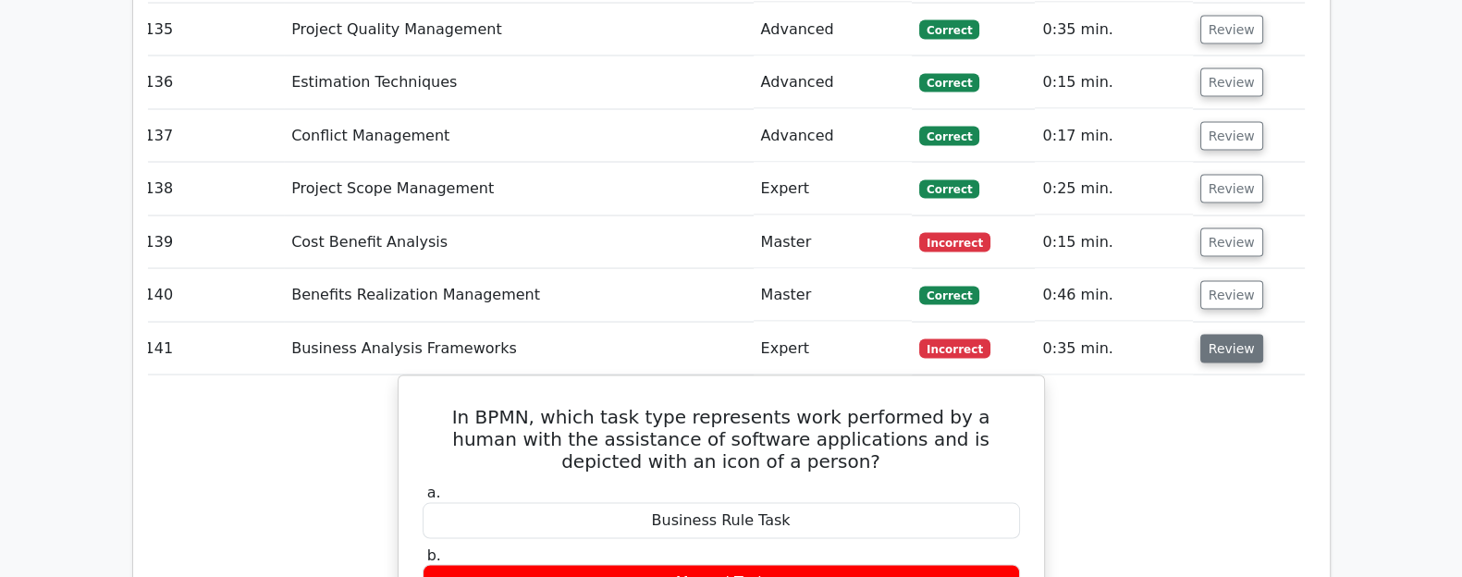
scroll to position [13232, 0]
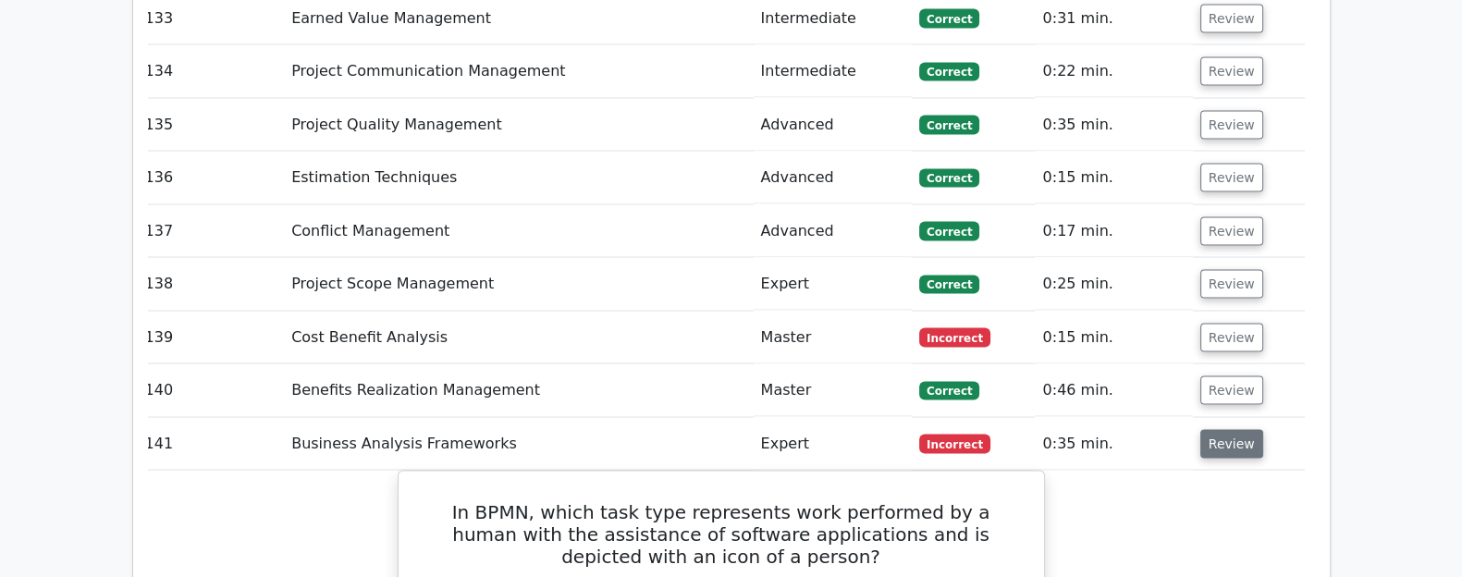
click at [1169, 429] on button "Review" at bounding box center [1231, 443] width 63 height 29
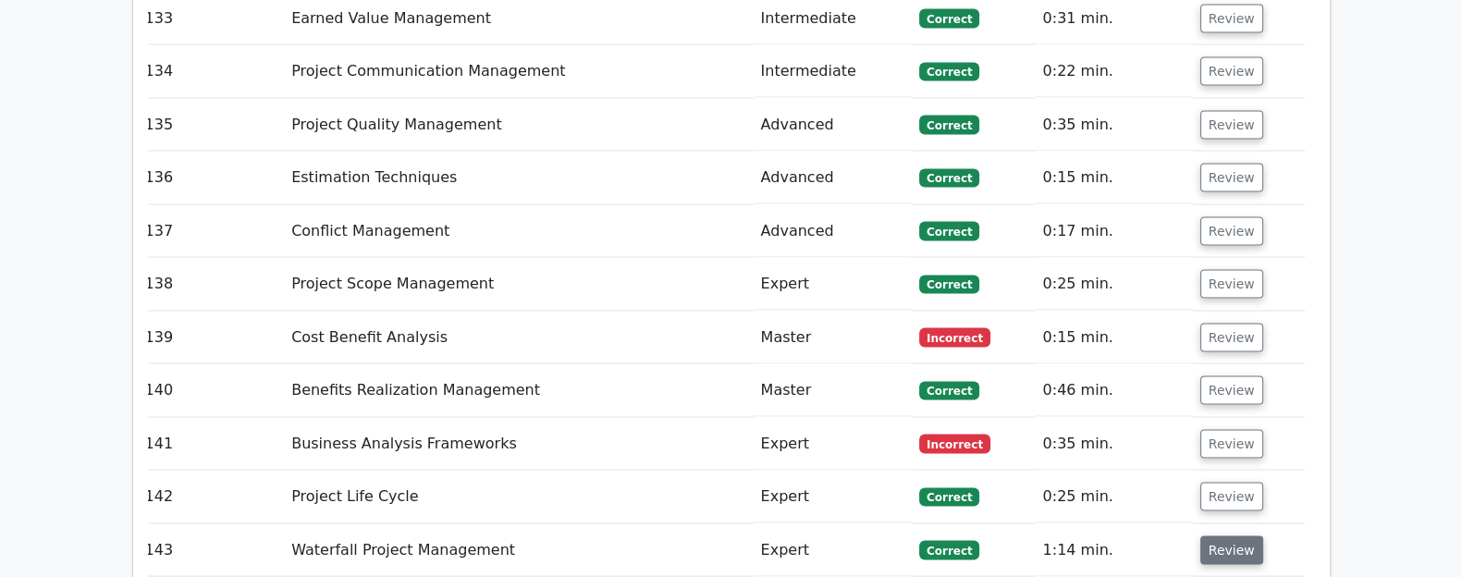
click at [1169, 509] on button "Review" at bounding box center [1231, 549] width 63 height 29
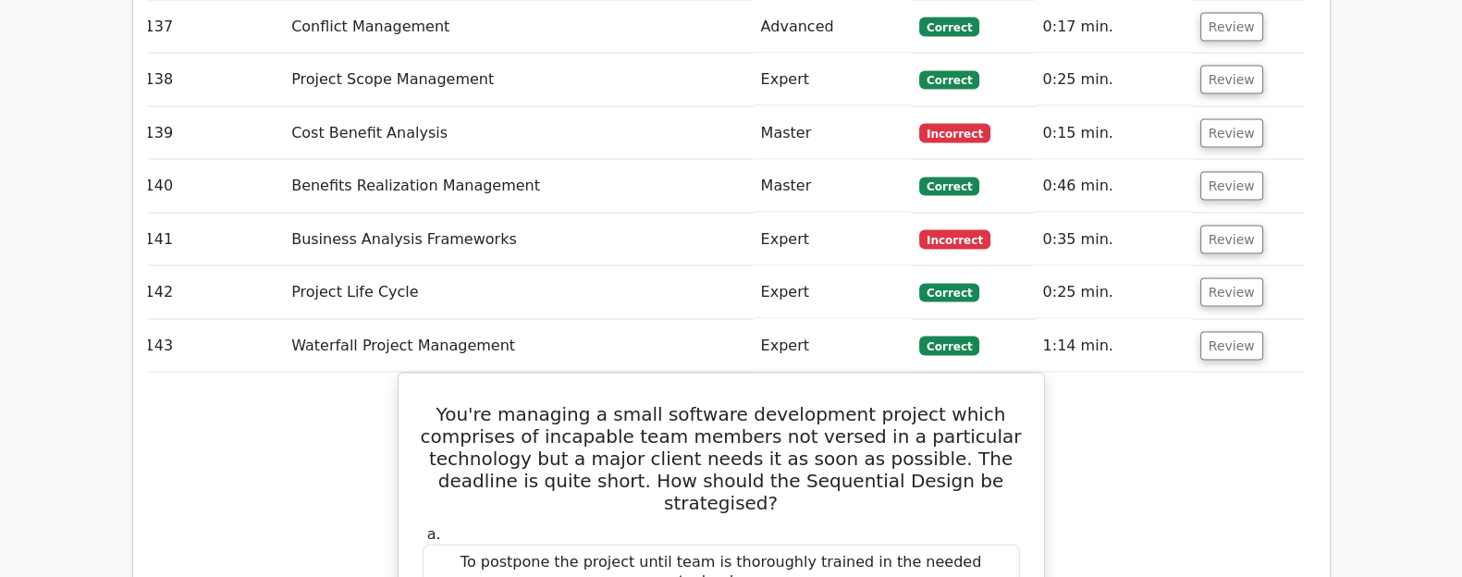
scroll to position [13227, 0]
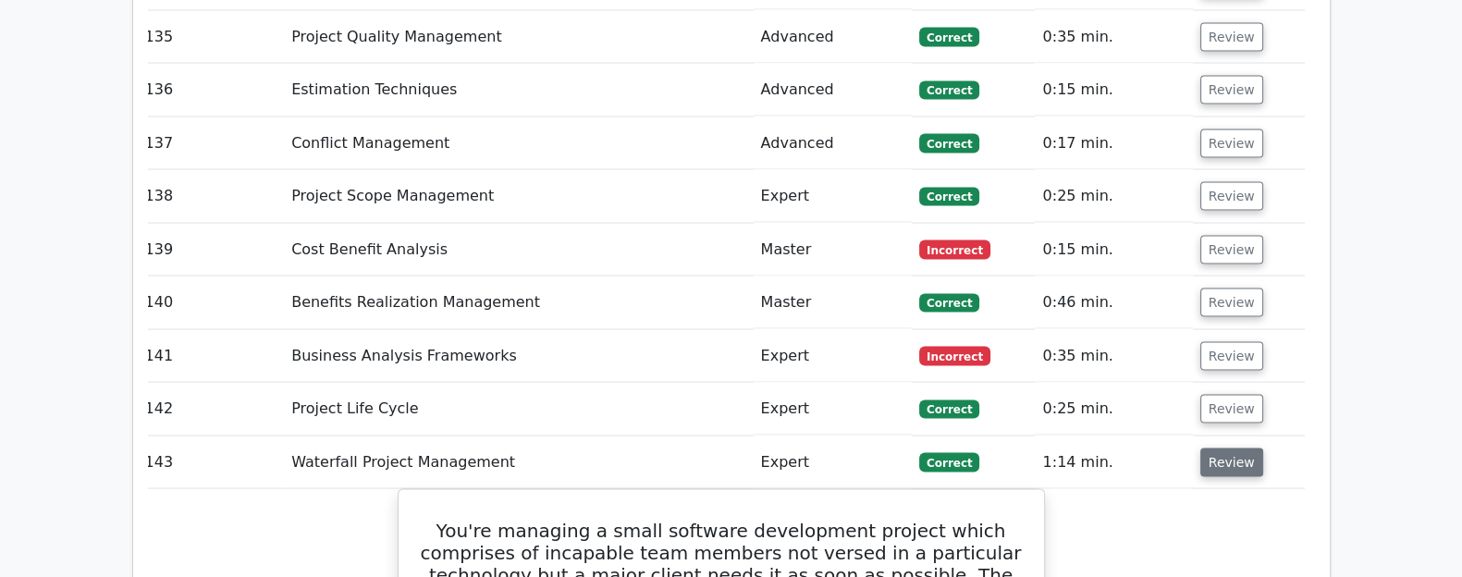
click at [1169, 448] on button "Review" at bounding box center [1231, 462] width 63 height 29
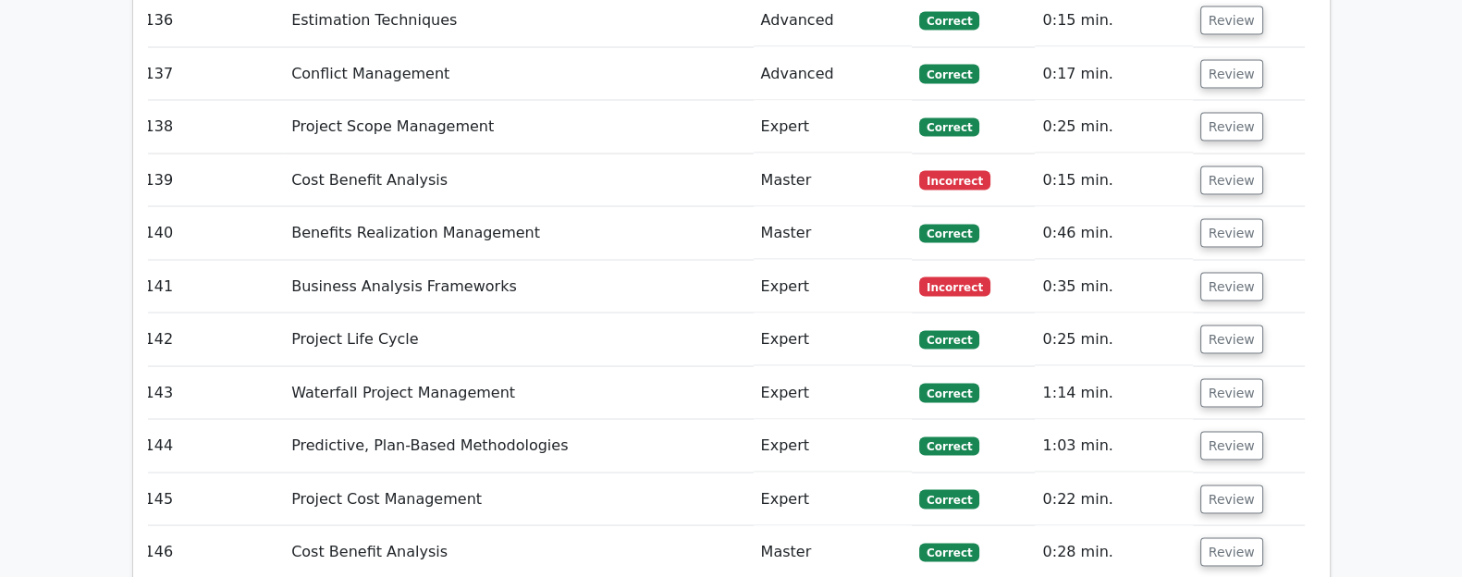
scroll to position [13302, 0]
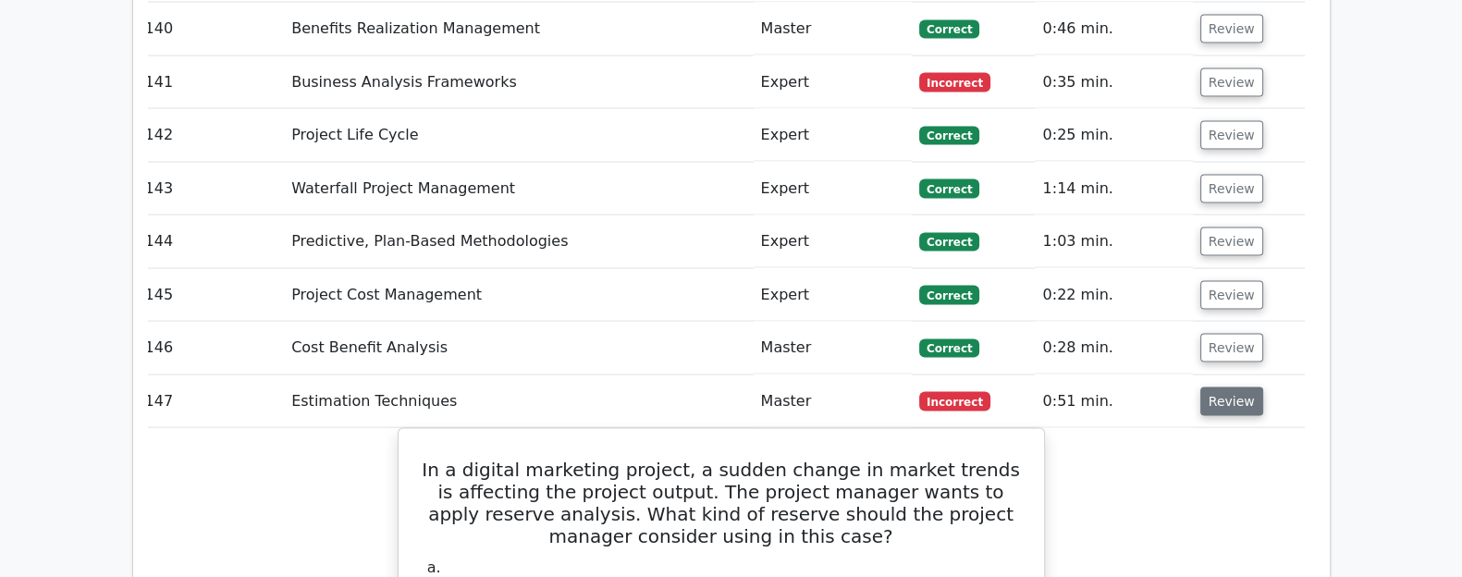
scroll to position [13498, 0]
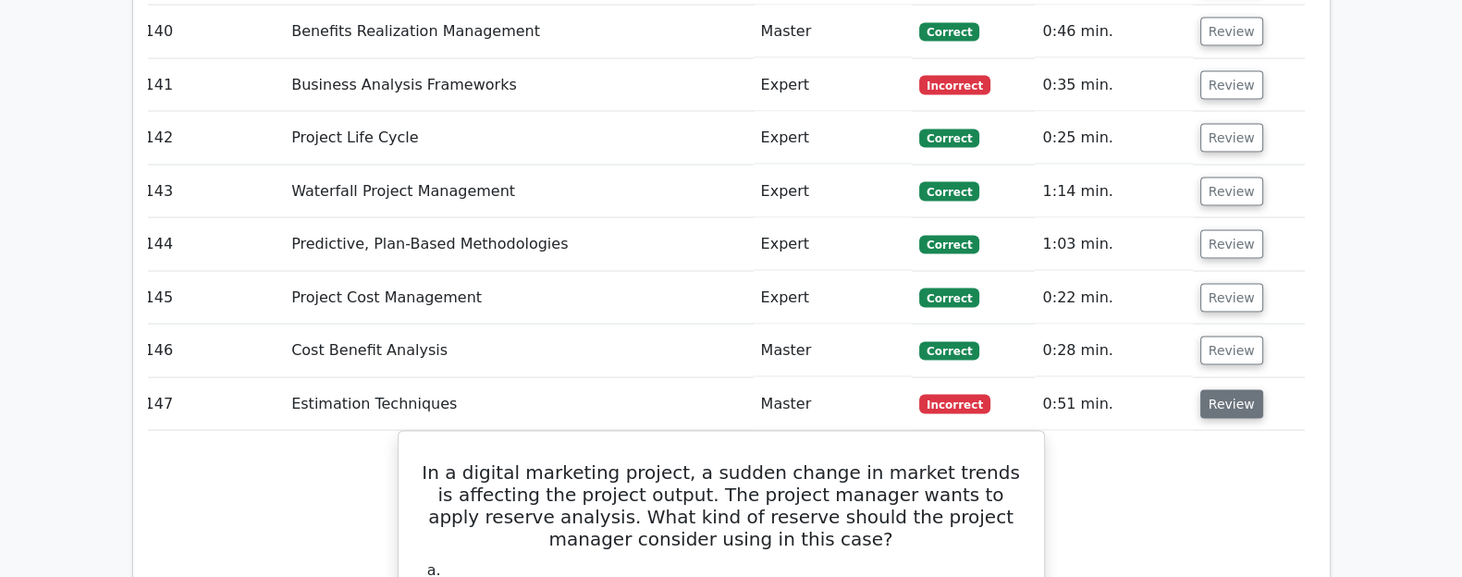
click at [1169, 390] on button "Review" at bounding box center [1231, 404] width 63 height 29
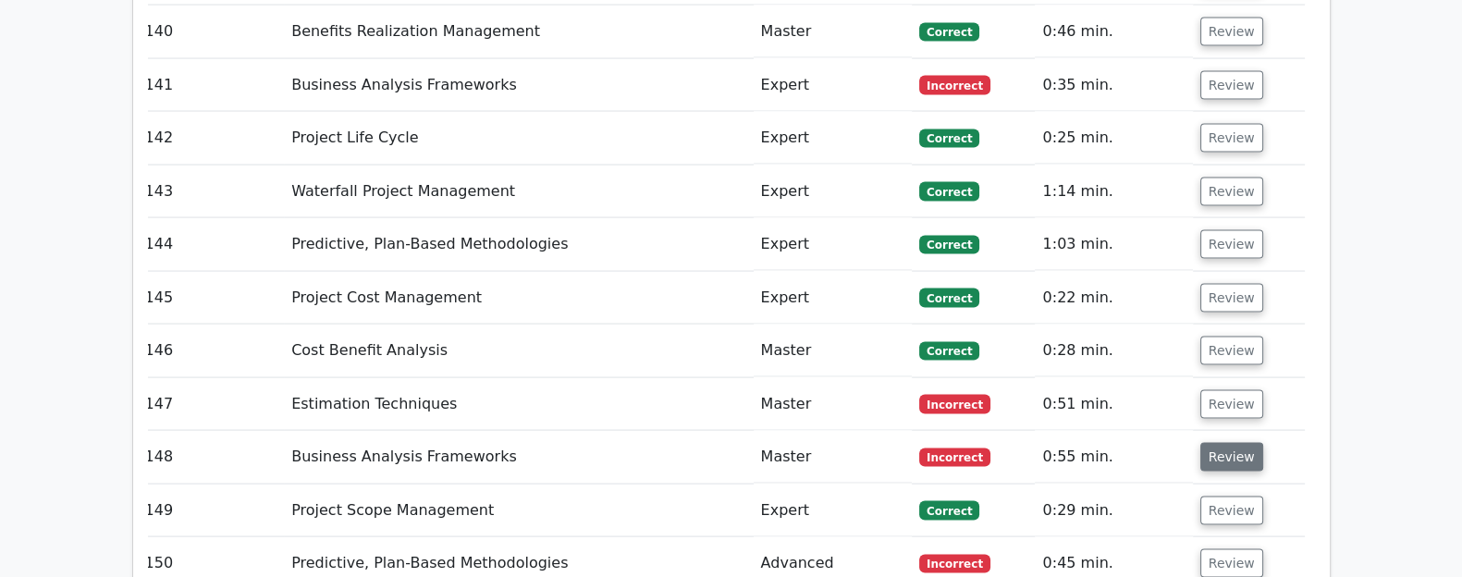
click at [1169, 443] on button "Review" at bounding box center [1231, 457] width 63 height 29
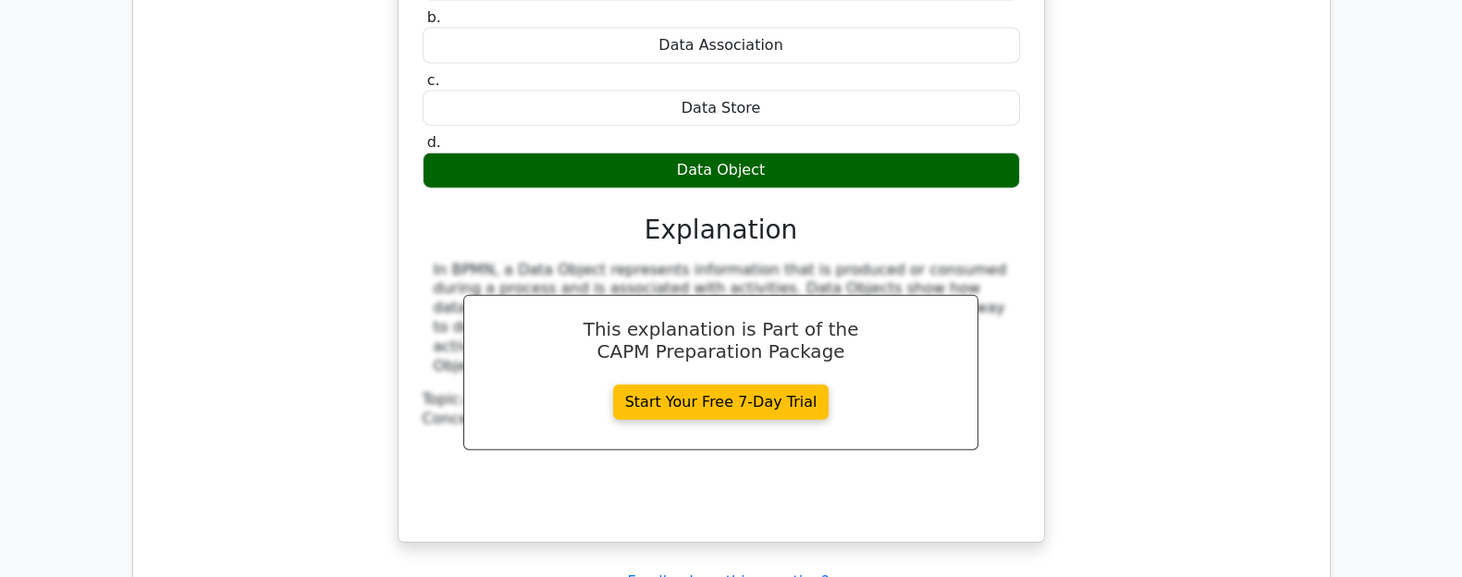
scroll to position [14122, 0]
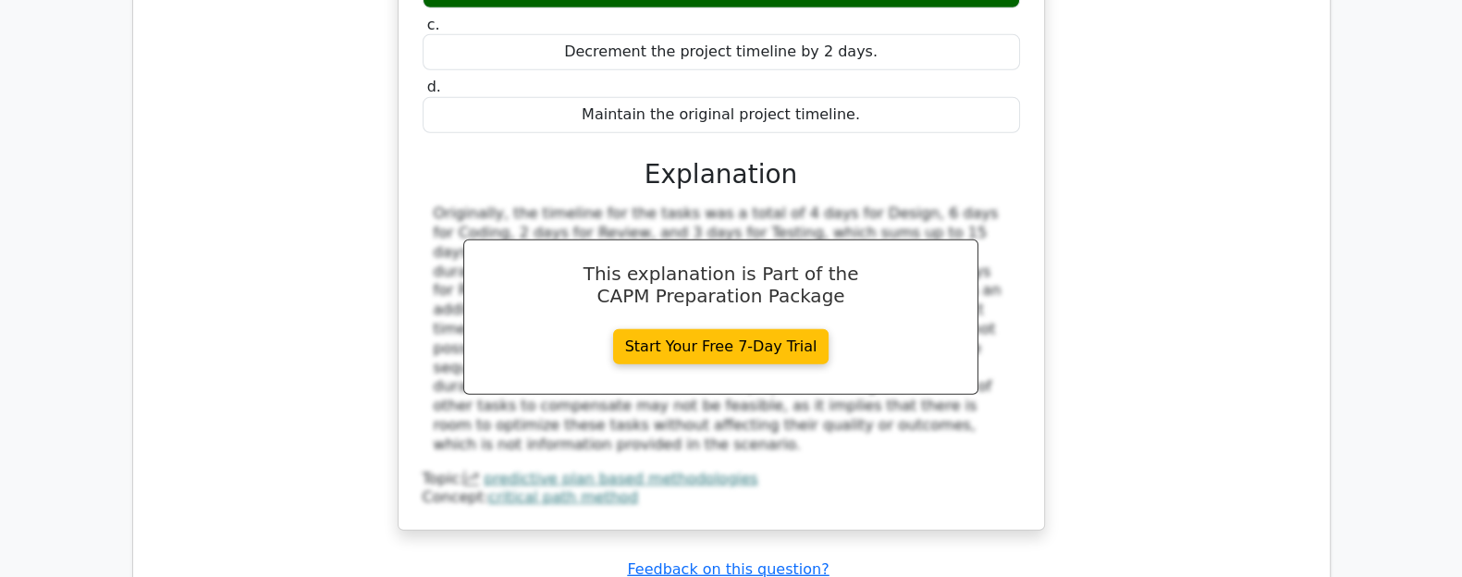
scroll to position [15123, 0]
